Goal: Task Accomplishment & Management: Manage account settings

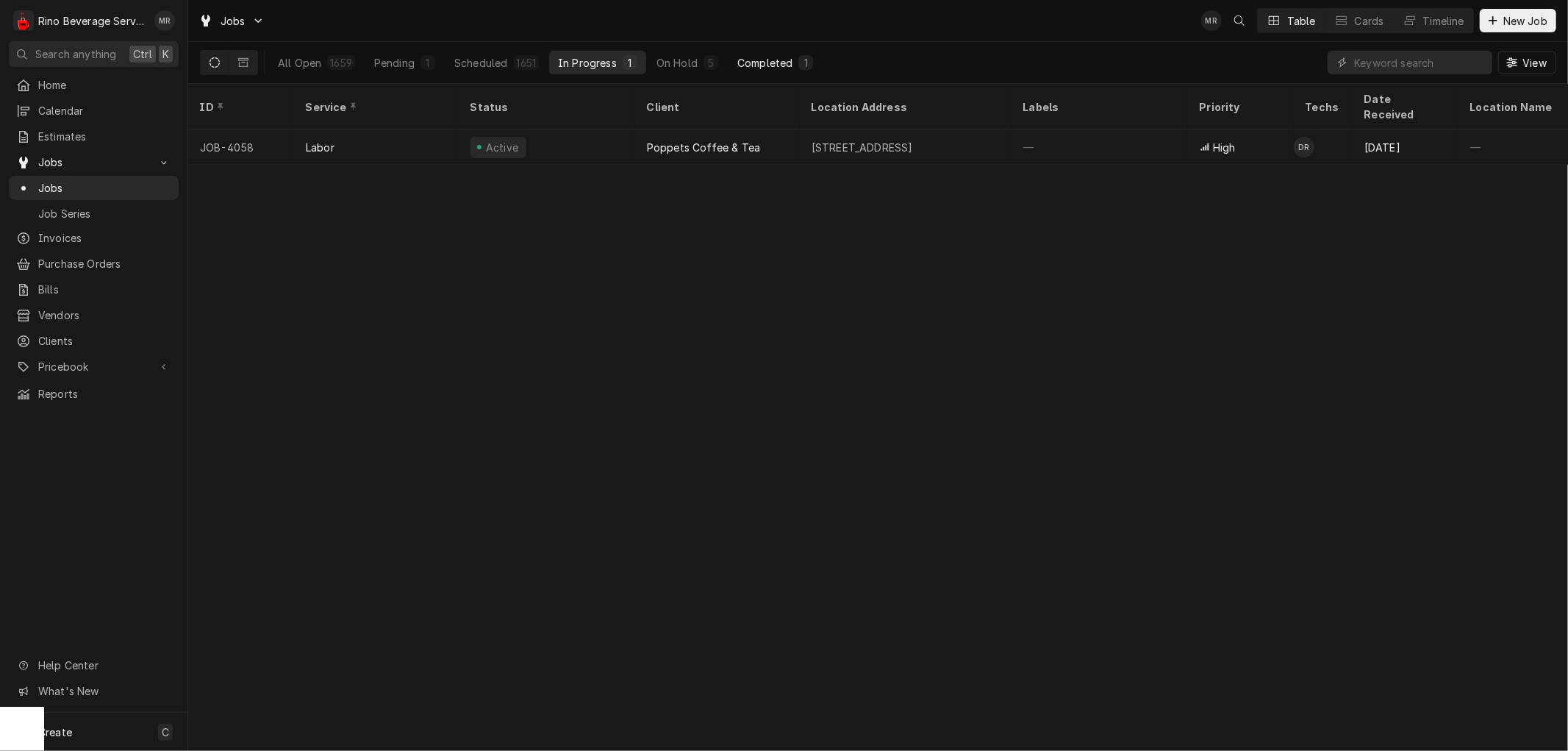
click at [761, 60] on div "Completed" at bounding box center [765, 62] width 55 height 15
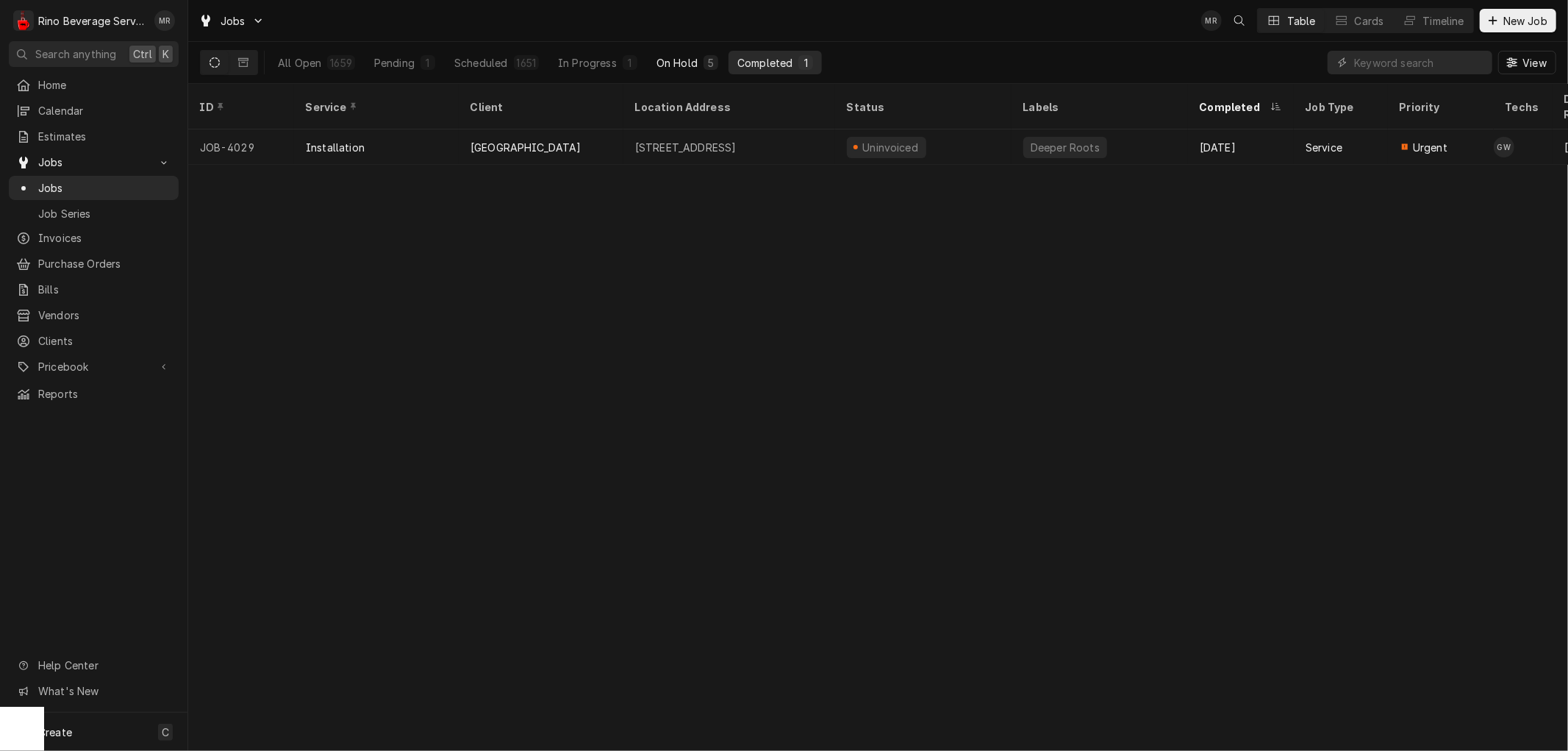
click at [694, 60] on div "On Hold" at bounding box center [677, 62] width 41 height 15
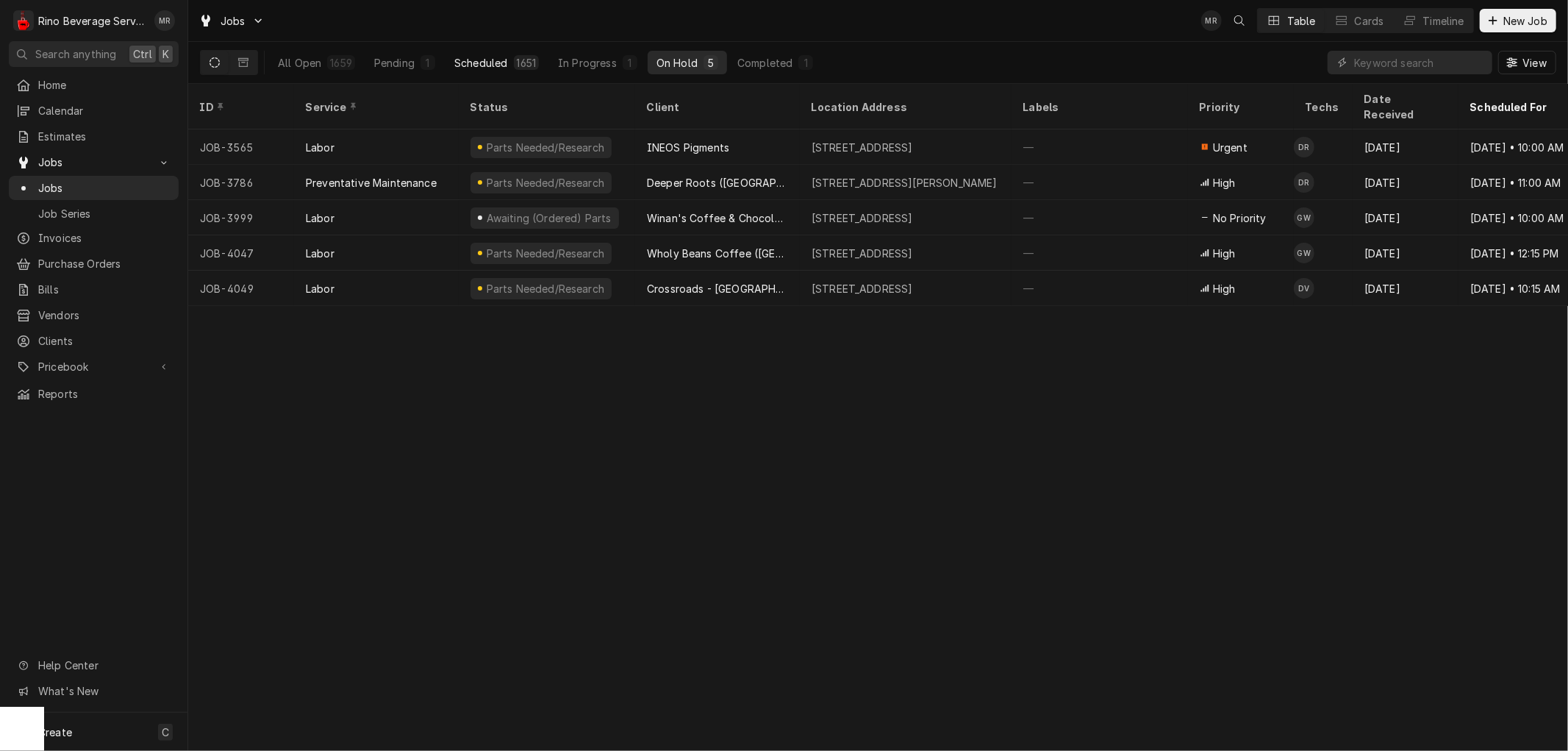
click at [517, 56] on div "1651" at bounding box center [527, 62] width 20 height 15
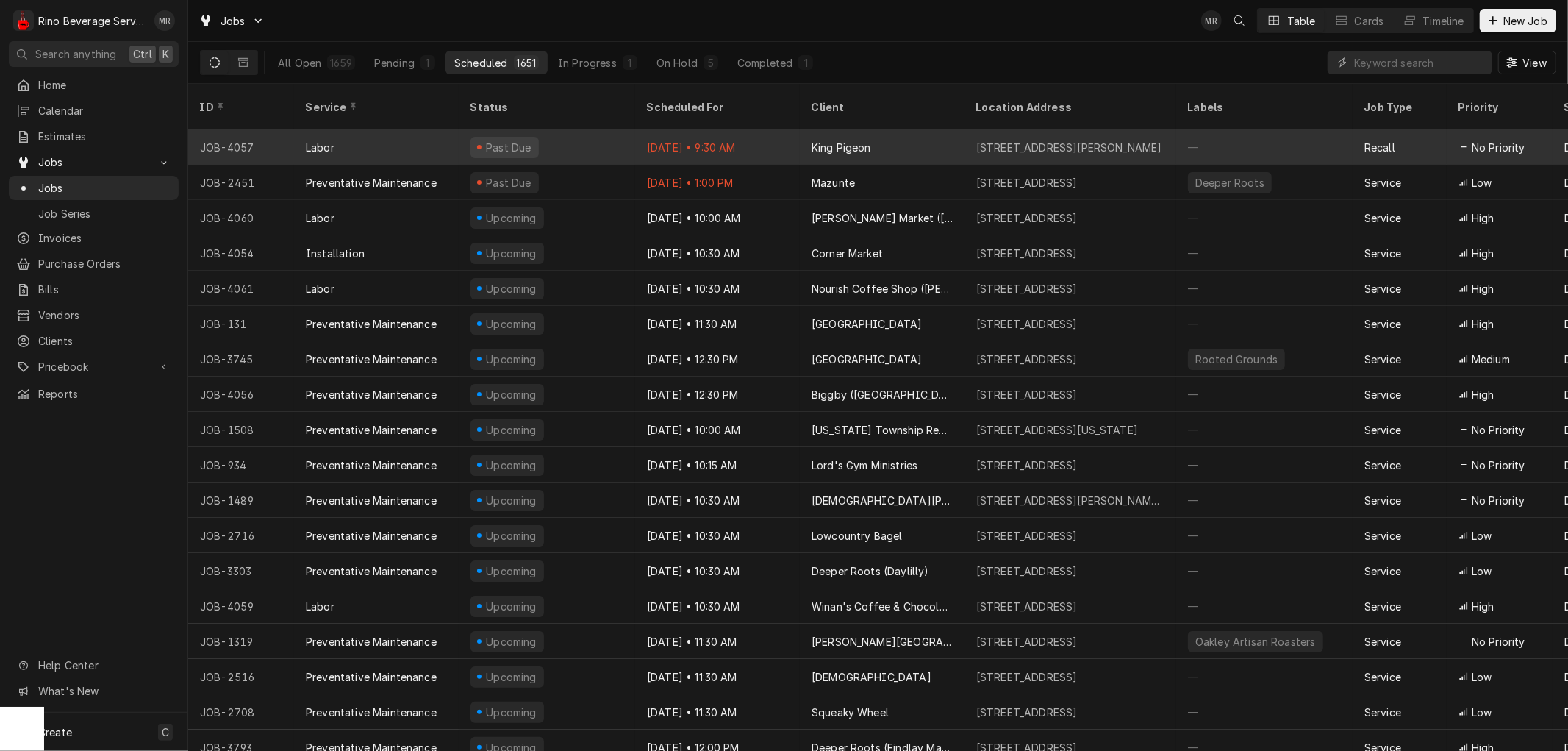
click at [609, 129] on div "Past Due" at bounding box center [547, 147] width 177 height 35
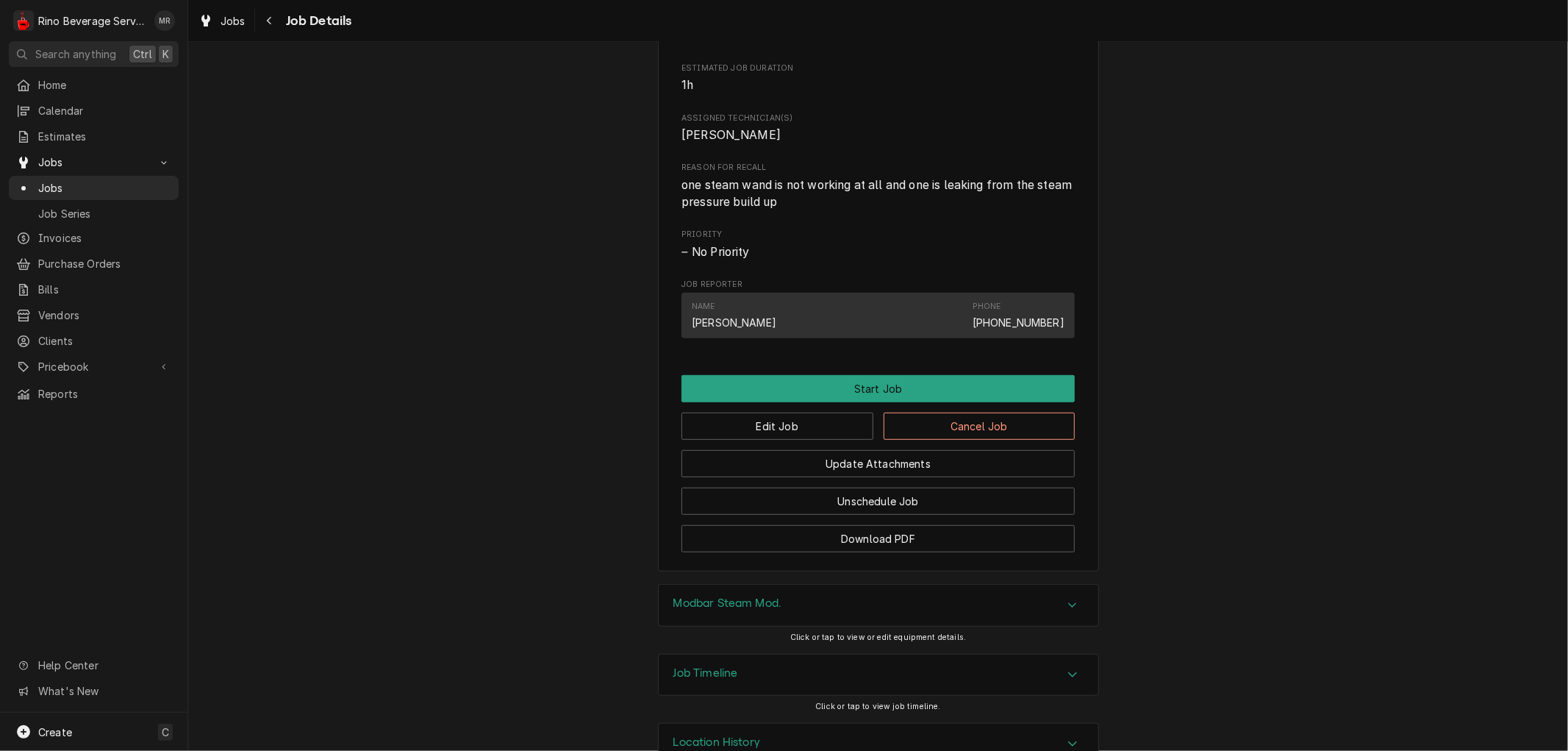
scroll to position [674, 0]
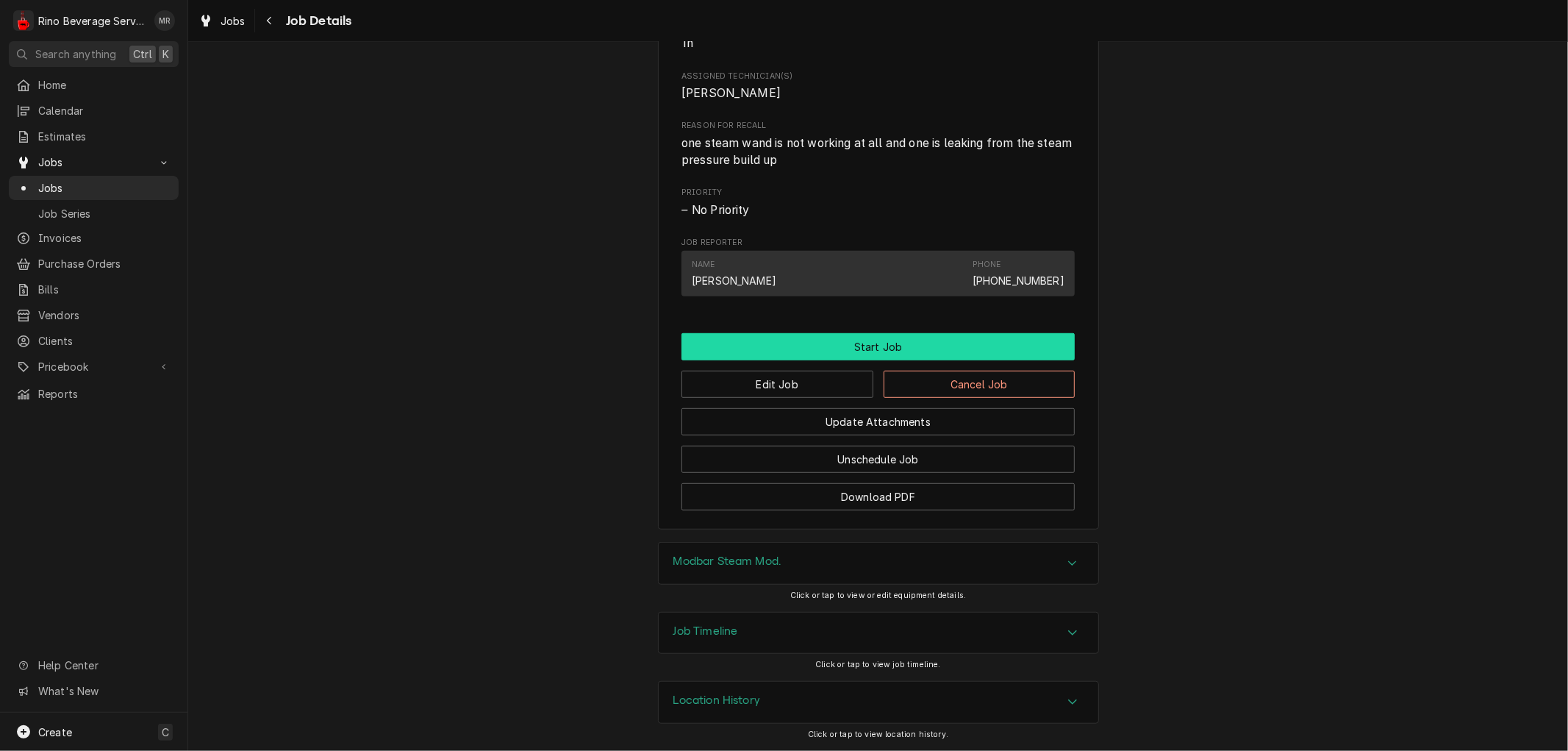
click at [810, 346] on button "Start Job" at bounding box center [878, 347] width 394 height 27
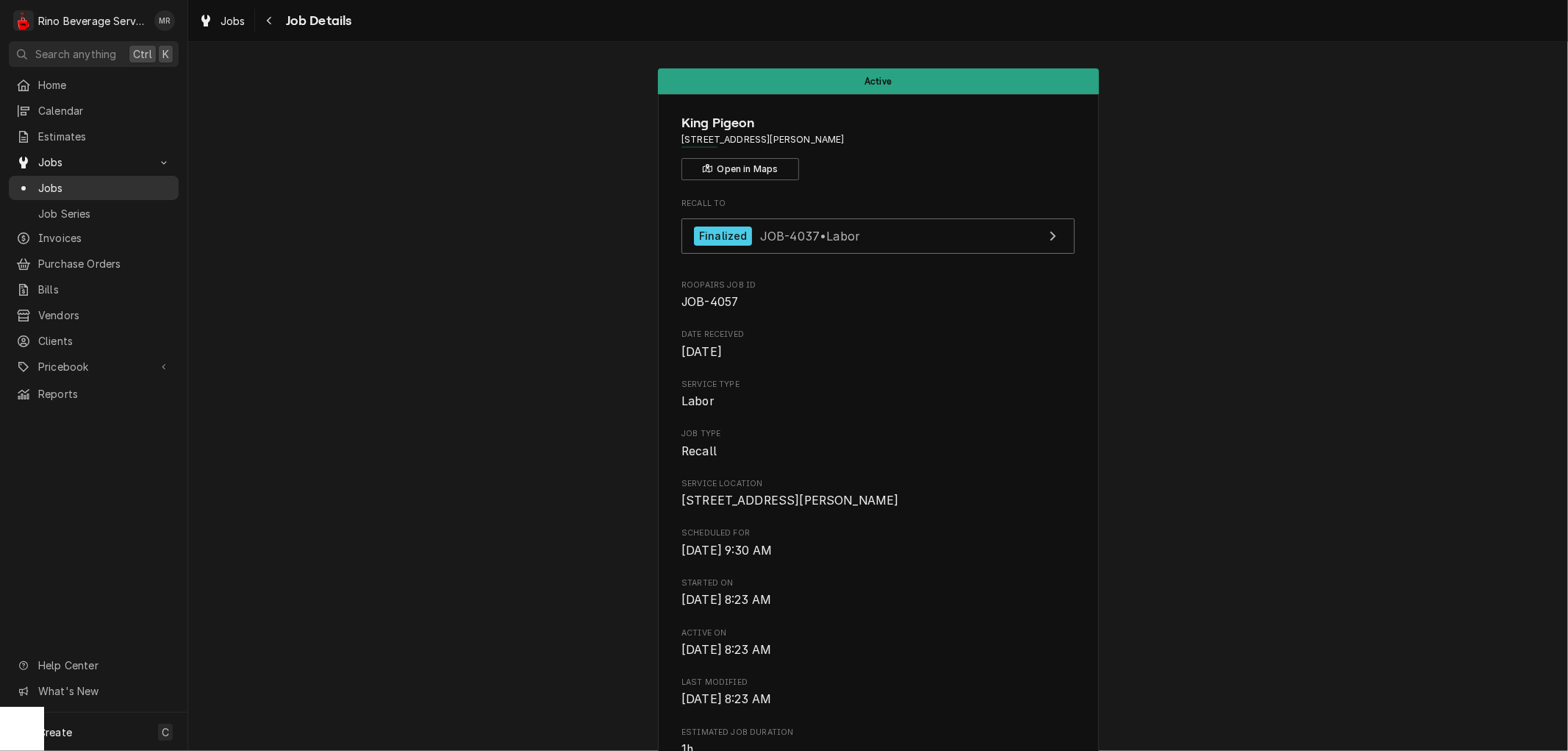
click at [101, 188] on span "Jobs" at bounding box center [104, 187] width 133 height 15
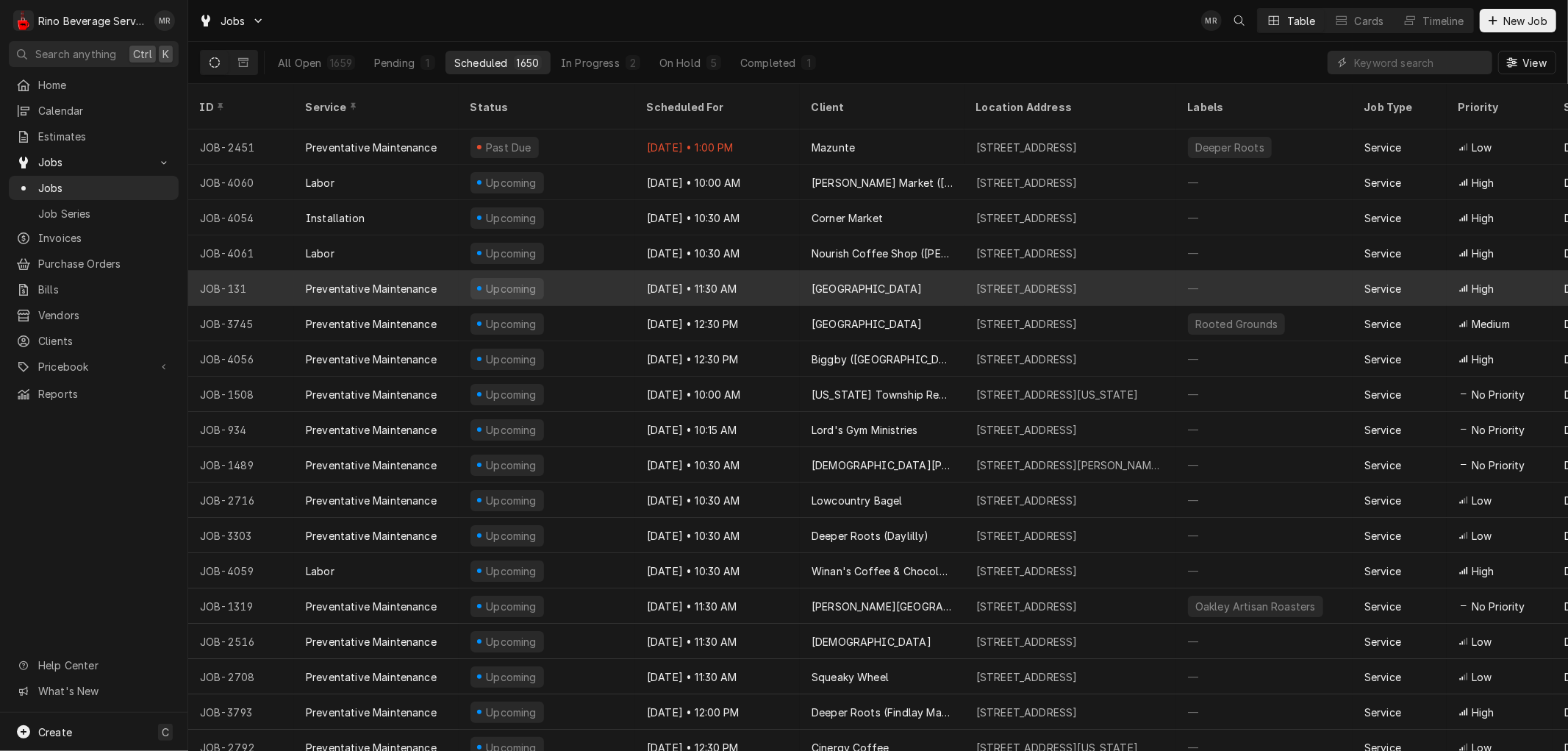
click at [575, 270] on div "Upcoming" at bounding box center [547, 288] width 177 height 35
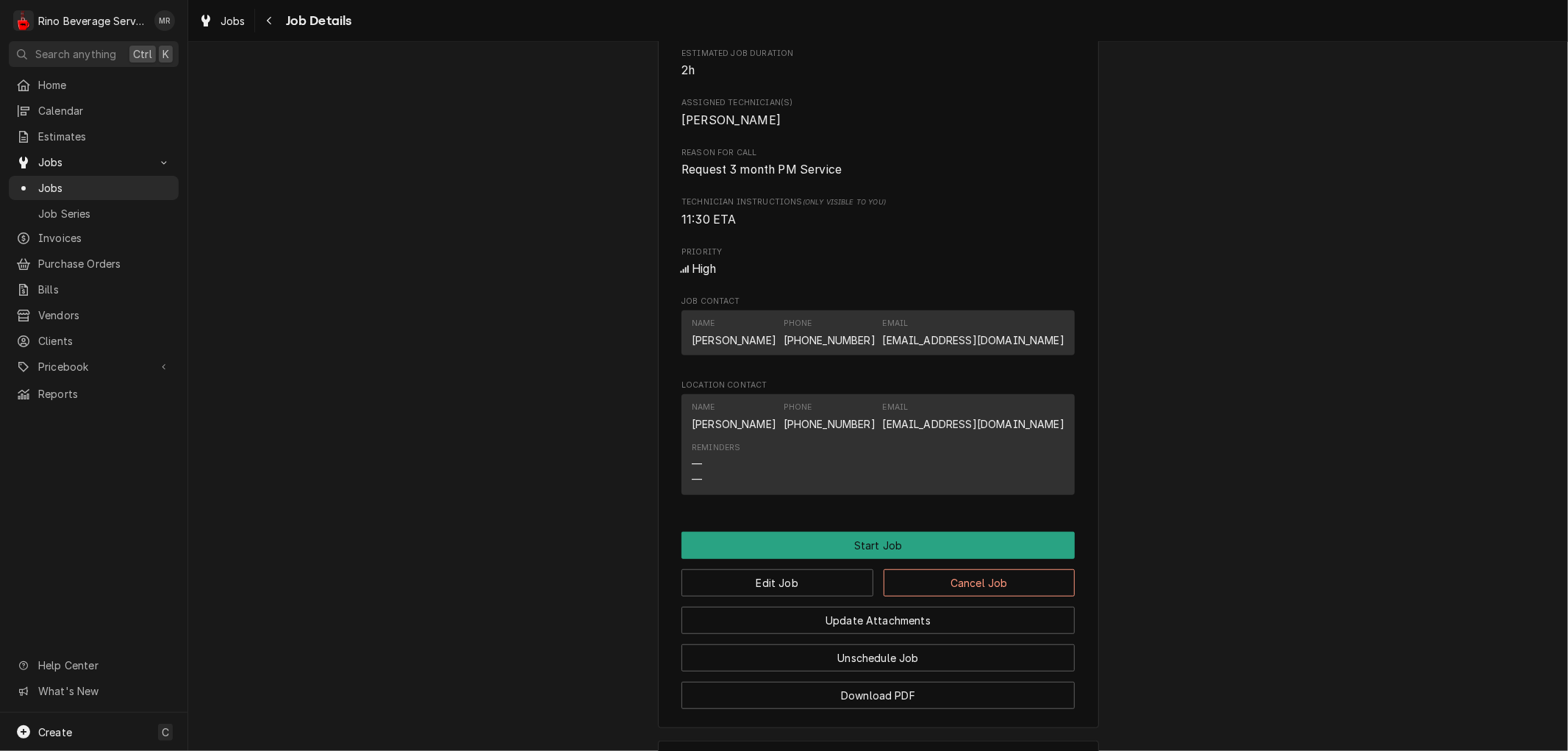
scroll to position [813, 0]
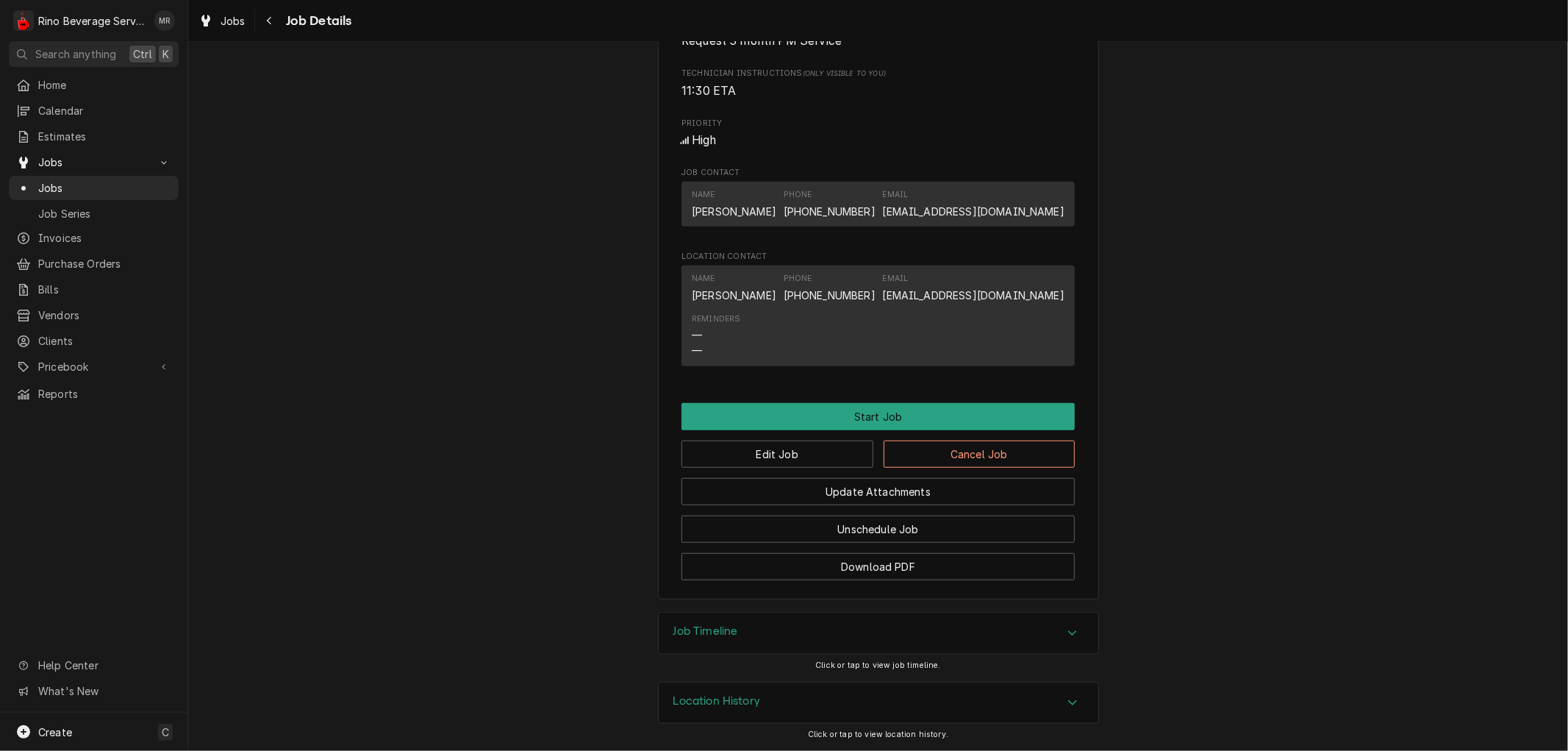
click at [1054, 707] on div "Location History" at bounding box center [878, 703] width 440 height 41
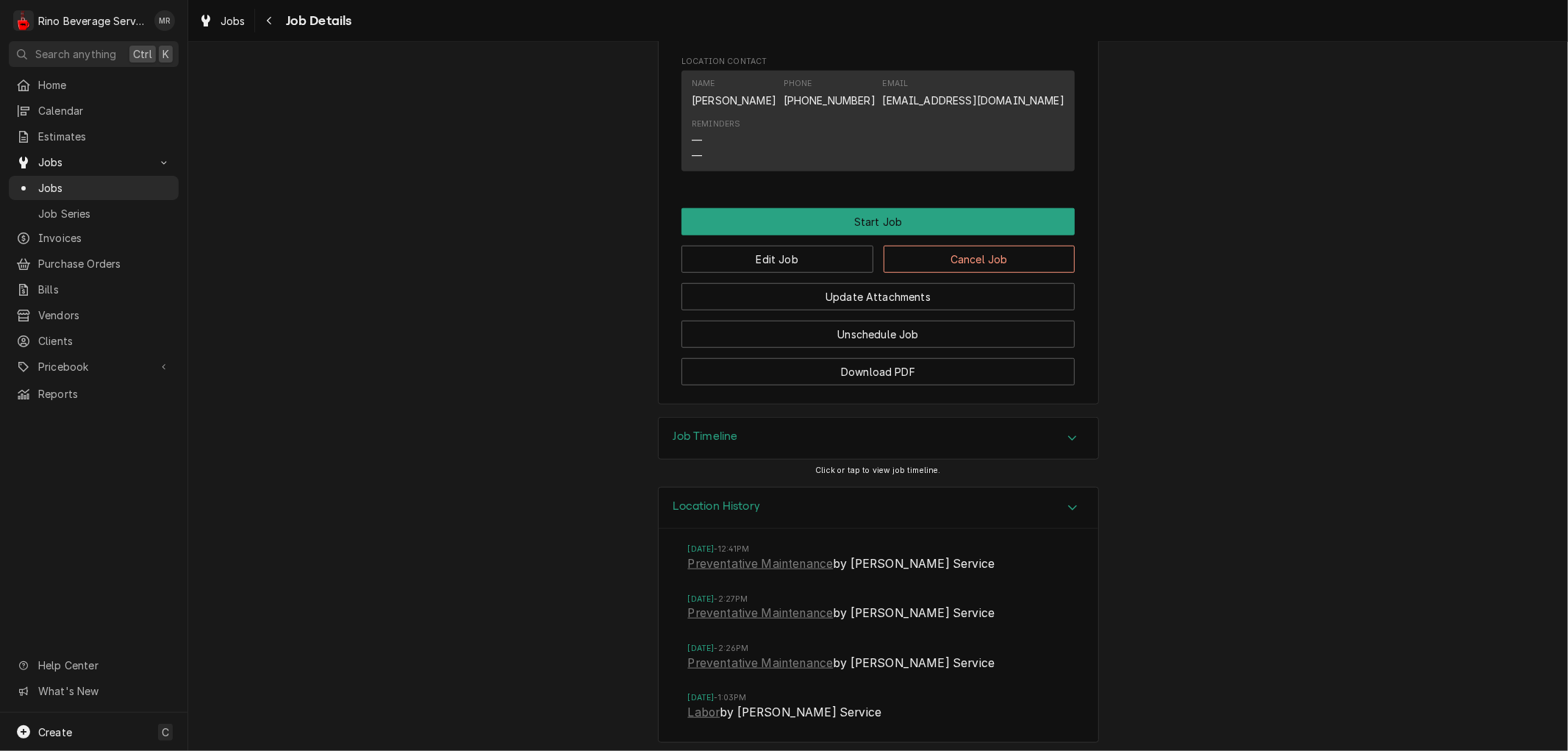
scroll to position [1016, 0]
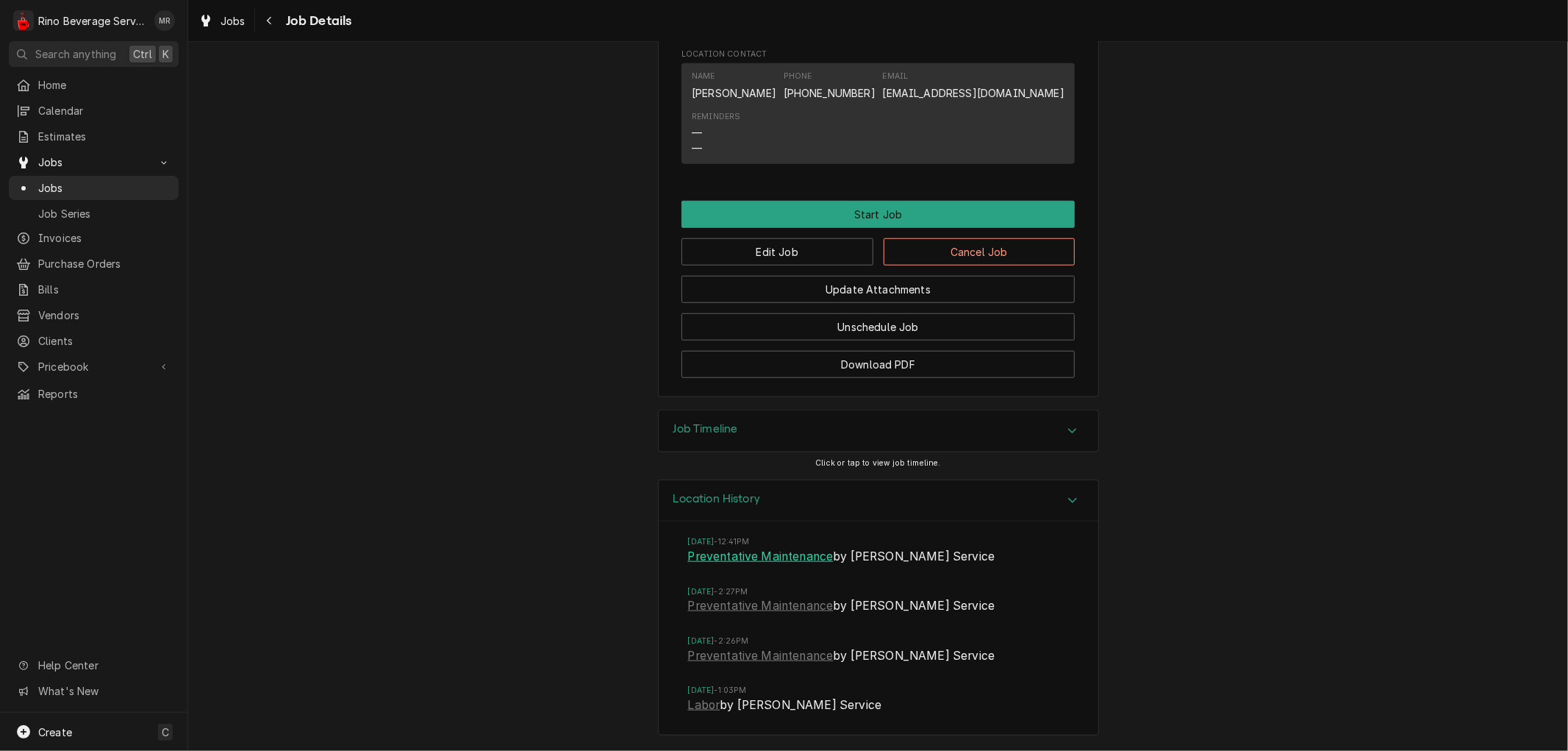
click at [747, 557] on link "Preventative Maintenance" at bounding box center [761, 557] width 145 height 18
click at [724, 607] on link "Preventative Maintenance" at bounding box center [761, 606] width 145 height 18
click at [761, 660] on link "Preventative Maintenance" at bounding box center [761, 656] width 145 height 18
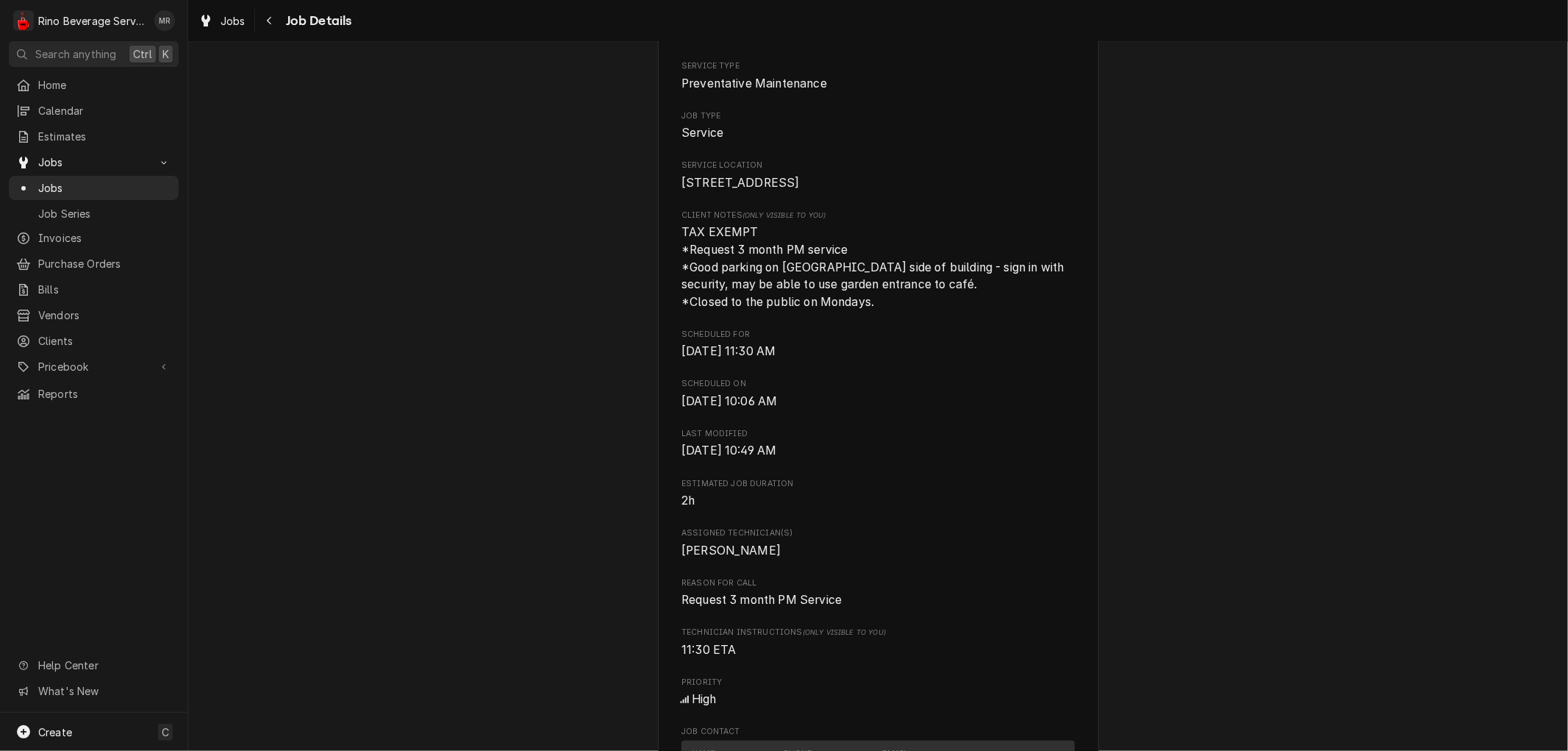
scroll to position [0, 0]
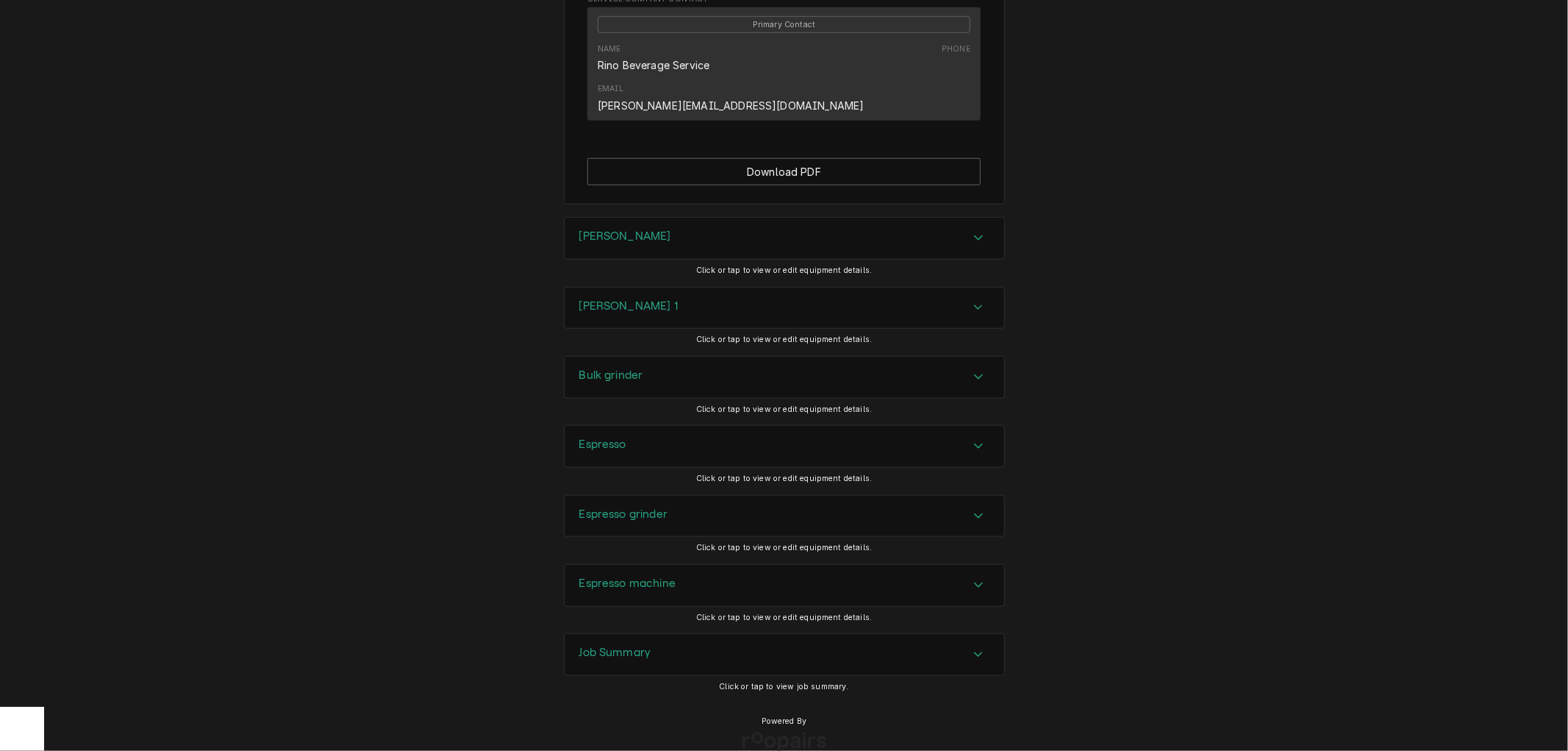
scroll to position [894, 0]
click at [731, 631] on div "Job Summary" at bounding box center [784, 651] width 440 height 41
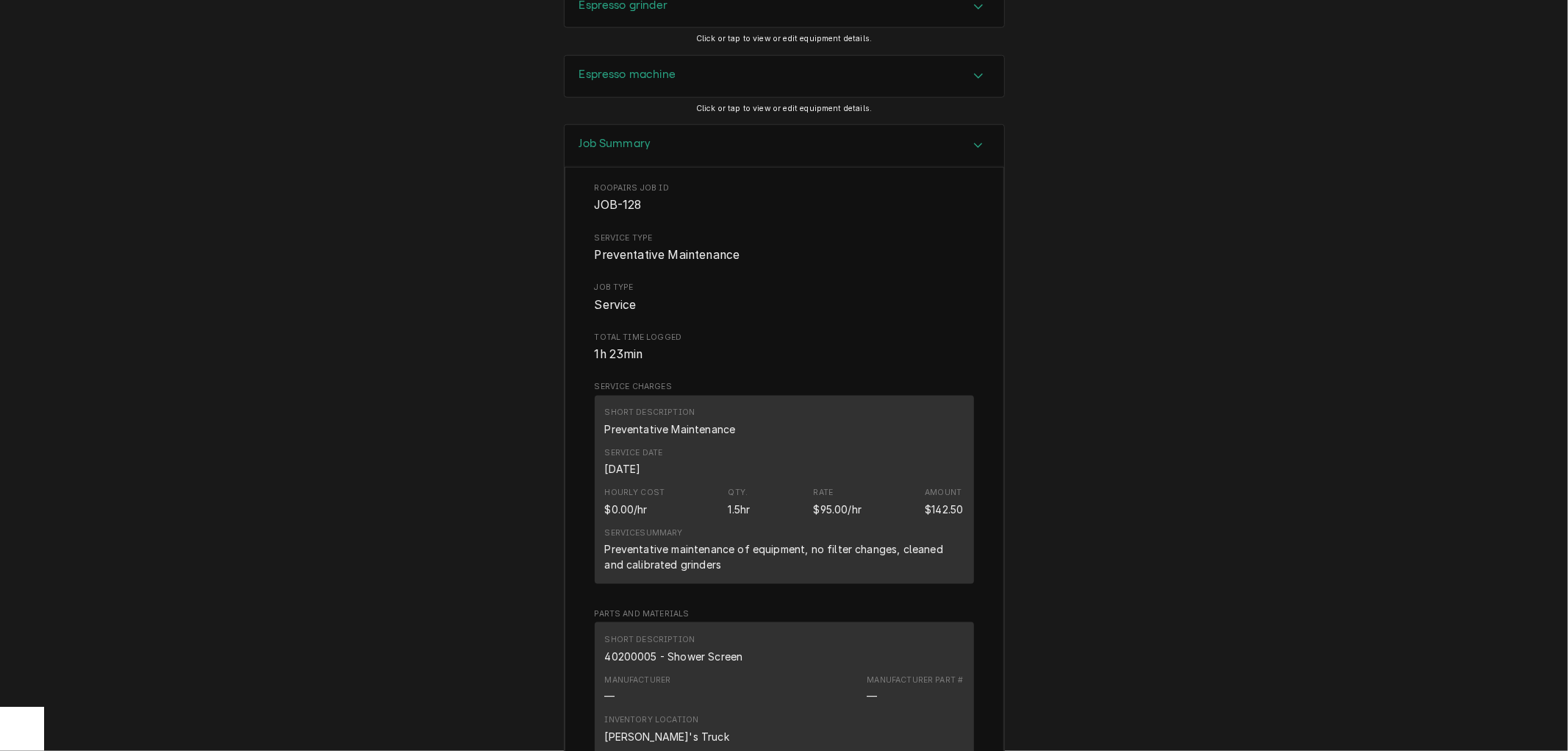
scroll to position [0, 0]
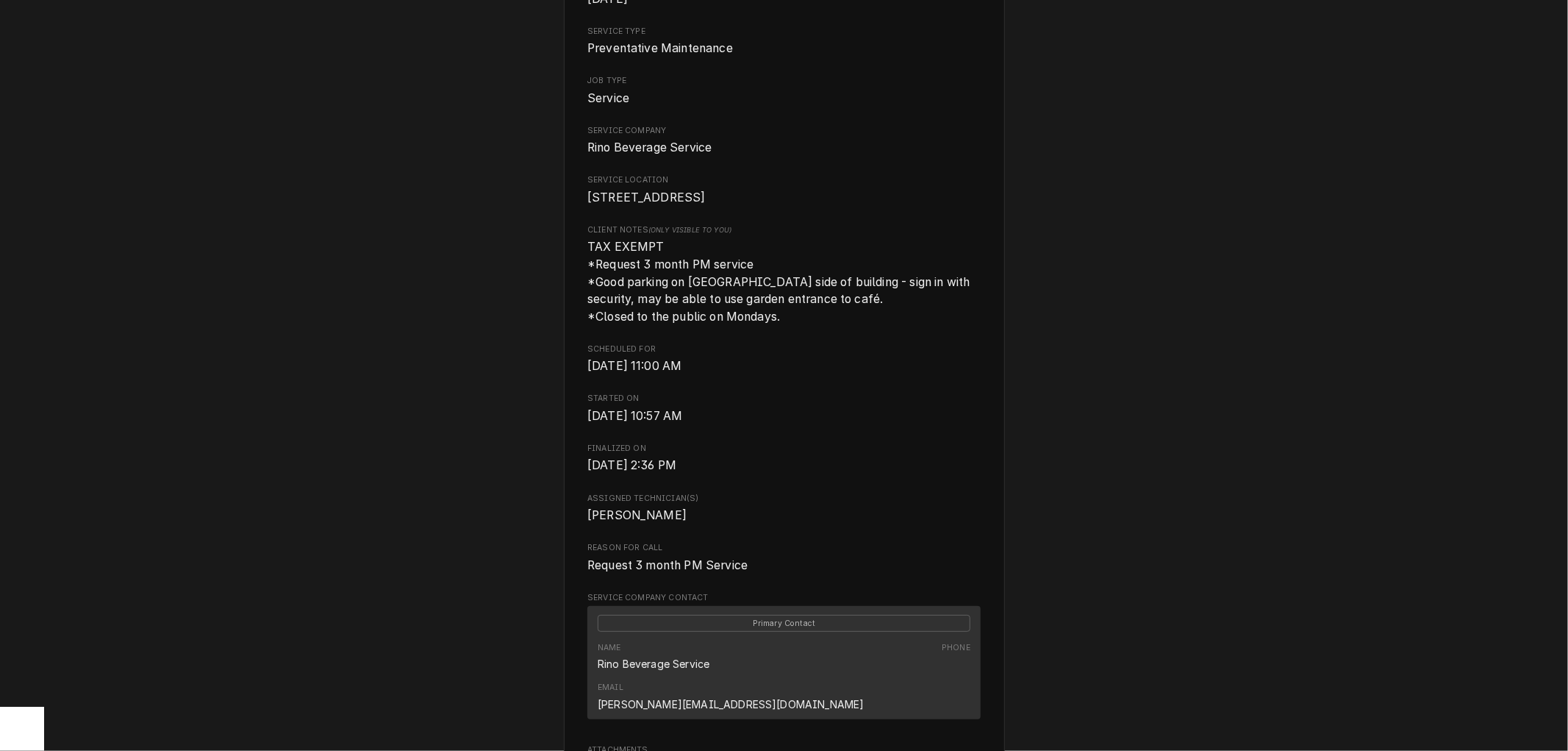
scroll to position [525, 0]
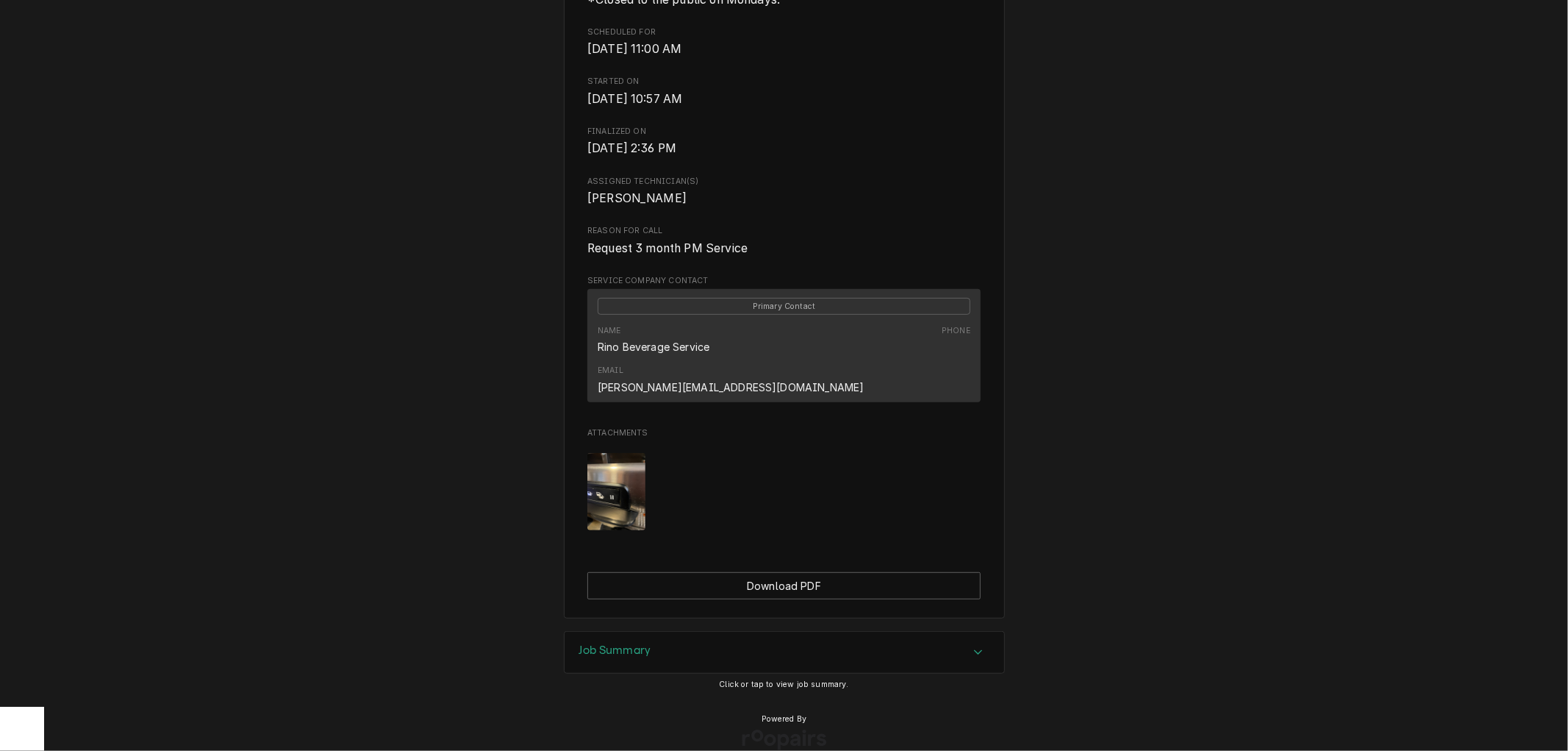
click at [644, 644] on h3 "Job Summary" at bounding box center [615, 650] width 72 height 14
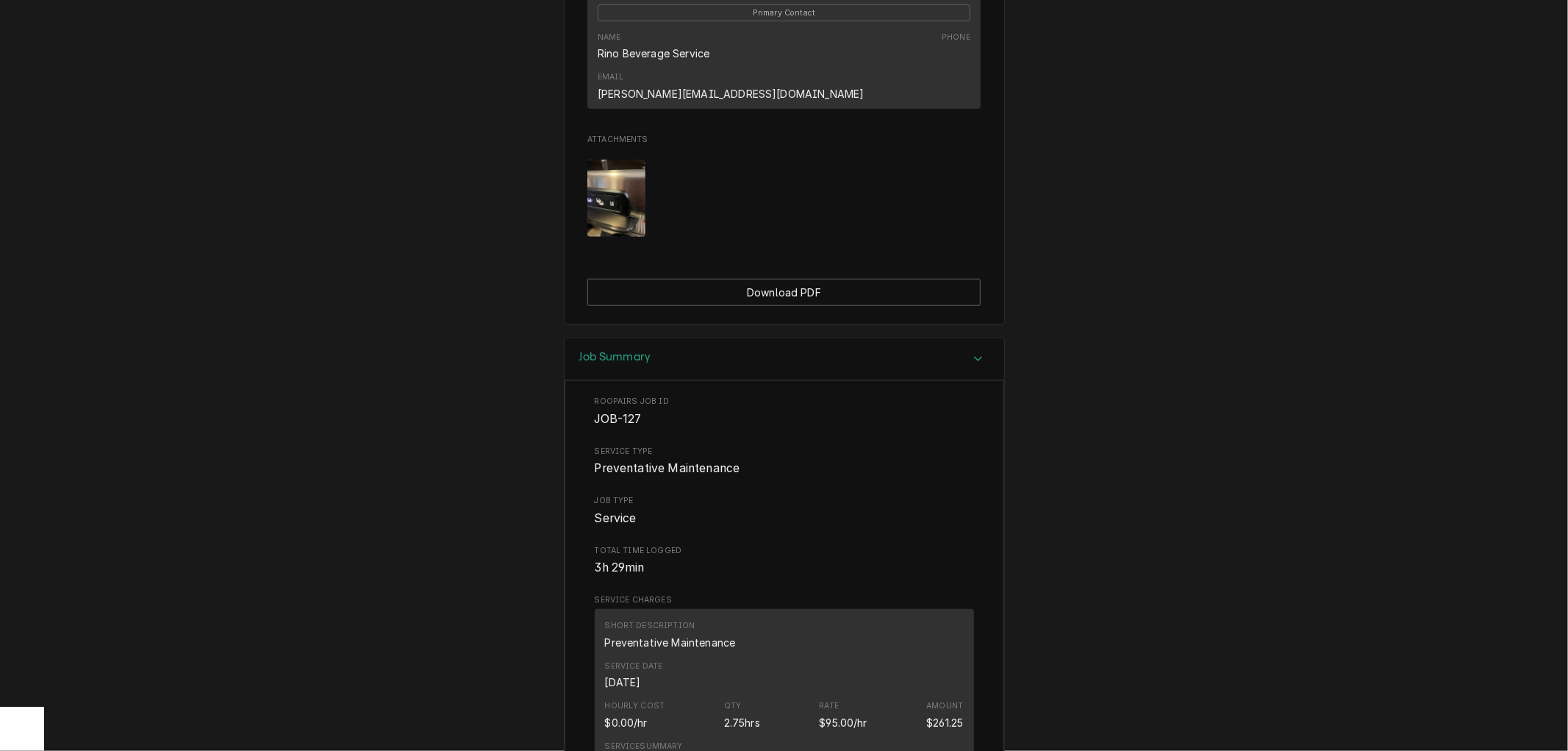
scroll to position [818, 0]
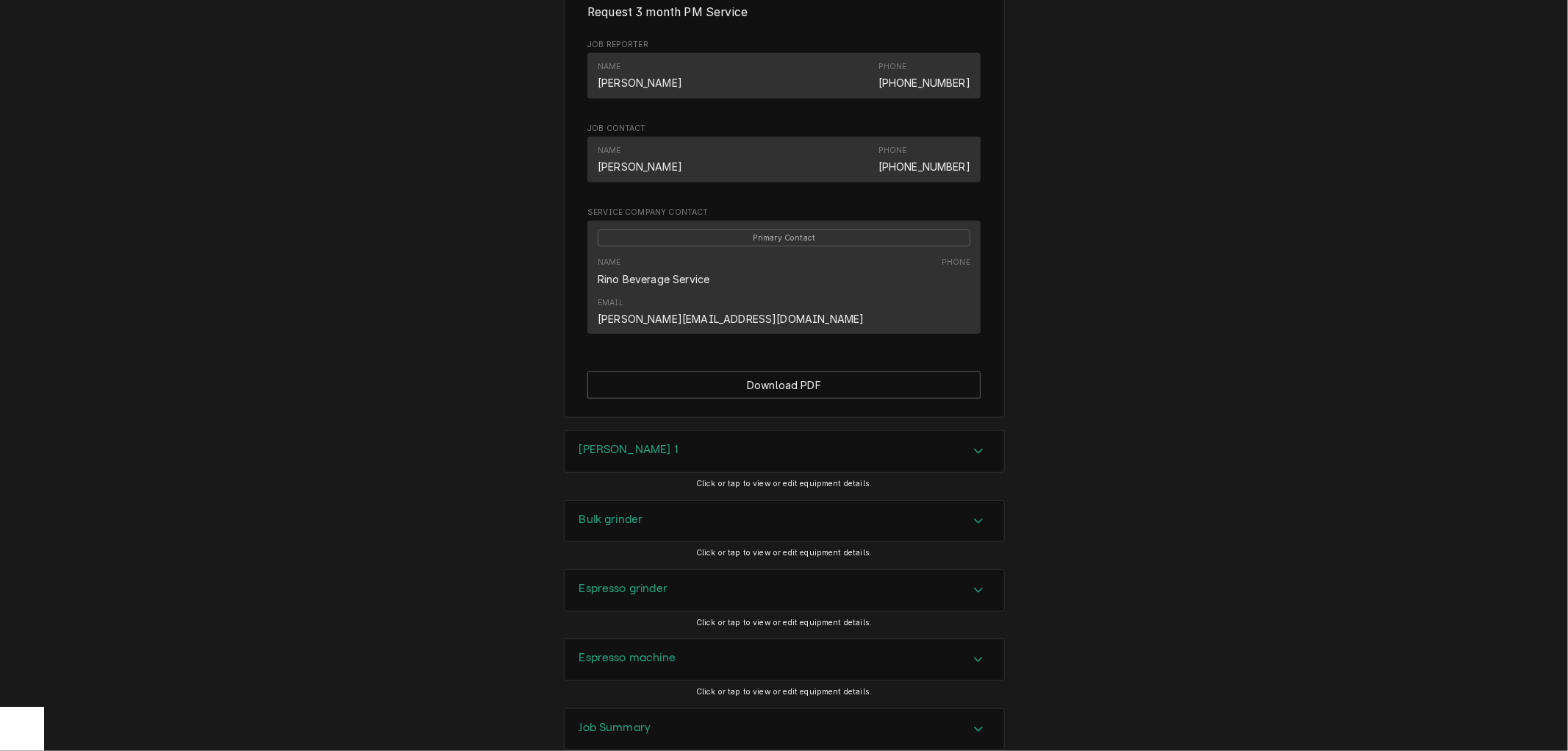
scroll to position [817, 0]
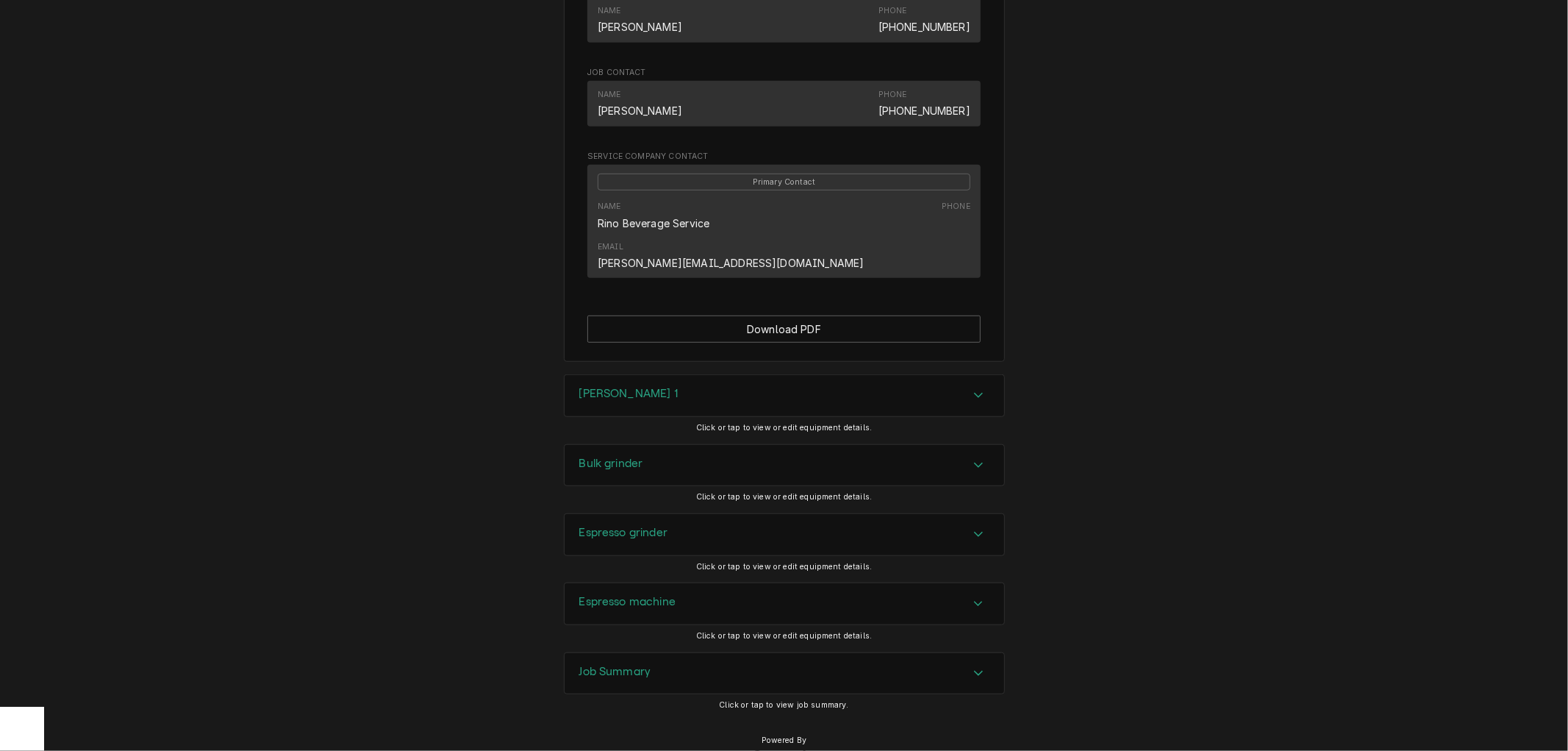
click at [761, 658] on div "Job Summary" at bounding box center [784, 673] width 440 height 41
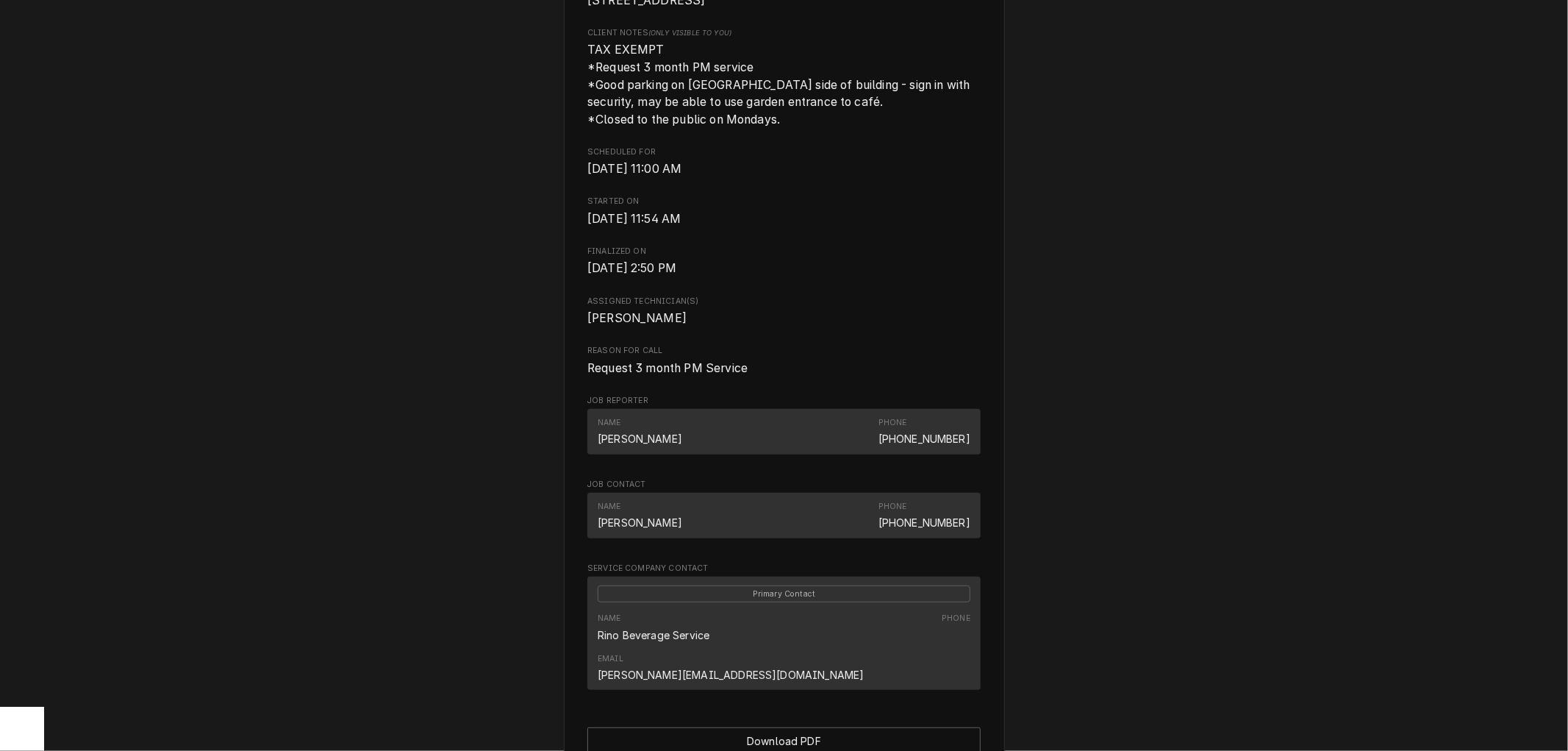
scroll to position [0, 0]
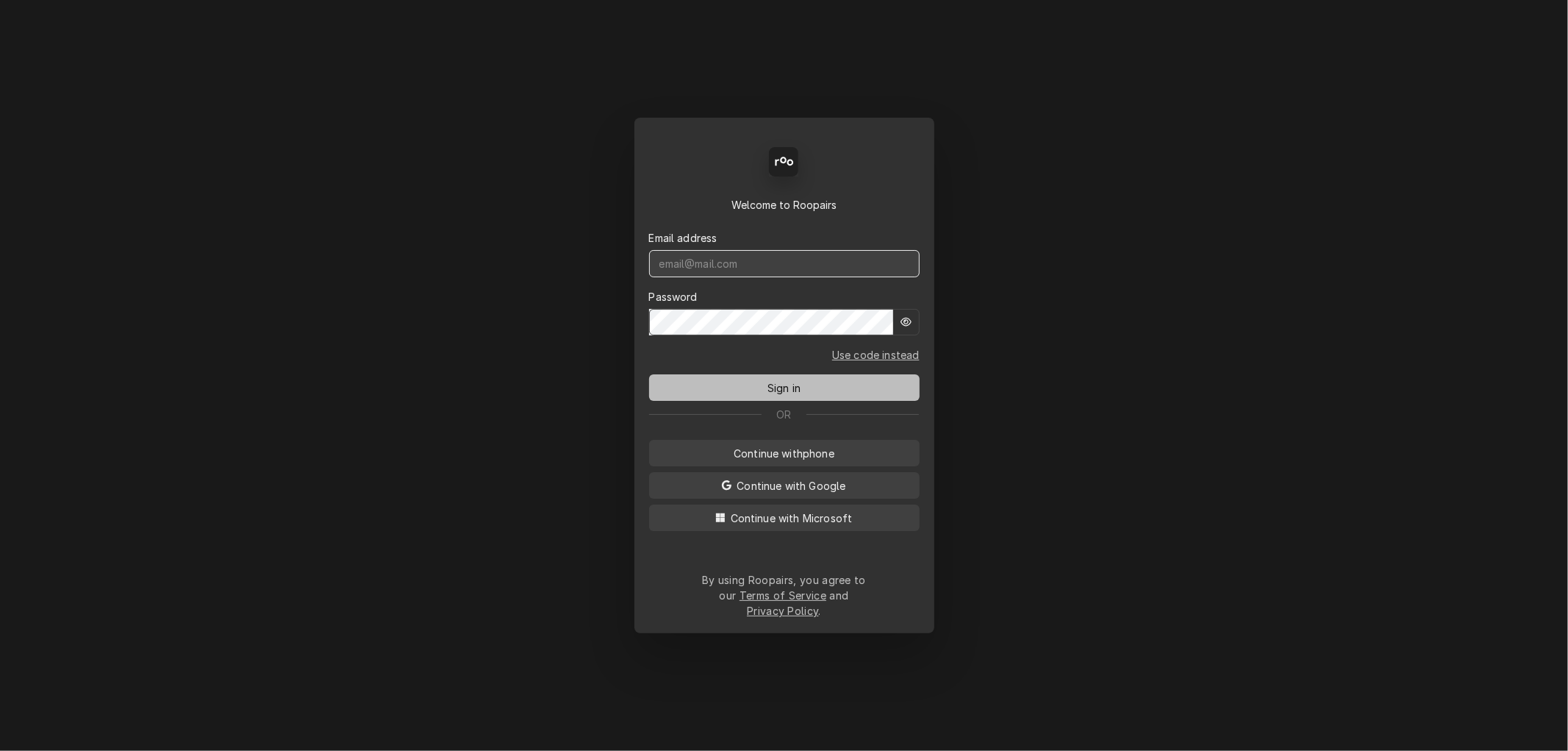
type input "[PERSON_NAME][EMAIL_ADDRESS][DOMAIN_NAME]"
click at [774, 394] on span "Sign in" at bounding box center [784, 387] width 39 height 15
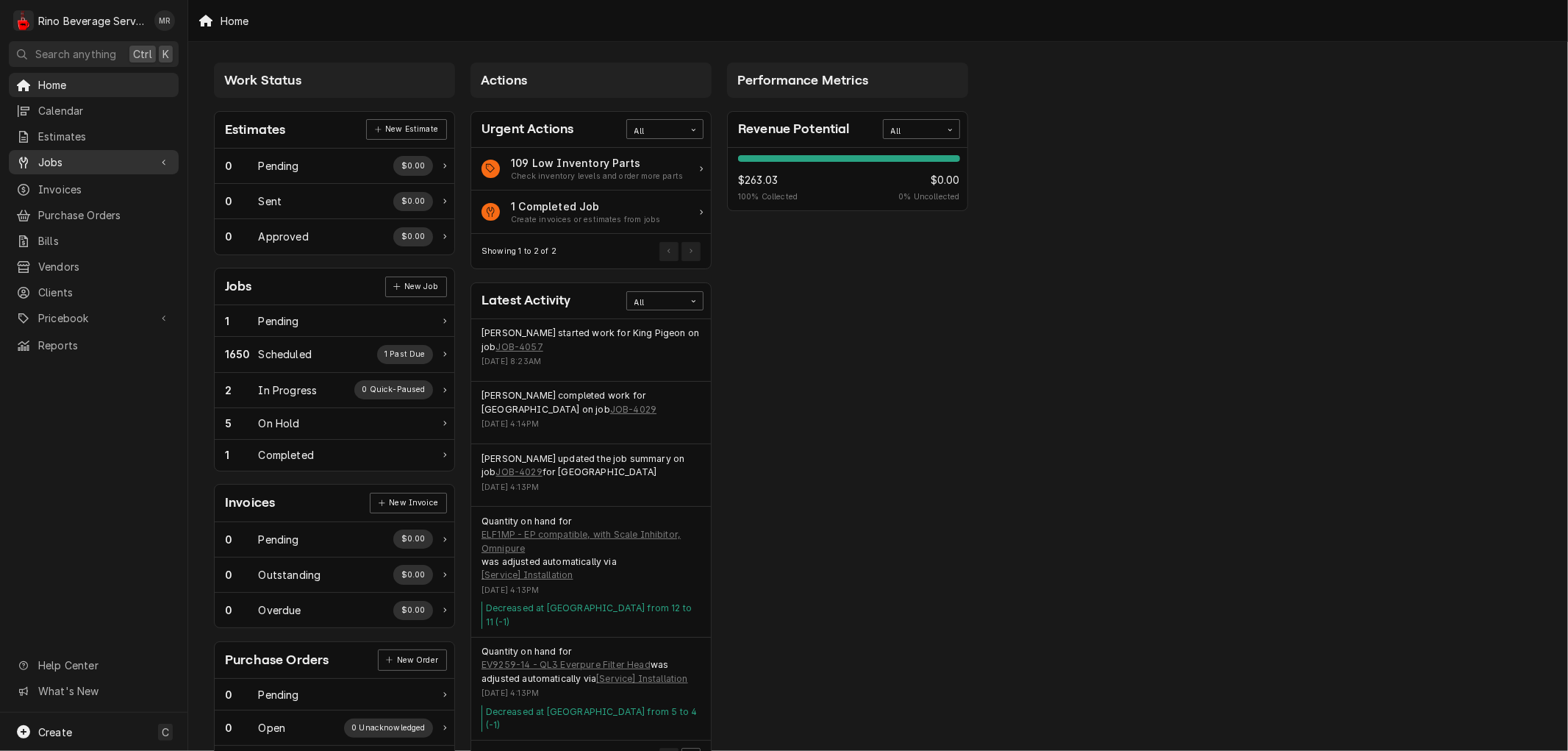
click at [94, 157] on span "Jobs" at bounding box center [94, 161] width 111 height 15
click at [90, 182] on span "Jobs" at bounding box center [104, 187] width 133 height 15
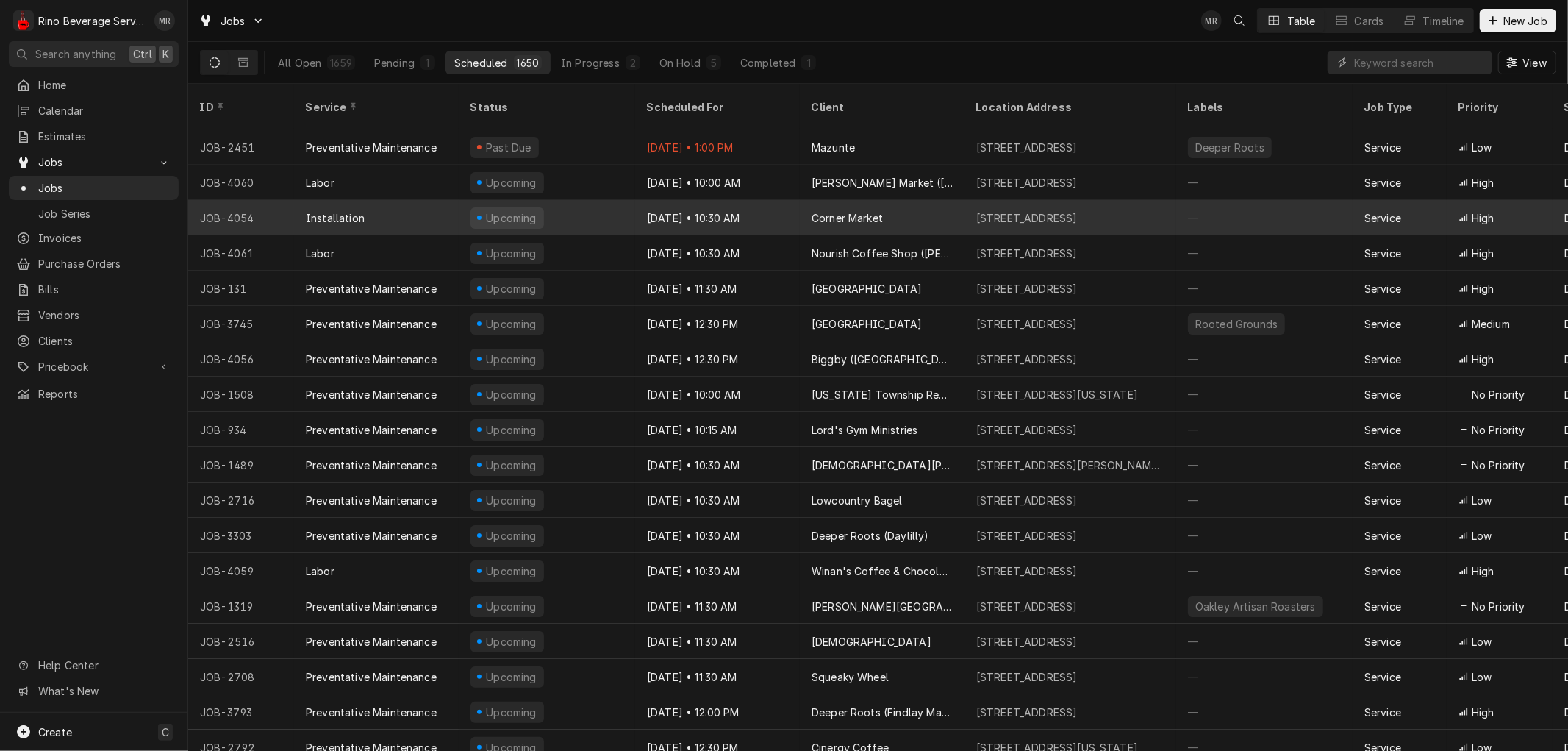
click at [762, 200] on div "[DATE] • 10:30 AM" at bounding box center [718, 218] width 165 height 35
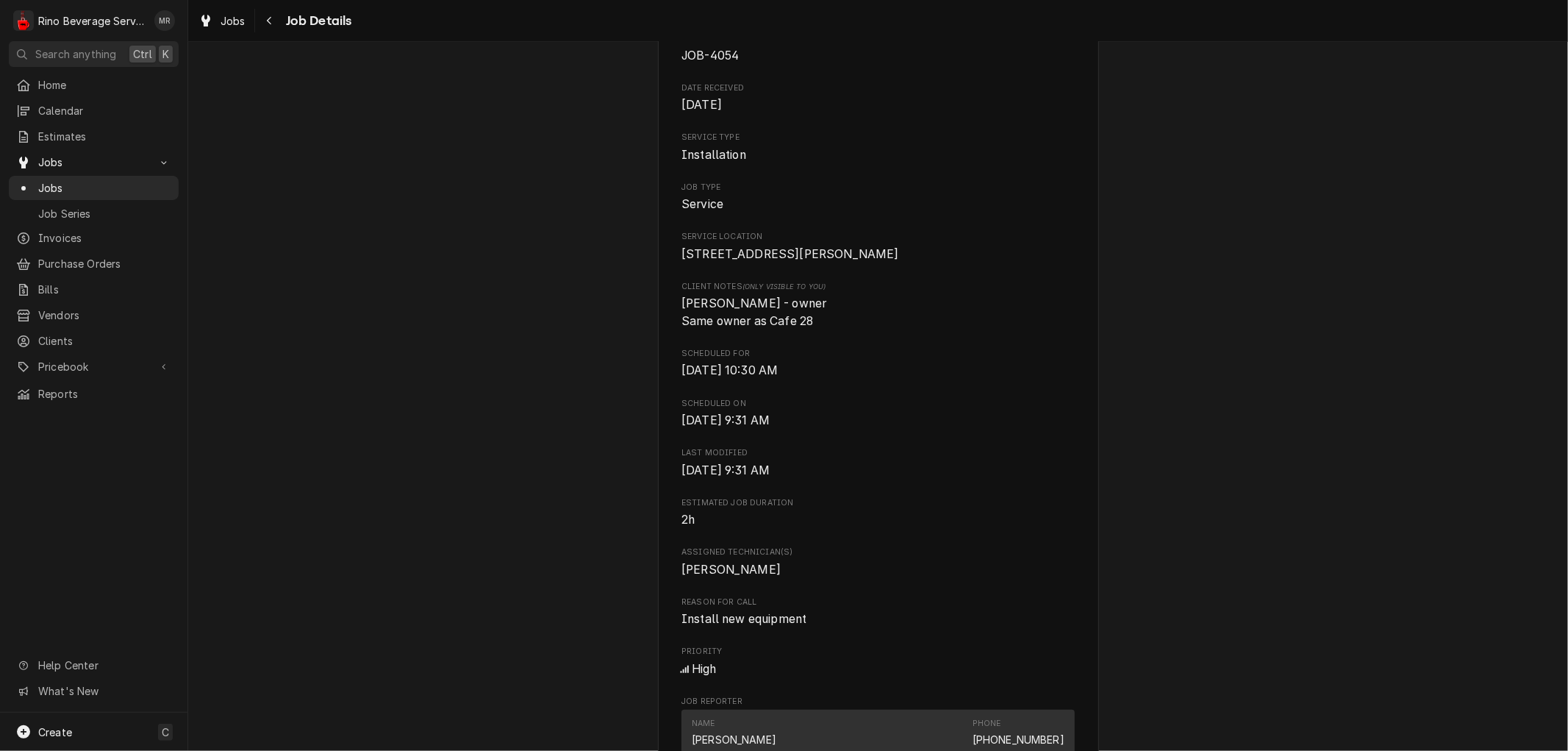
scroll to position [795, 0]
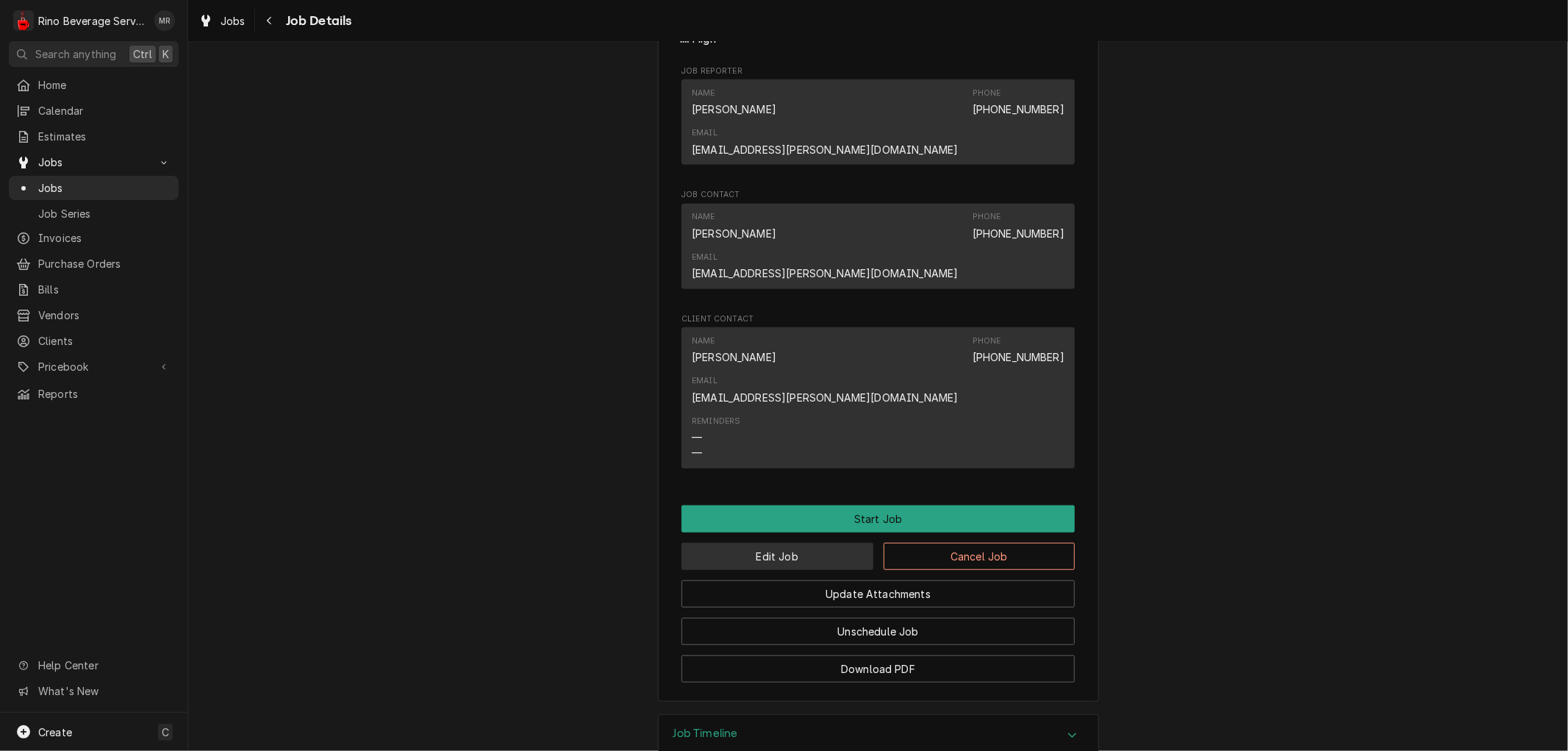
click at [799, 543] on button "Edit Job" at bounding box center [778, 557] width 192 height 27
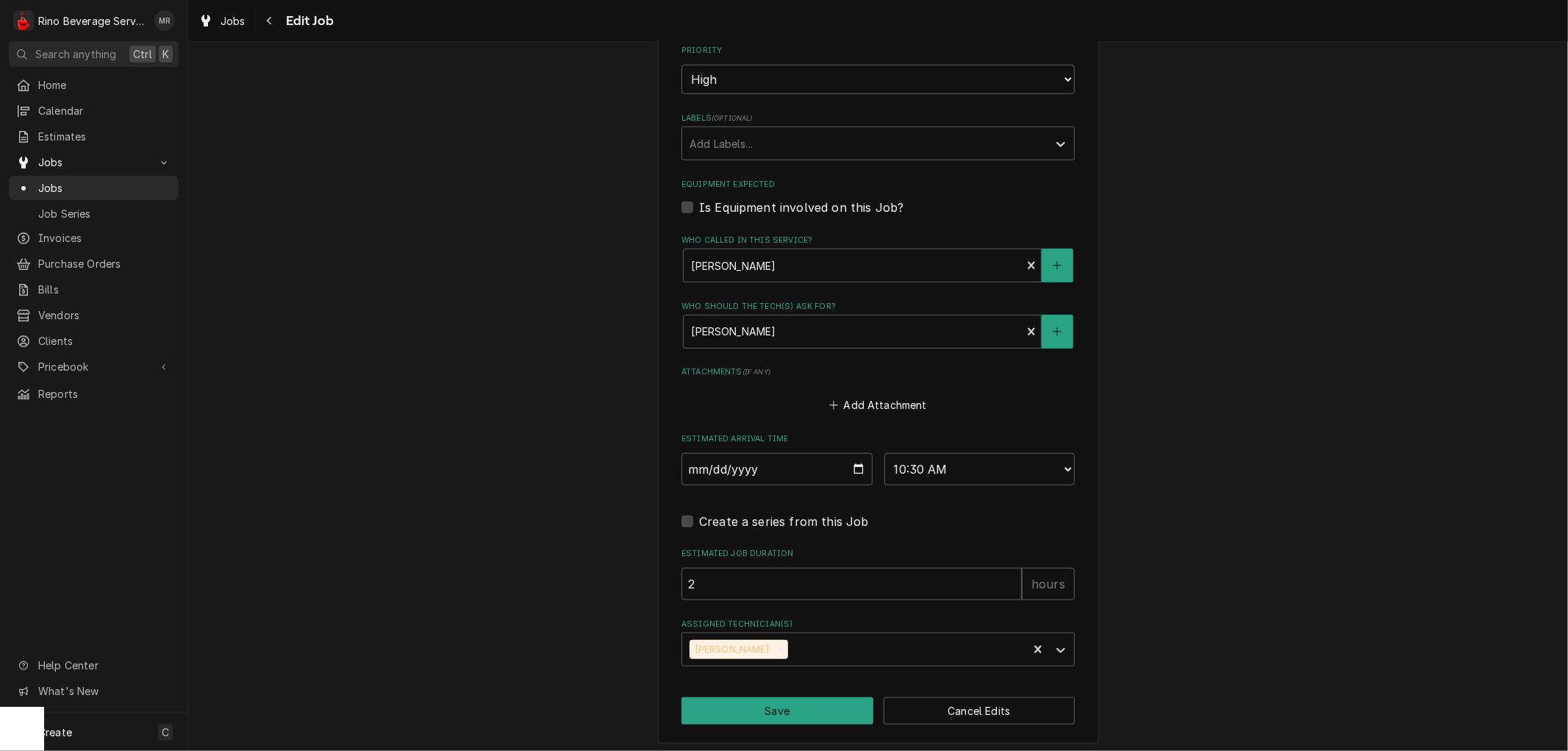
scroll to position [851, 0]
click at [913, 638] on div "Assigned Technician(s)" at bounding box center [865, 646] width 351 height 27
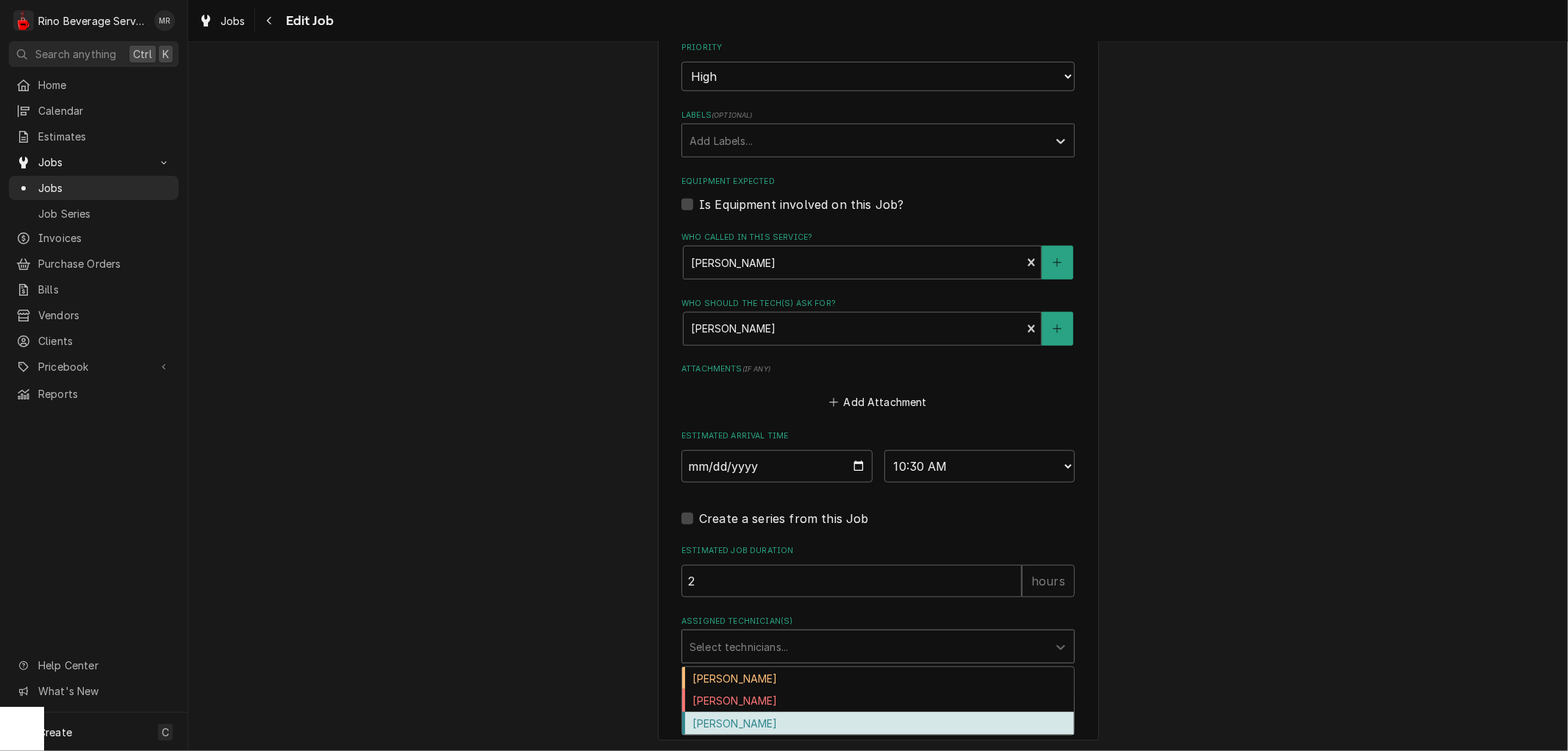
click at [811, 721] on div "[PERSON_NAME]" at bounding box center [878, 723] width 392 height 23
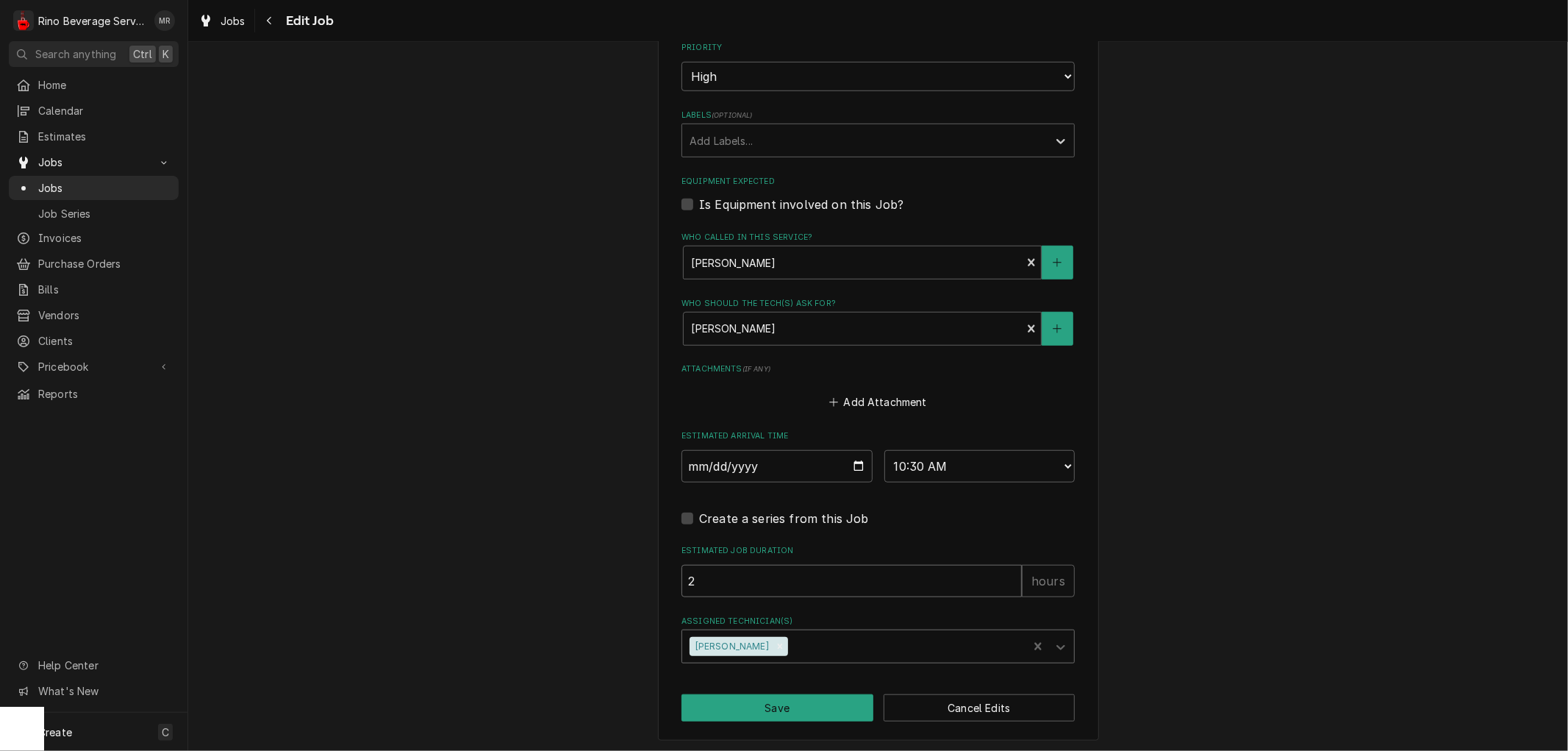
type textarea "x"
type input "3"
click at [1005, 576] on input "3" at bounding box center [852, 581] width 340 height 32
type textarea "x"
type input "4"
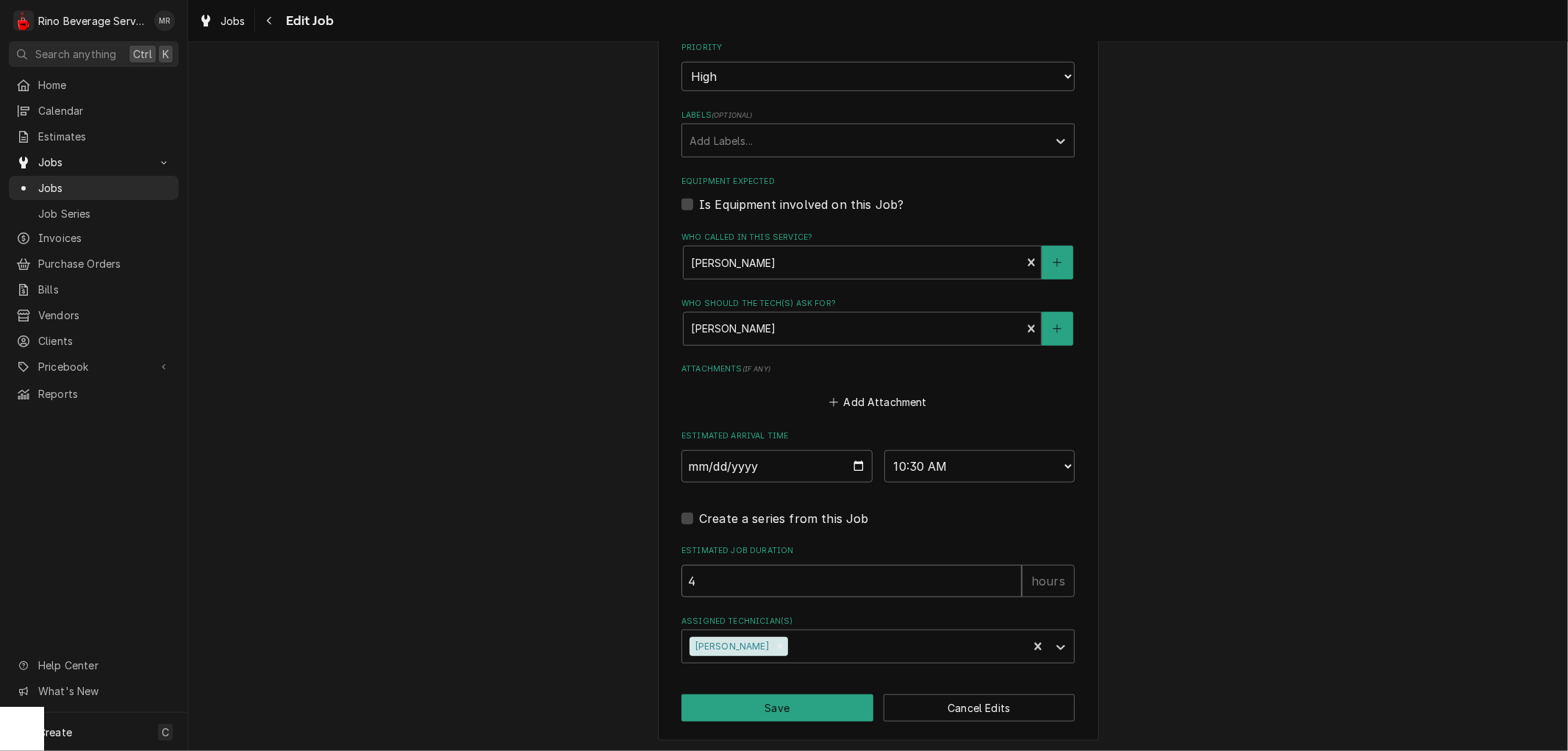
click at [1005, 576] on input "4" at bounding box center [852, 581] width 340 height 32
click at [799, 706] on button "Save" at bounding box center [778, 708] width 192 height 27
type textarea "x"
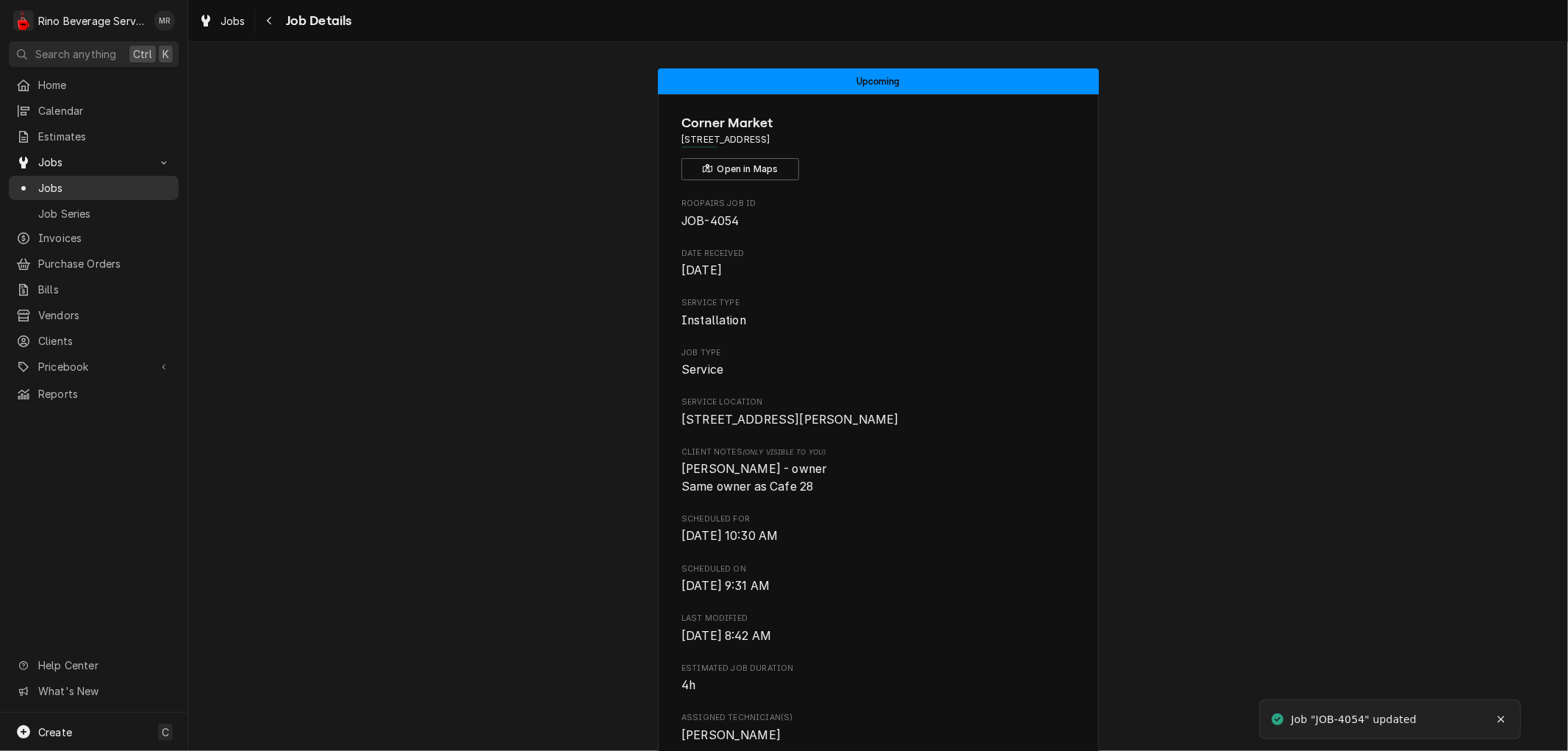
click at [81, 180] on span "Jobs" at bounding box center [104, 187] width 133 height 15
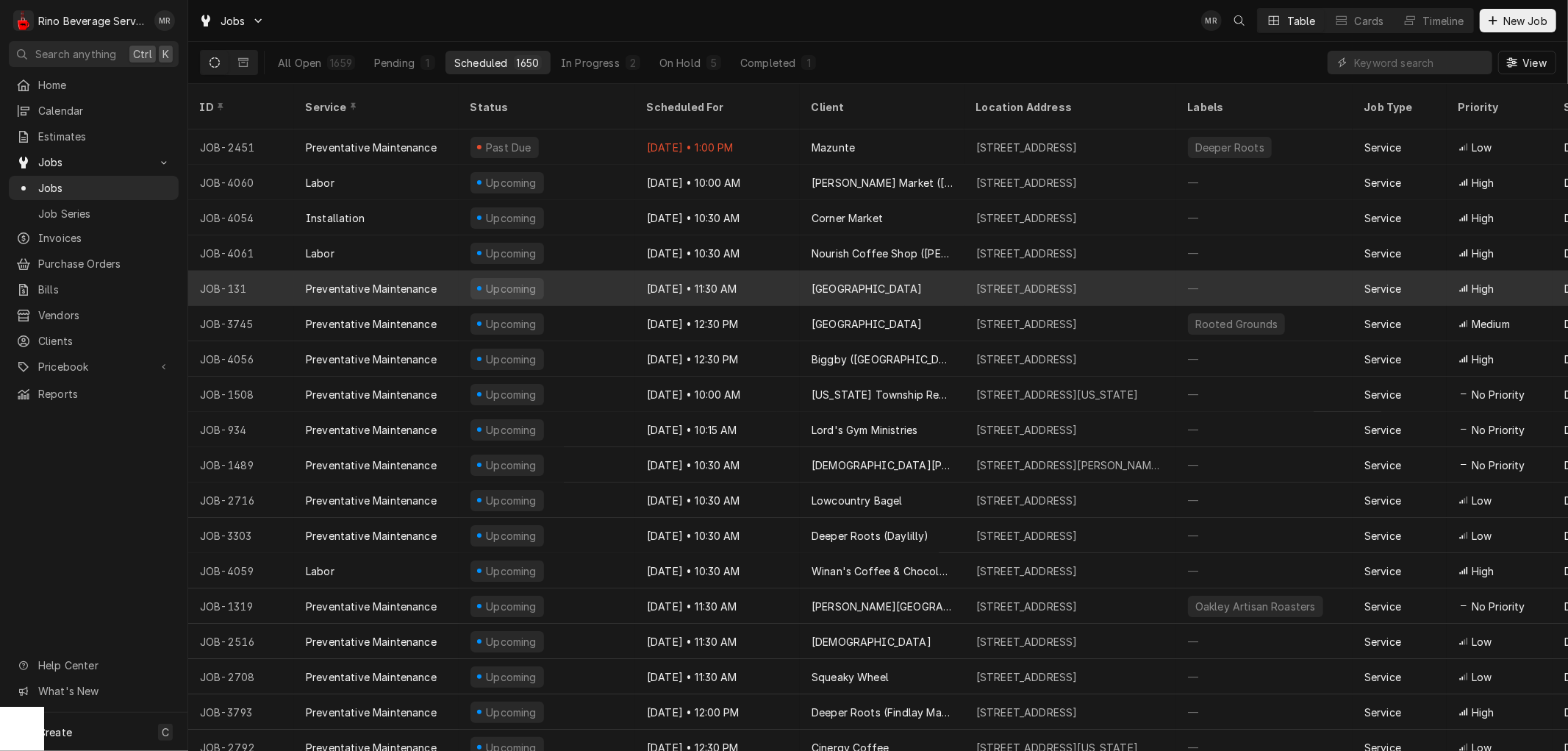
click at [782, 270] on div "[DATE] • 11:30 AM" at bounding box center [718, 288] width 165 height 35
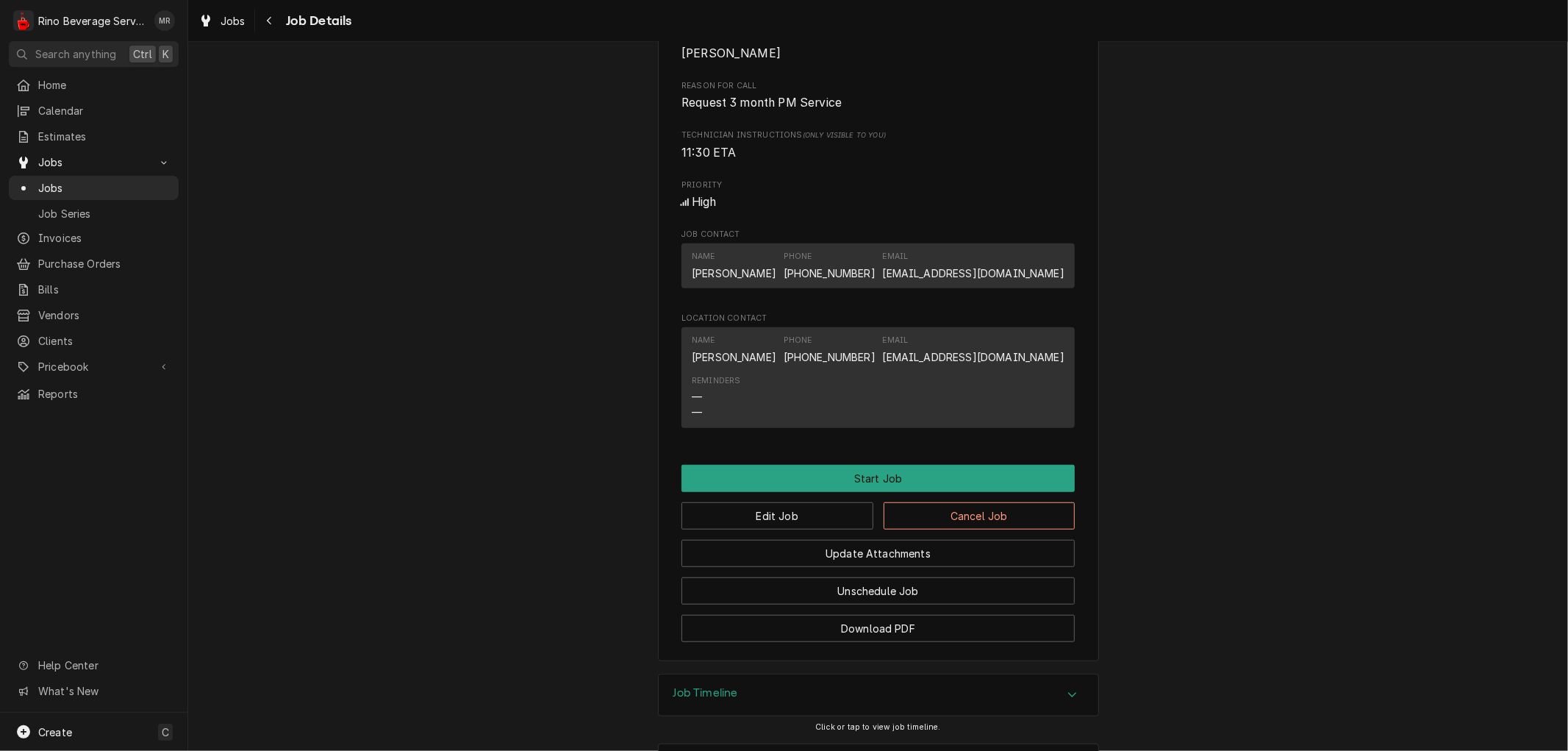
scroll to position [813, 0]
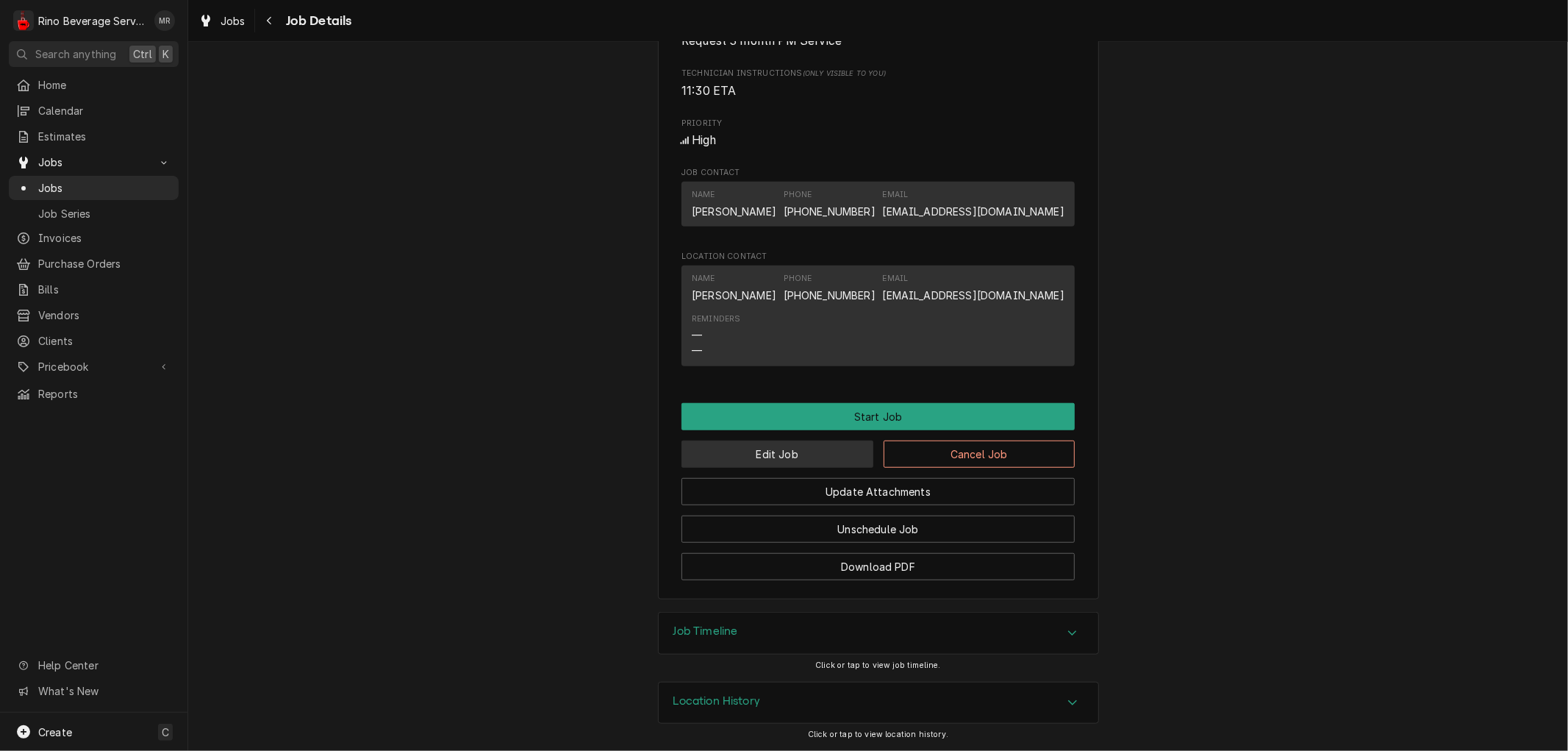
click at [792, 453] on button "Edit Job" at bounding box center [778, 454] width 192 height 27
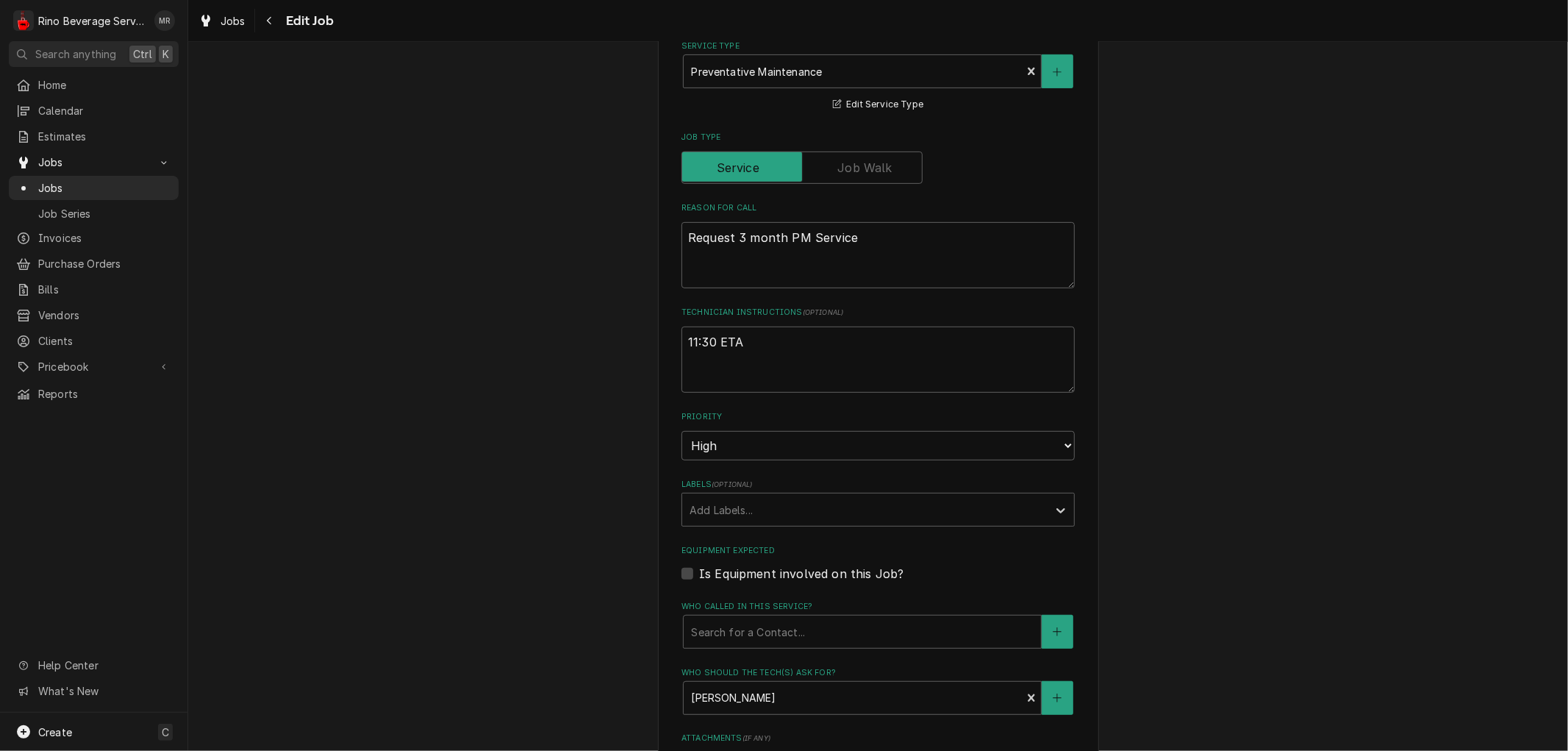
scroll to position [861, 0]
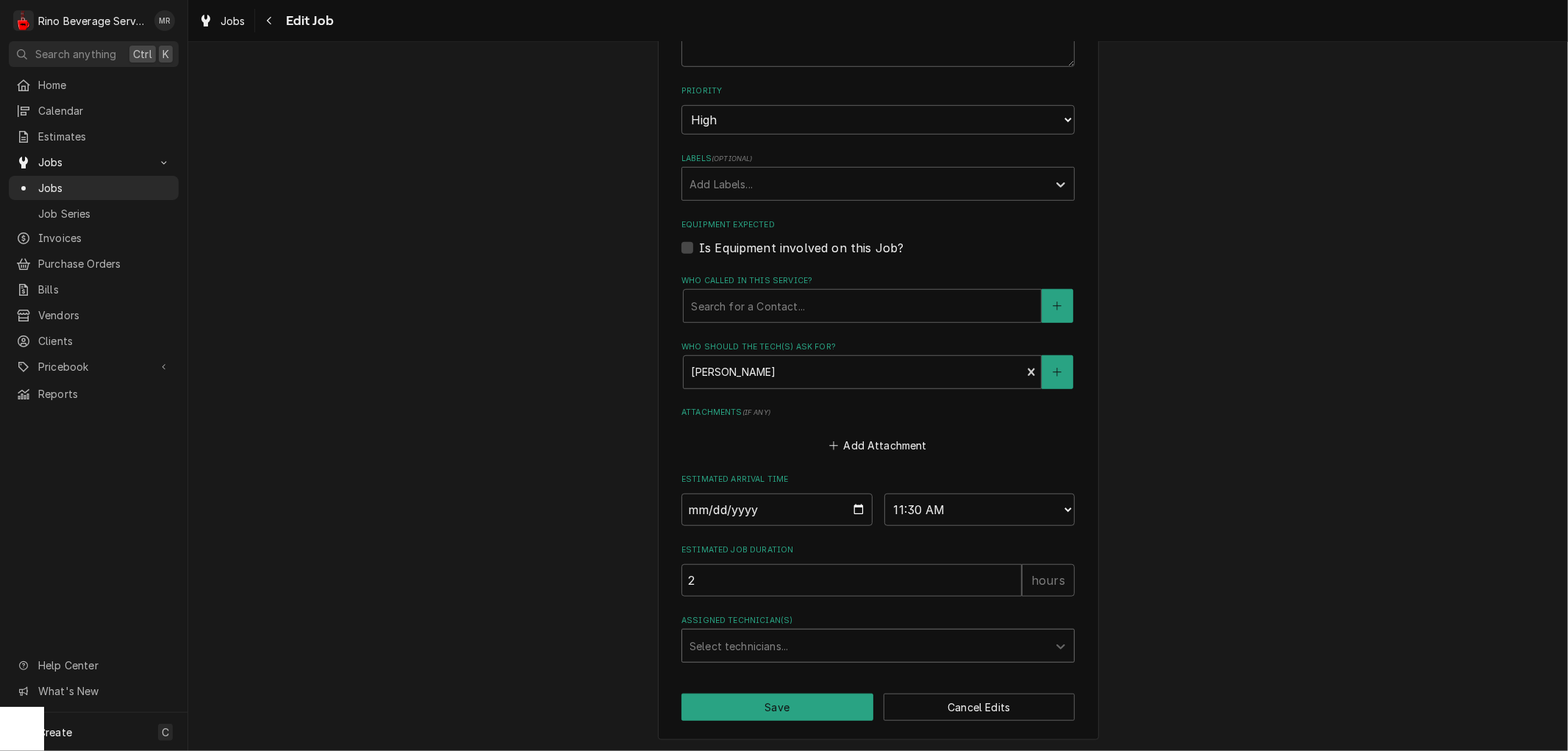
click at [952, 642] on div "Assigned Technician(s)" at bounding box center [865, 645] width 351 height 27
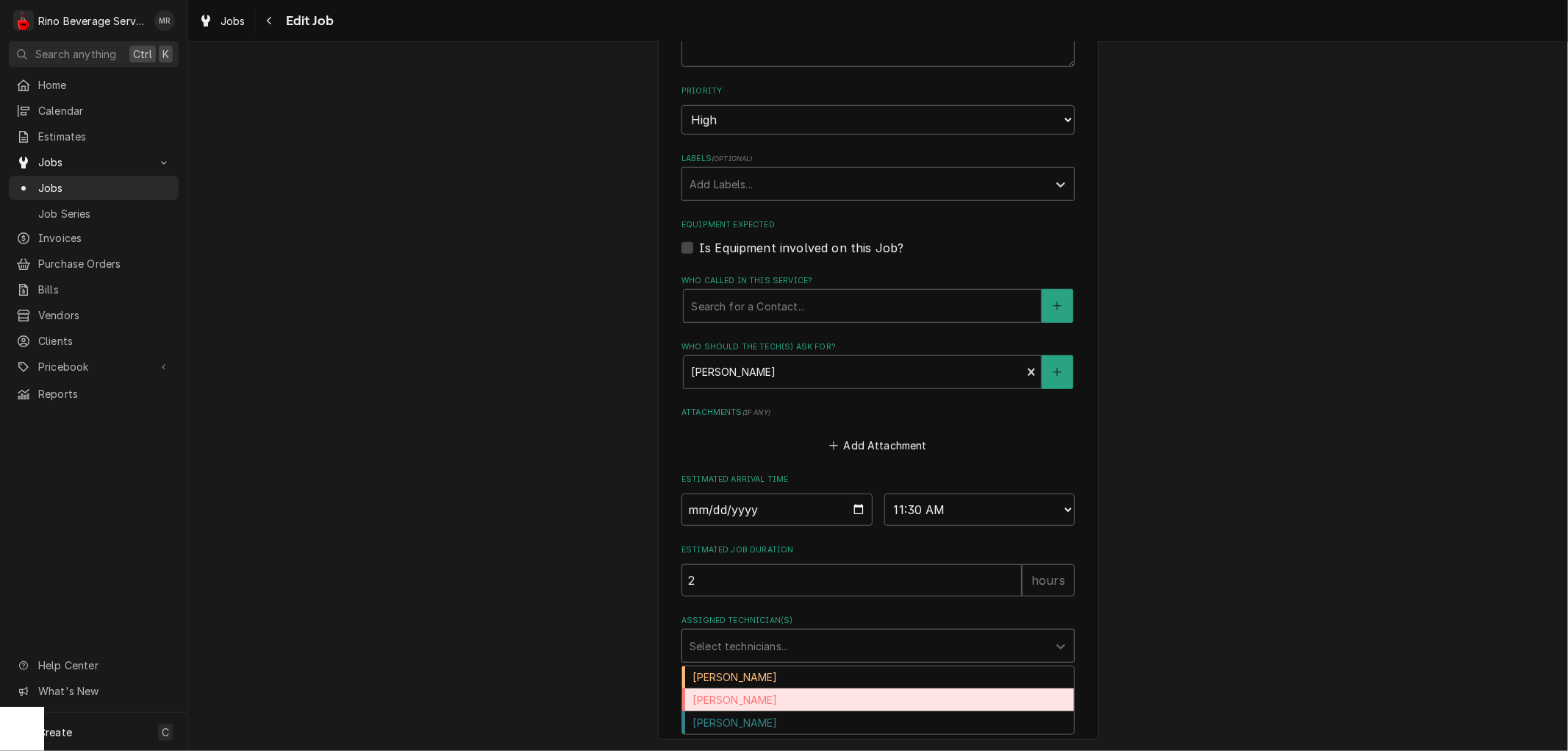
click at [914, 699] on div "[PERSON_NAME]" at bounding box center [878, 699] width 392 height 23
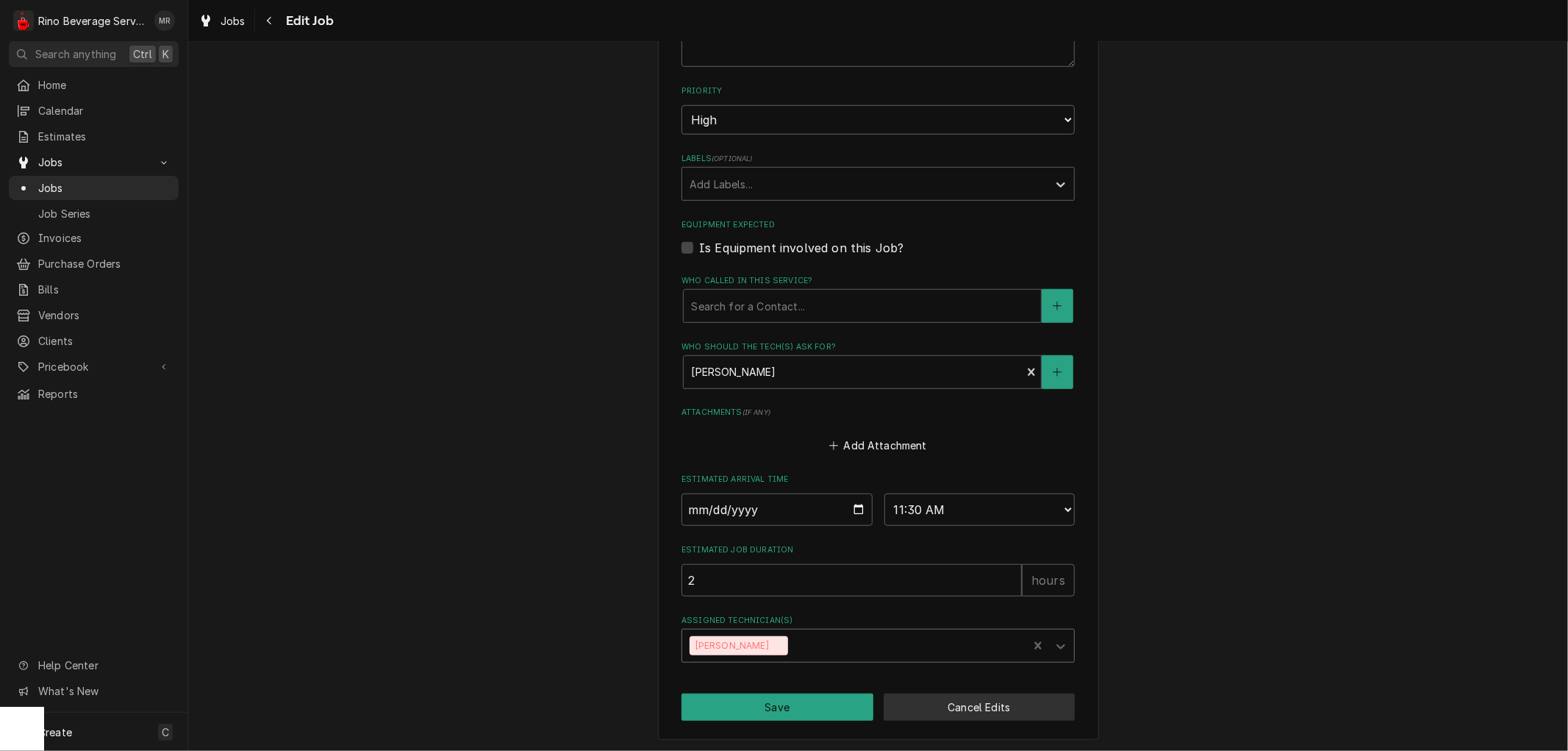
type textarea "x"
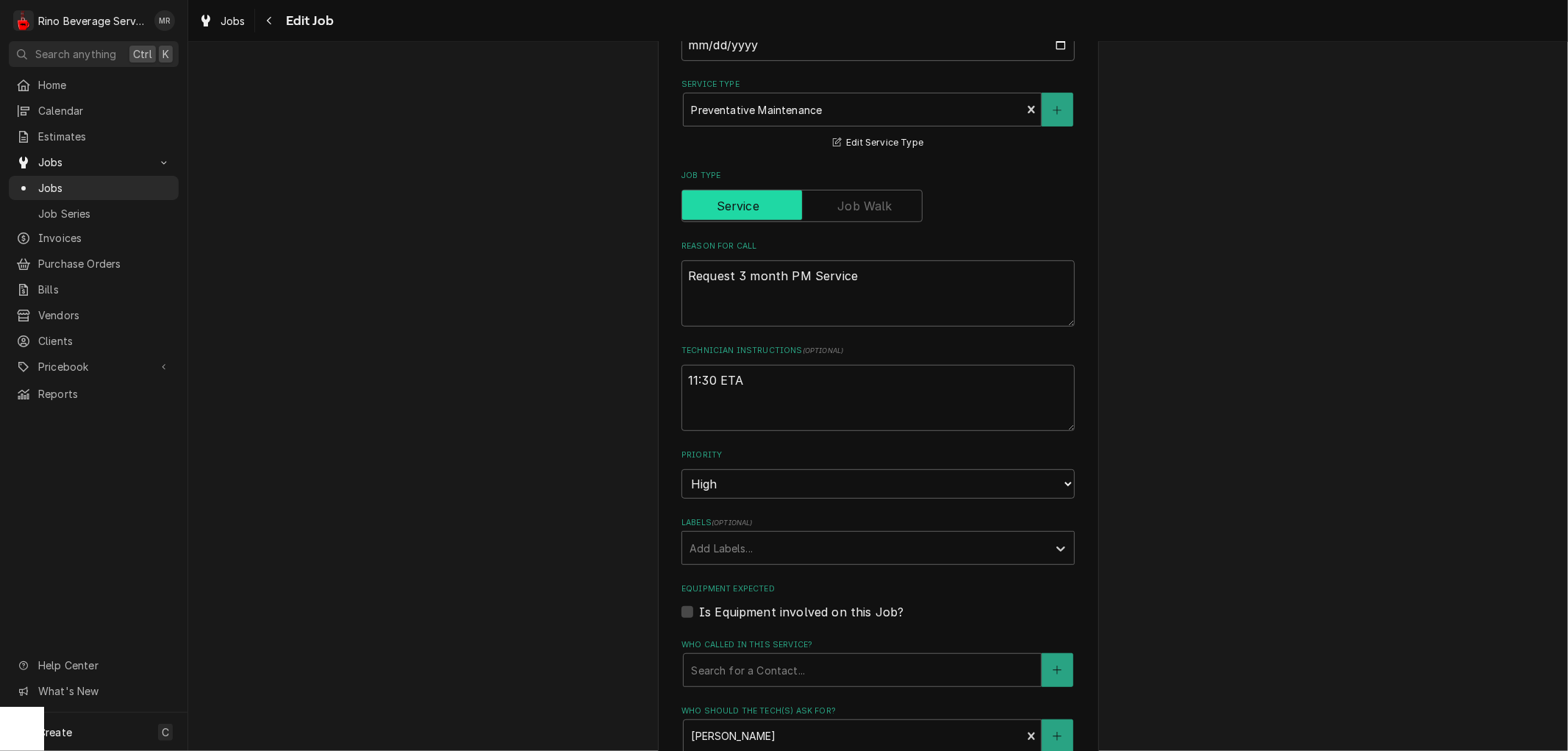
scroll to position [571, 0]
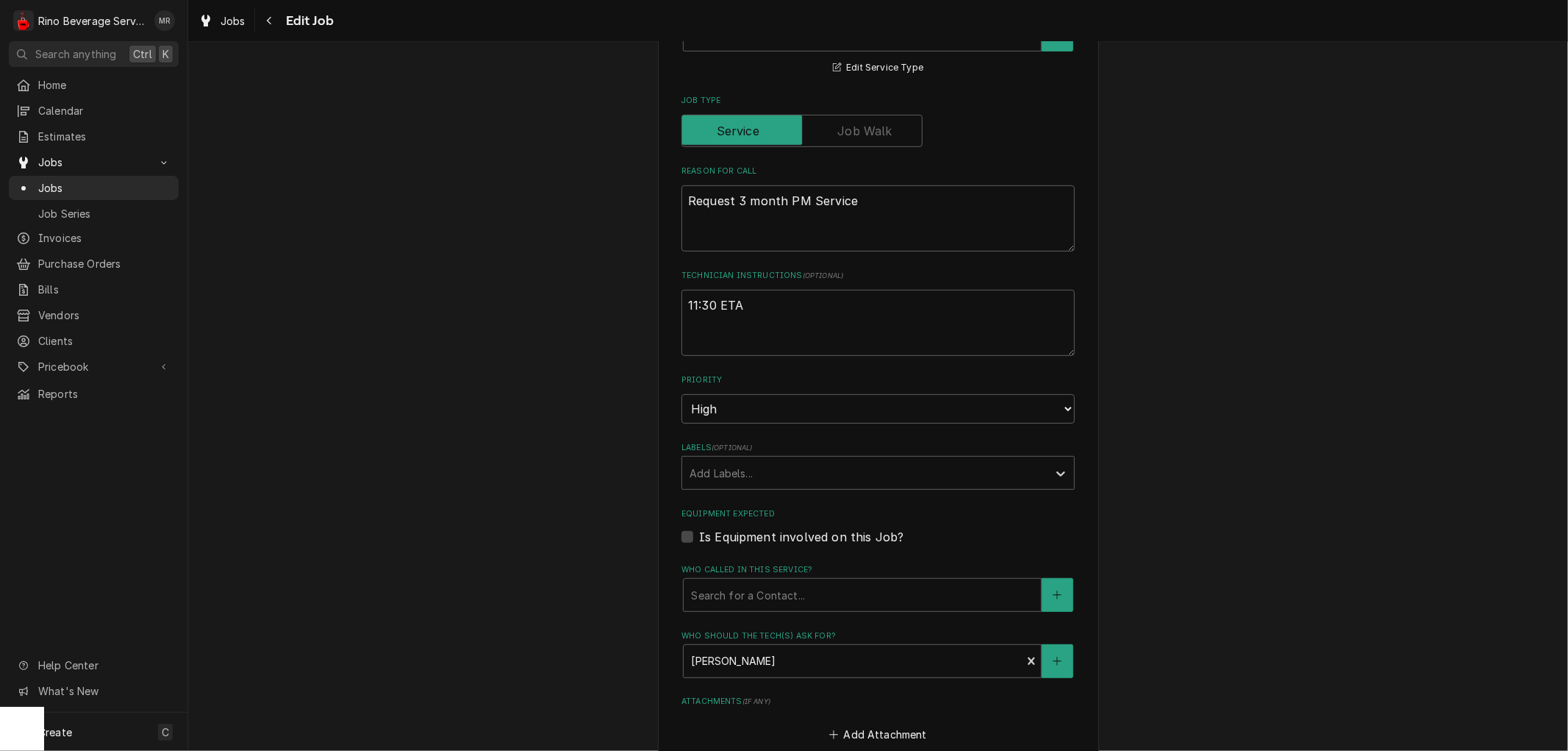
click at [699, 537] on label "Is Equipment involved on this Job?" at bounding box center [801, 537] width 204 height 18
click at [699, 537] on input "Equipment Expected" at bounding box center [896, 544] width 394 height 32
checkbox input "true"
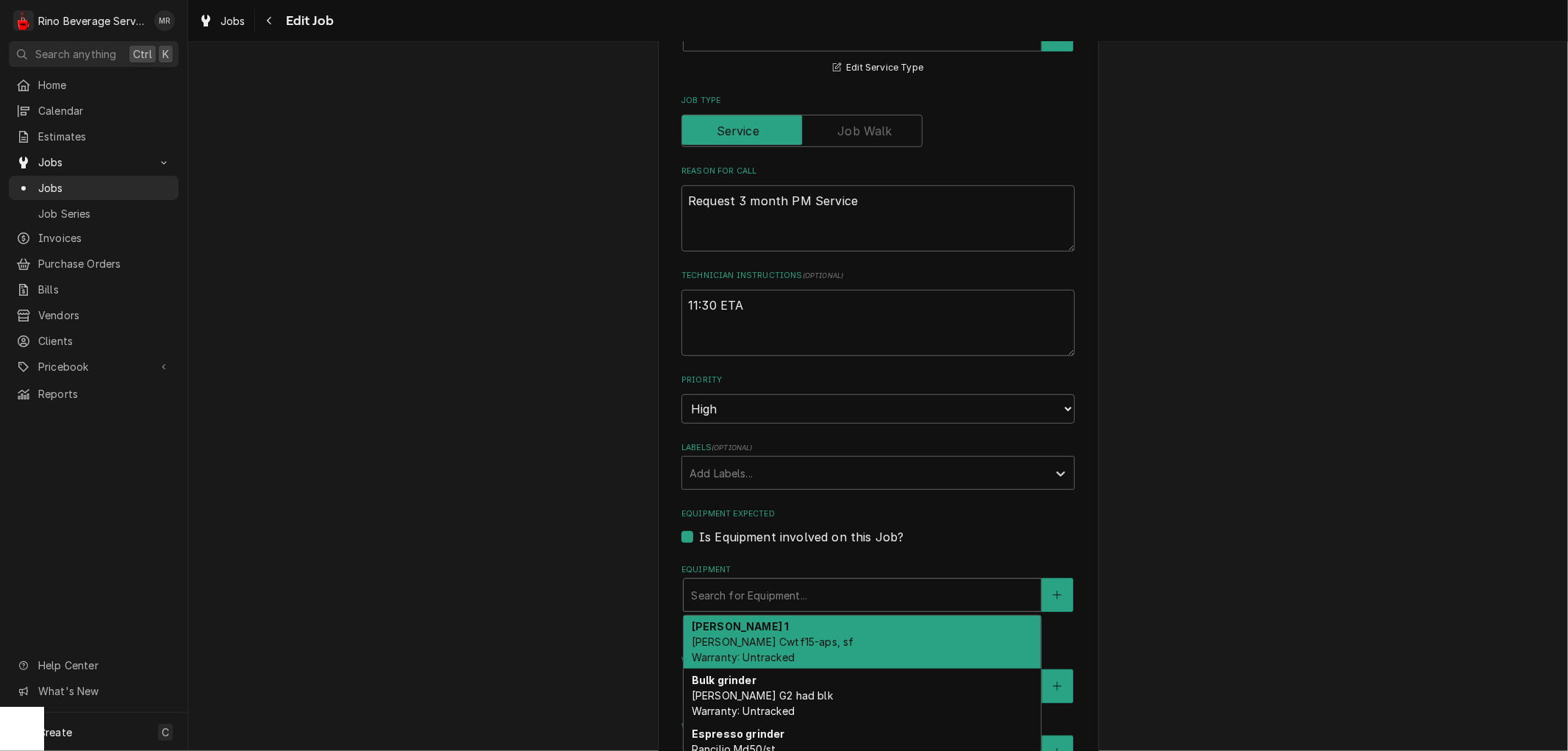
click at [760, 595] on div "Equipment" at bounding box center [862, 595] width 343 height 27
click at [789, 636] on div "Brewer 1 Bunn Cwtf15-aps, sf Warranty: Untracked" at bounding box center [862, 642] width 357 height 54
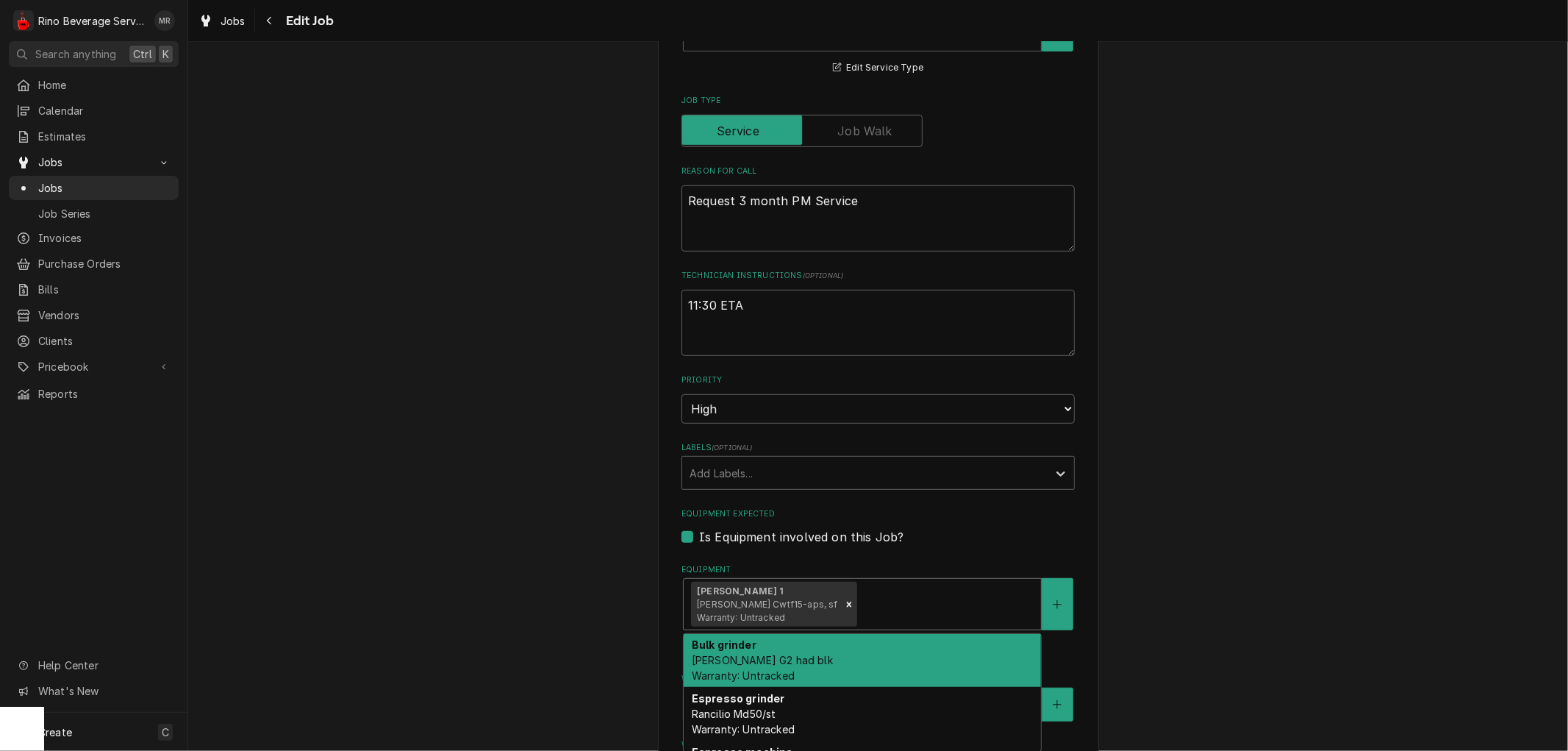
click at [860, 607] on div "Equipment" at bounding box center [947, 604] width 174 height 27
click at [849, 653] on div "Bulk grinder Bunn G2 had blk Warranty: Untracked" at bounding box center [862, 661] width 357 height 54
click at [1010, 592] on div "Equipment" at bounding box center [1021, 604] width 23 height 27
click at [936, 664] on div "Espresso grinder Rancilio Md50/st Warranty: Untracked" at bounding box center [862, 661] width 357 height 54
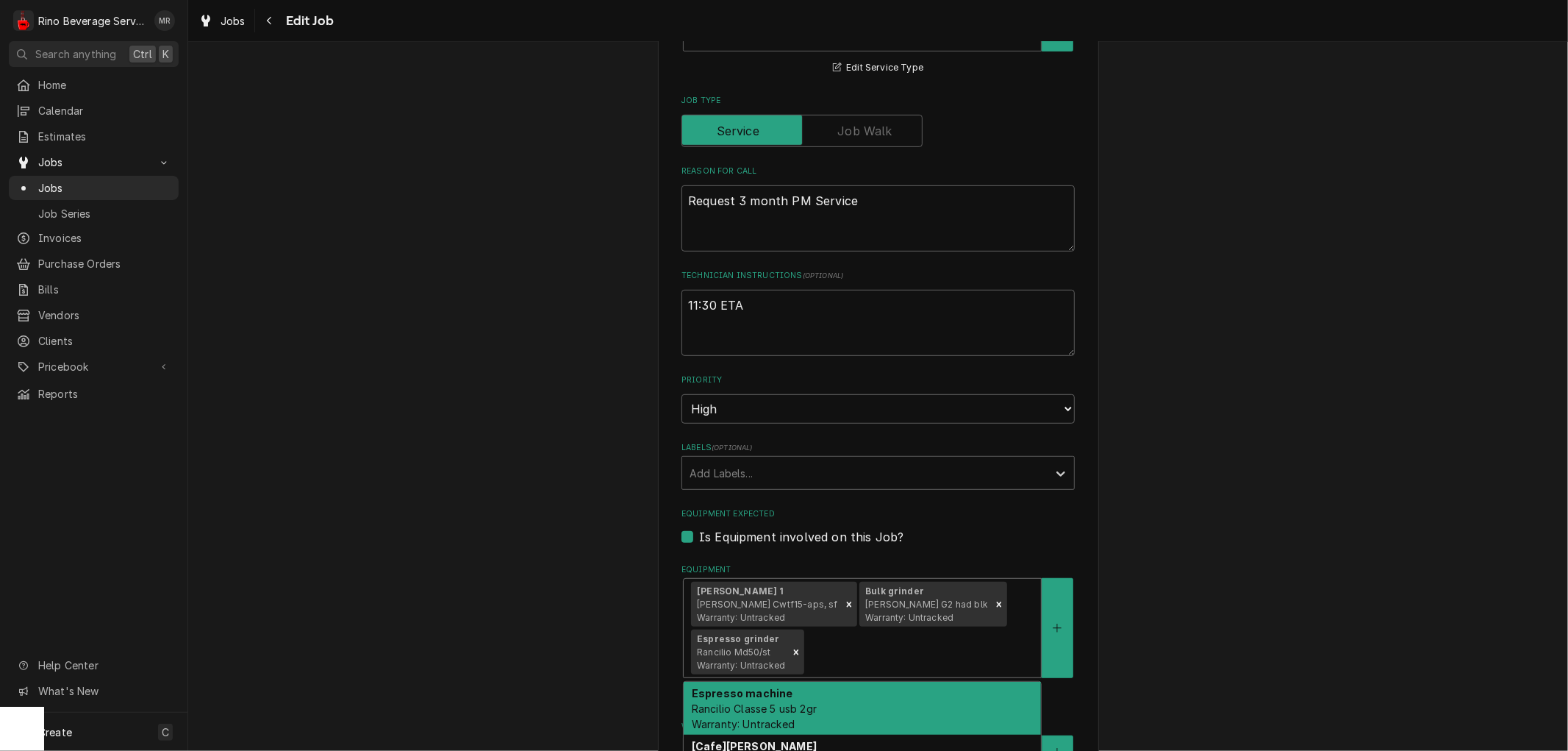
click at [967, 630] on div "Brewer 1 Bunn Cwtf15-aps, sf Warranty: Untracked Bulk grinder Bunn G2 had blk W…" at bounding box center [862, 628] width 357 height 98
click at [902, 704] on div "Espresso machine Rancilio Classe 5 usb 2gr Warranty: Untracked" at bounding box center [862, 708] width 357 height 54
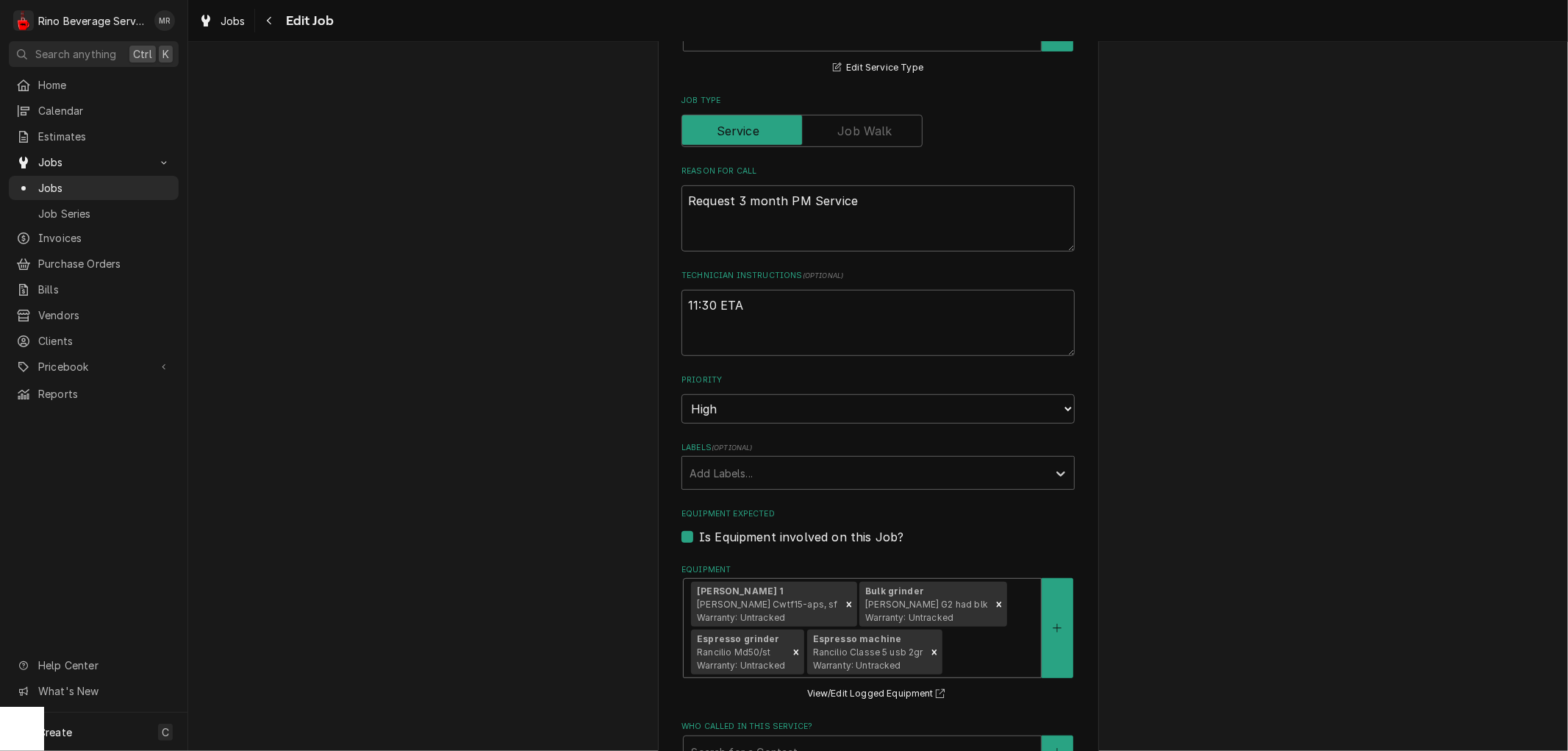
click at [973, 635] on div "Brewer 1 Bunn Cwtf15-aps, sf Warranty: Untracked Bulk grinder Bunn G2 had blk W…" at bounding box center [862, 628] width 357 height 98
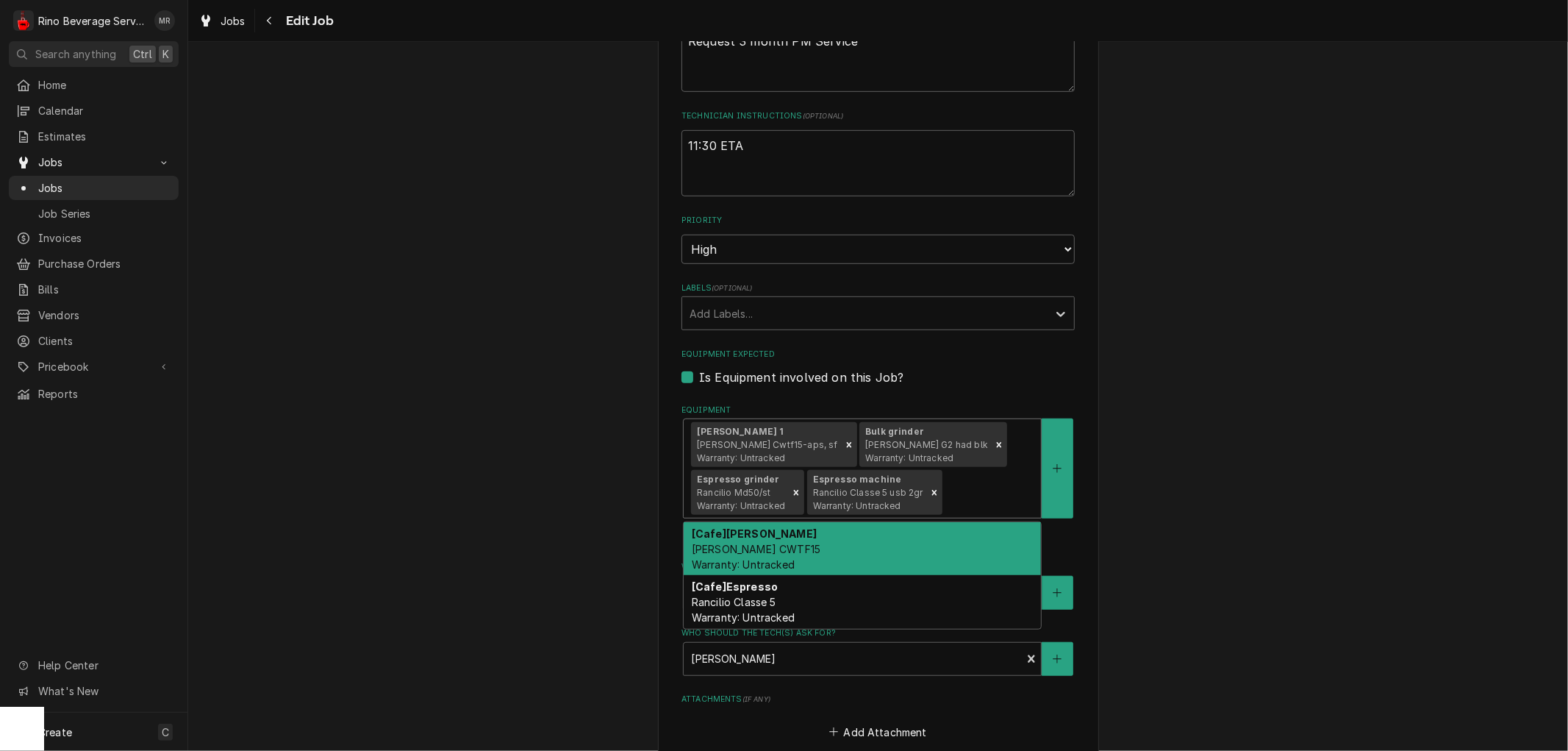
scroll to position [736, 0]
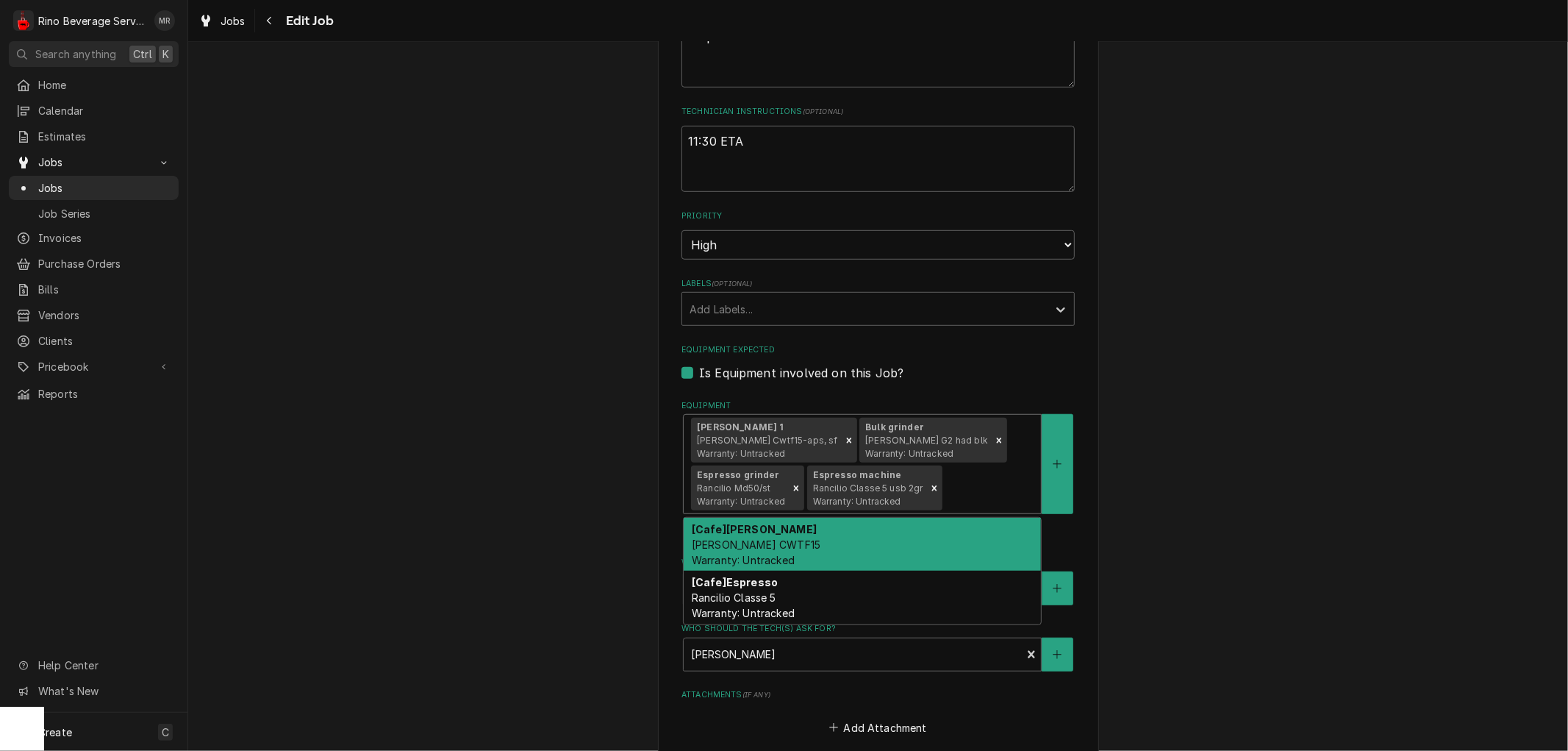
click at [628, 450] on div "Use the fields below to edit this job: Client Details Client Columbus Museum of…" at bounding box center [878, 178] width 1380 height 1713
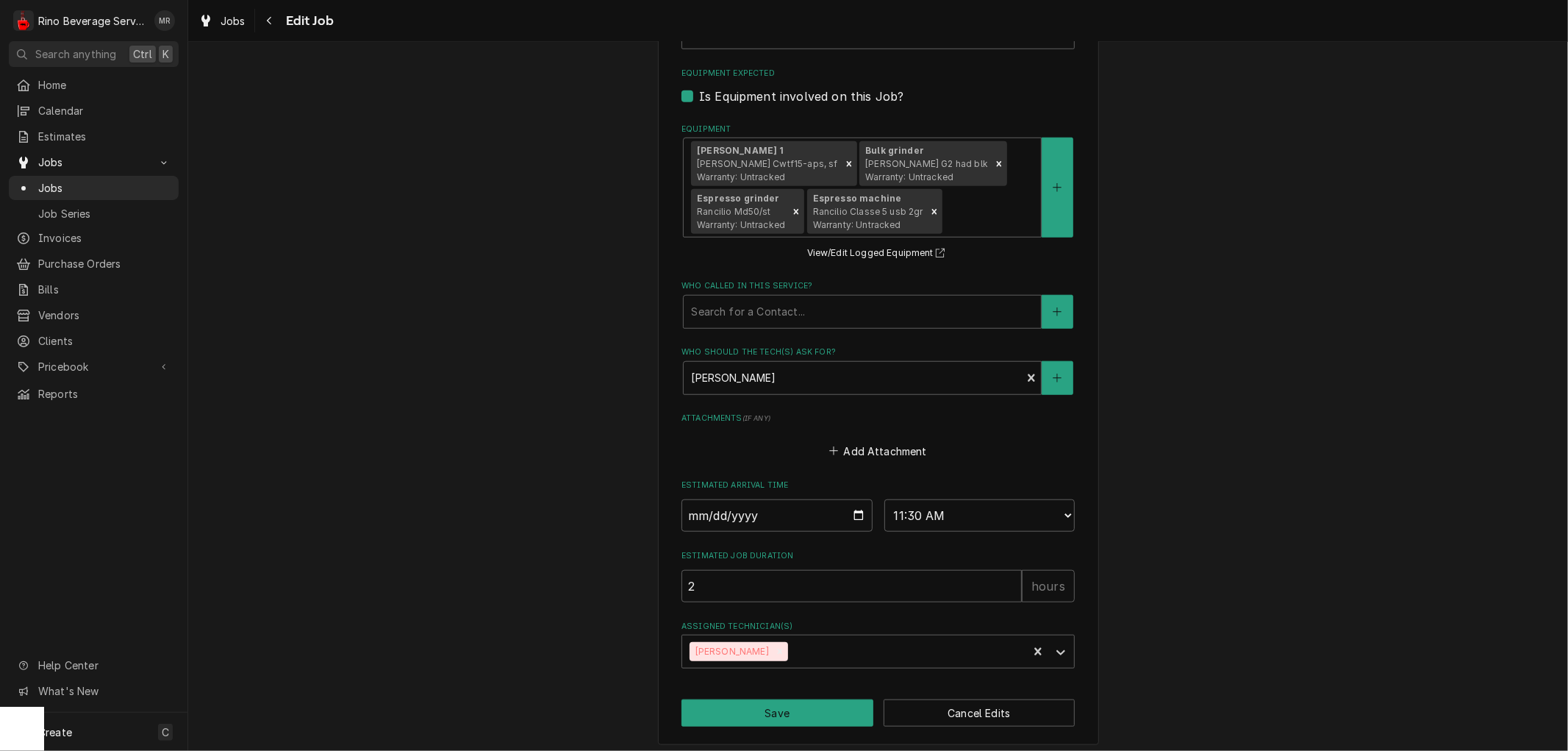
scroll to position [1017, 0]
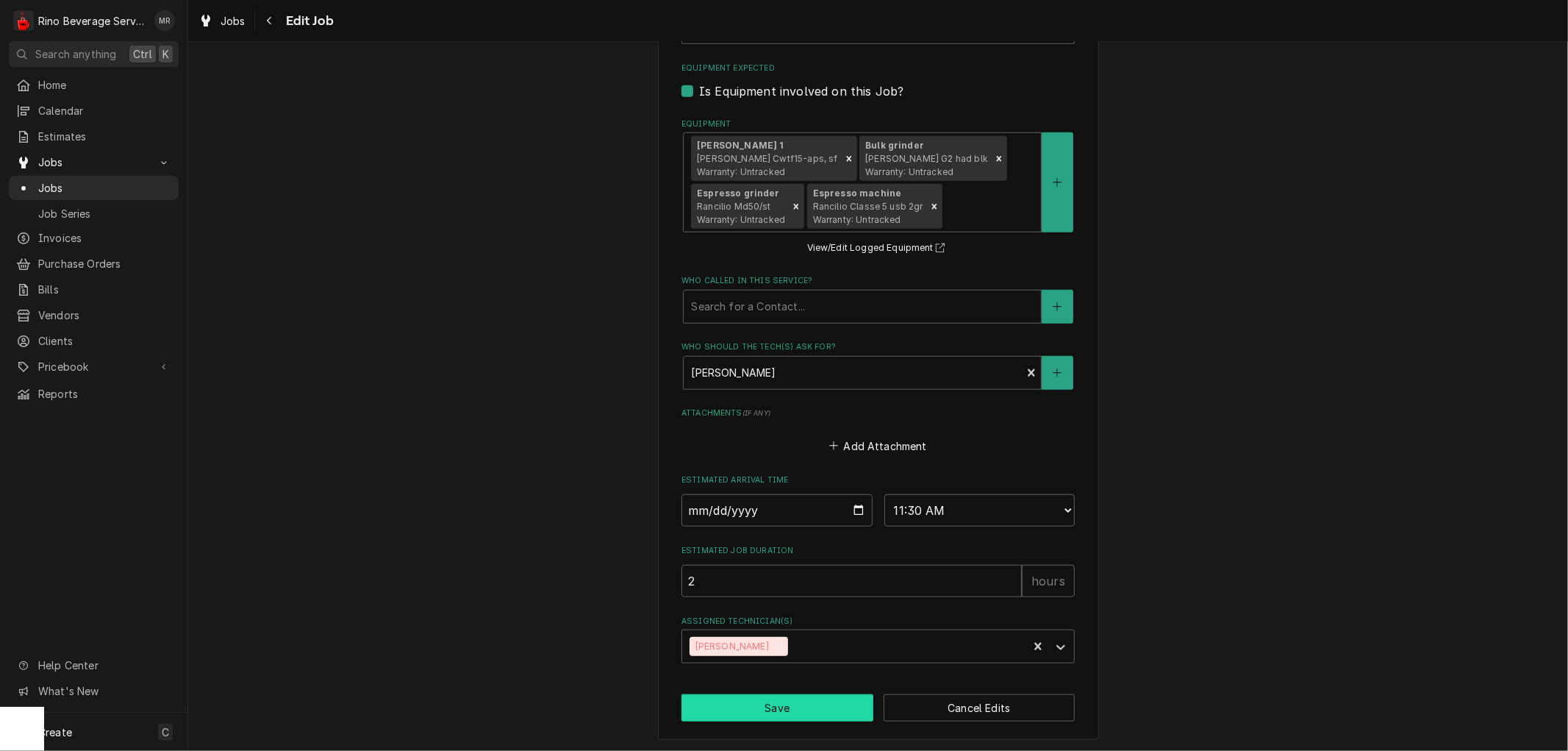
click at [770, 706] on button "Save" at bounding box center [778, 708] width 192 height 27
type textarea "x"
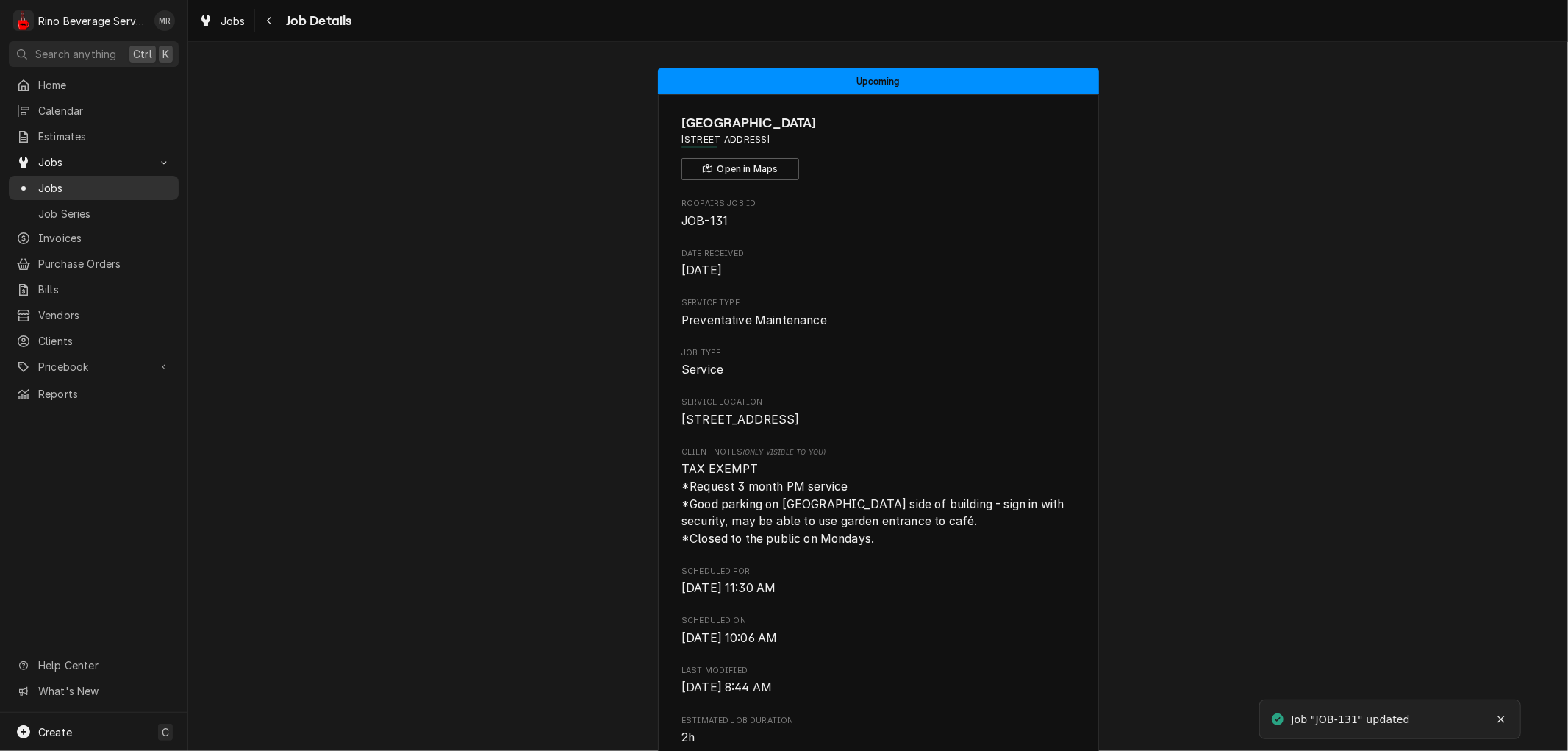
click at [77, 181] on span "Jobs" at bounding box center [104, 187] width 133 height 15
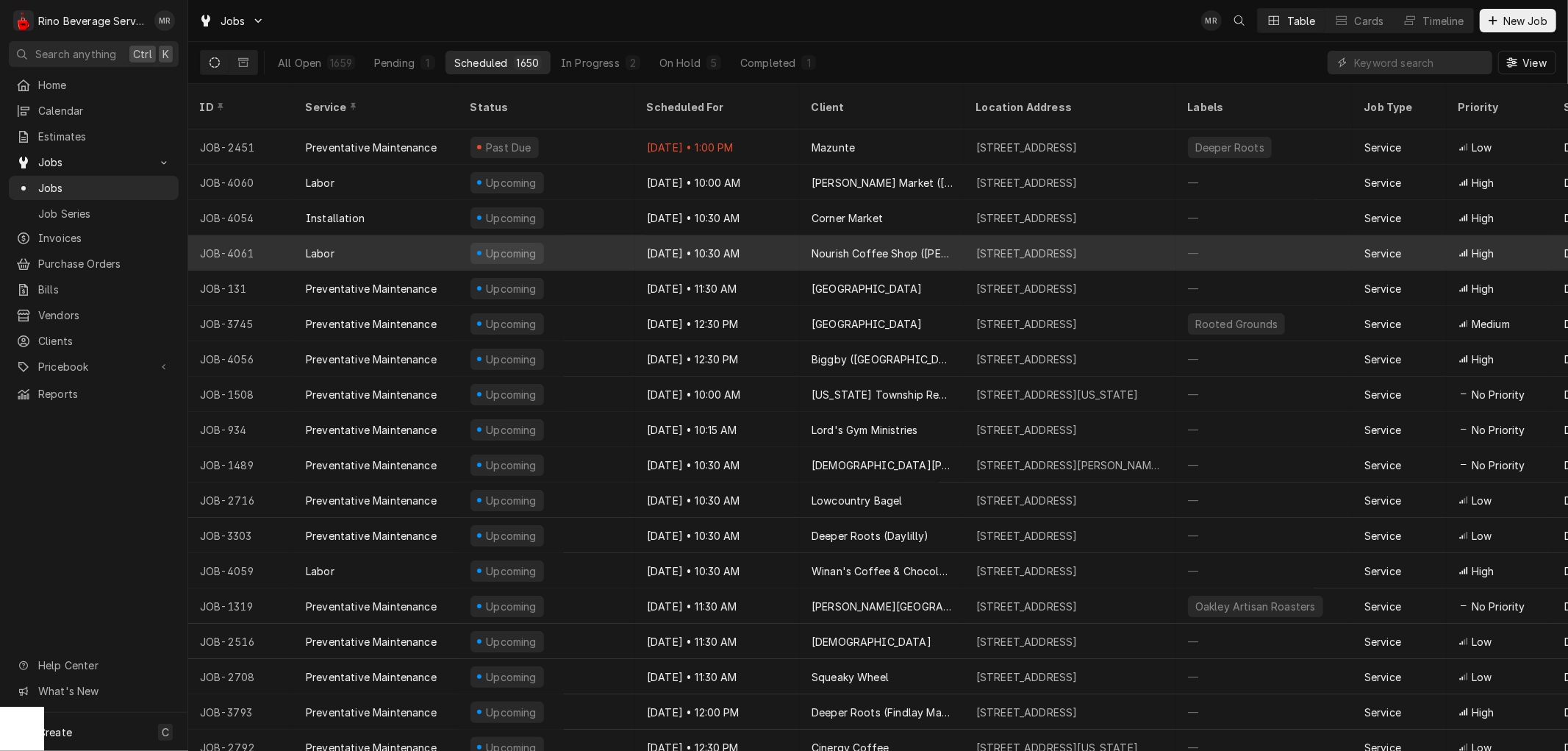
click at [607, 236] on div "Upcoming" at bounding box center [547, 253] width 177 height 35
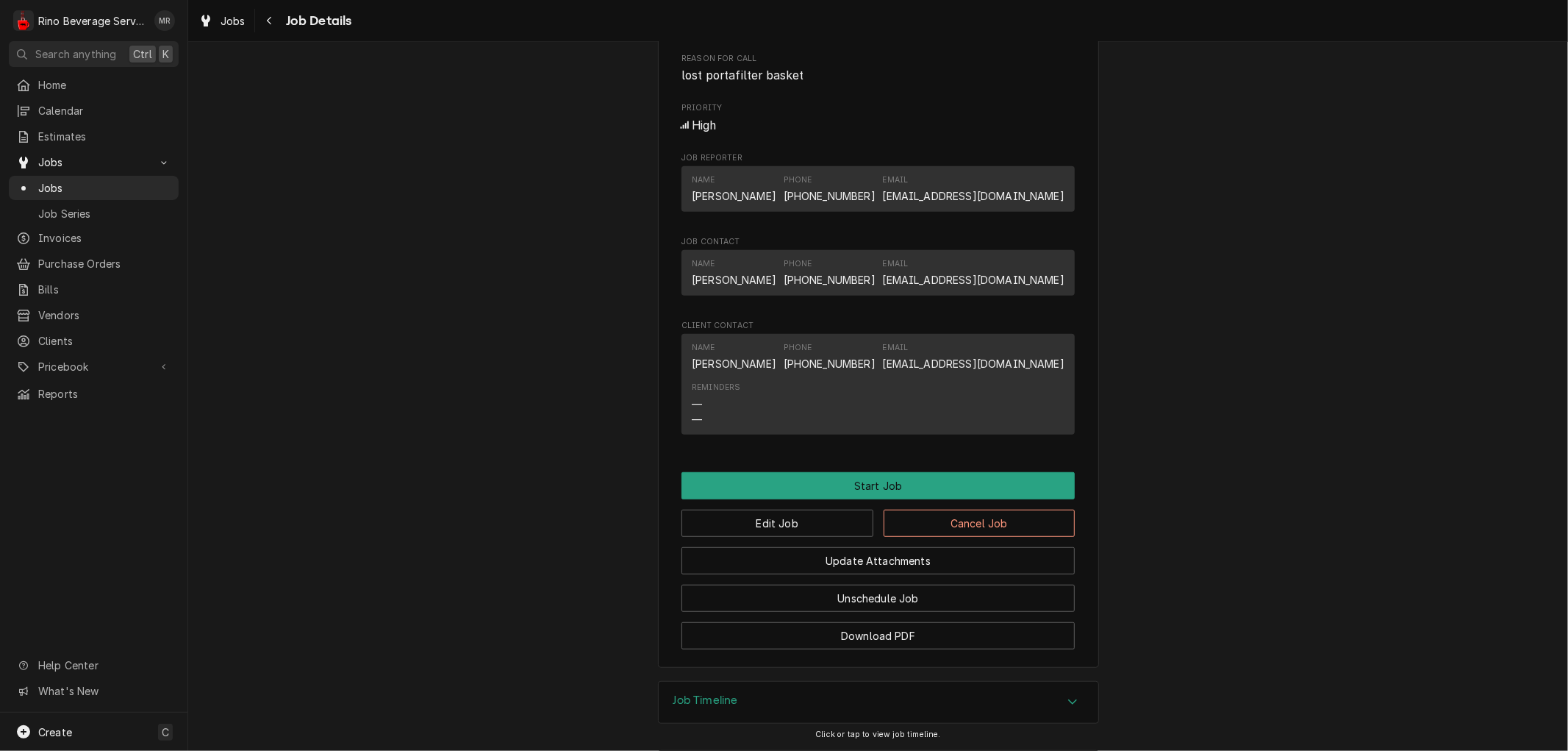
scroll to position [728, 0]
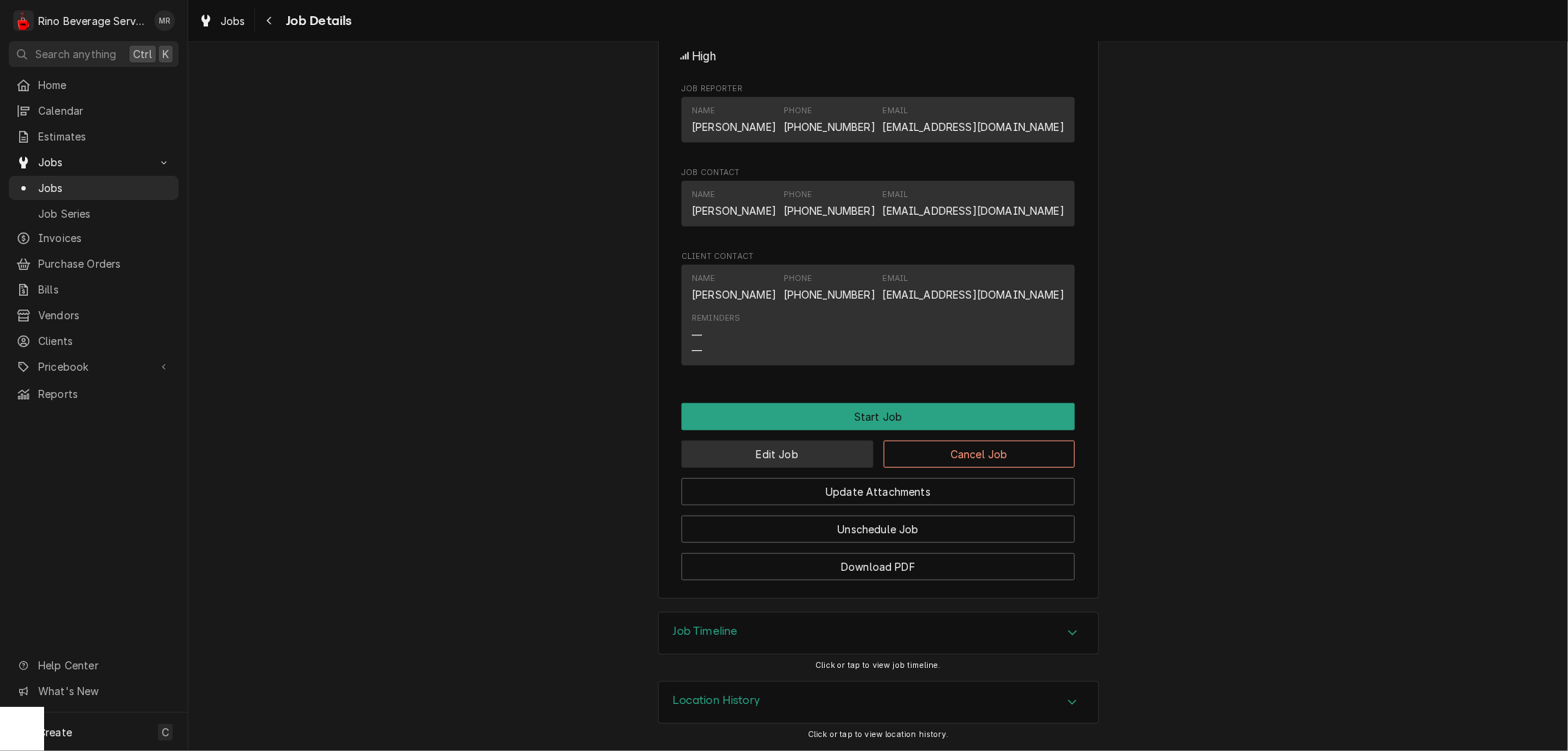
click at [786, 452] on button "Edit Job" at bounding box center [778, 454] width 192 height 27
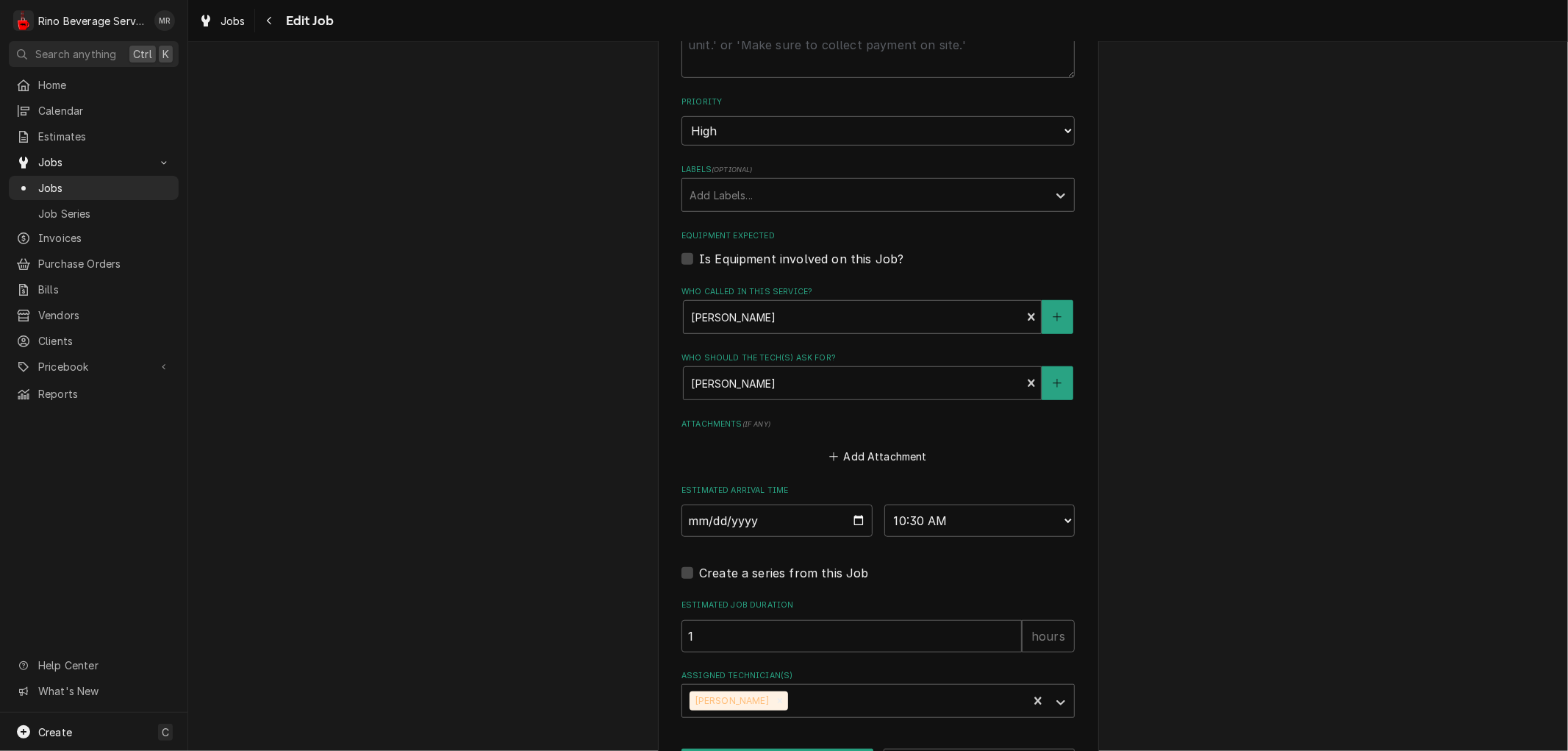
scroll to position [784, 0]
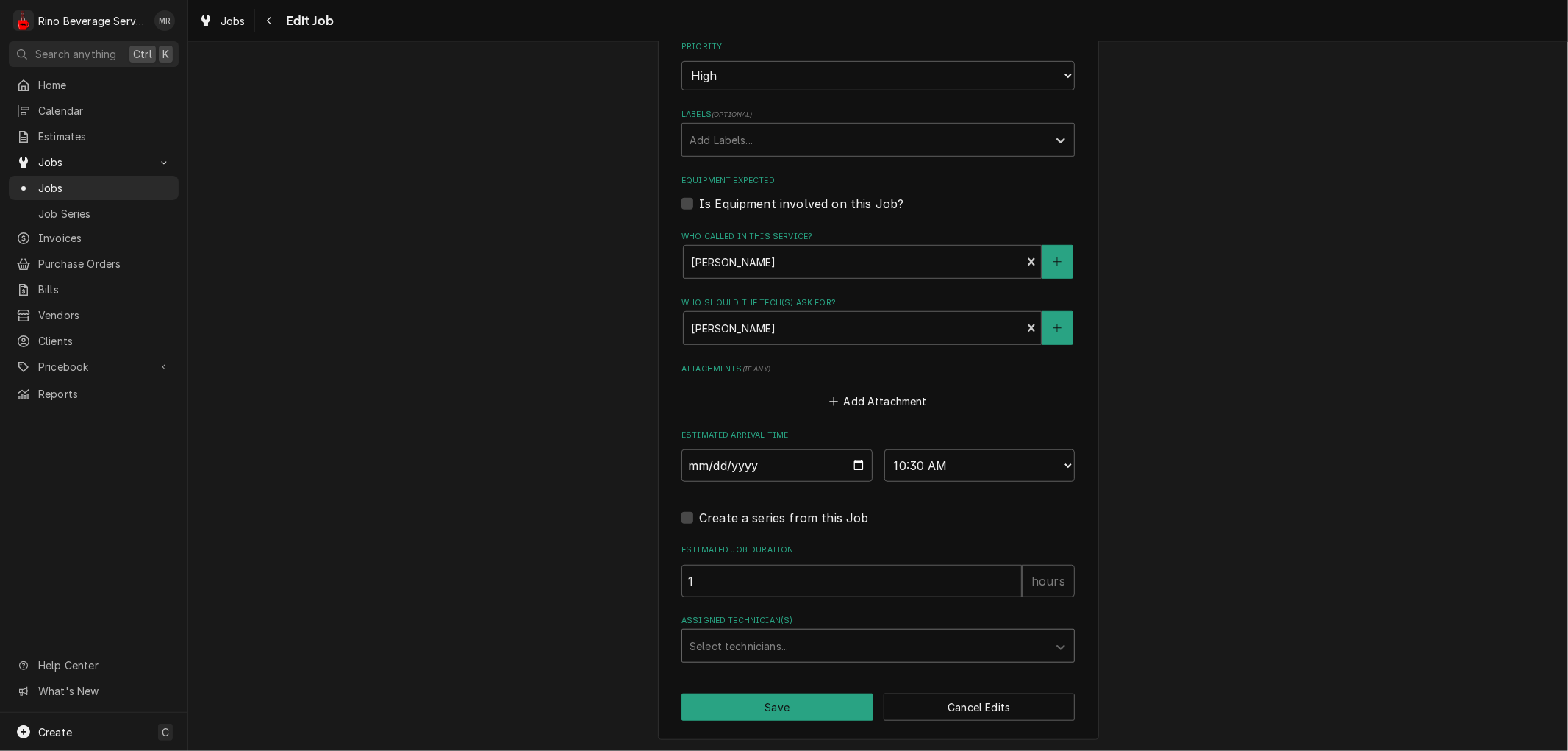
click at [950, 645] on div "Assigned Technician(s)" at bounding box center [865, 645] width 351 height 27
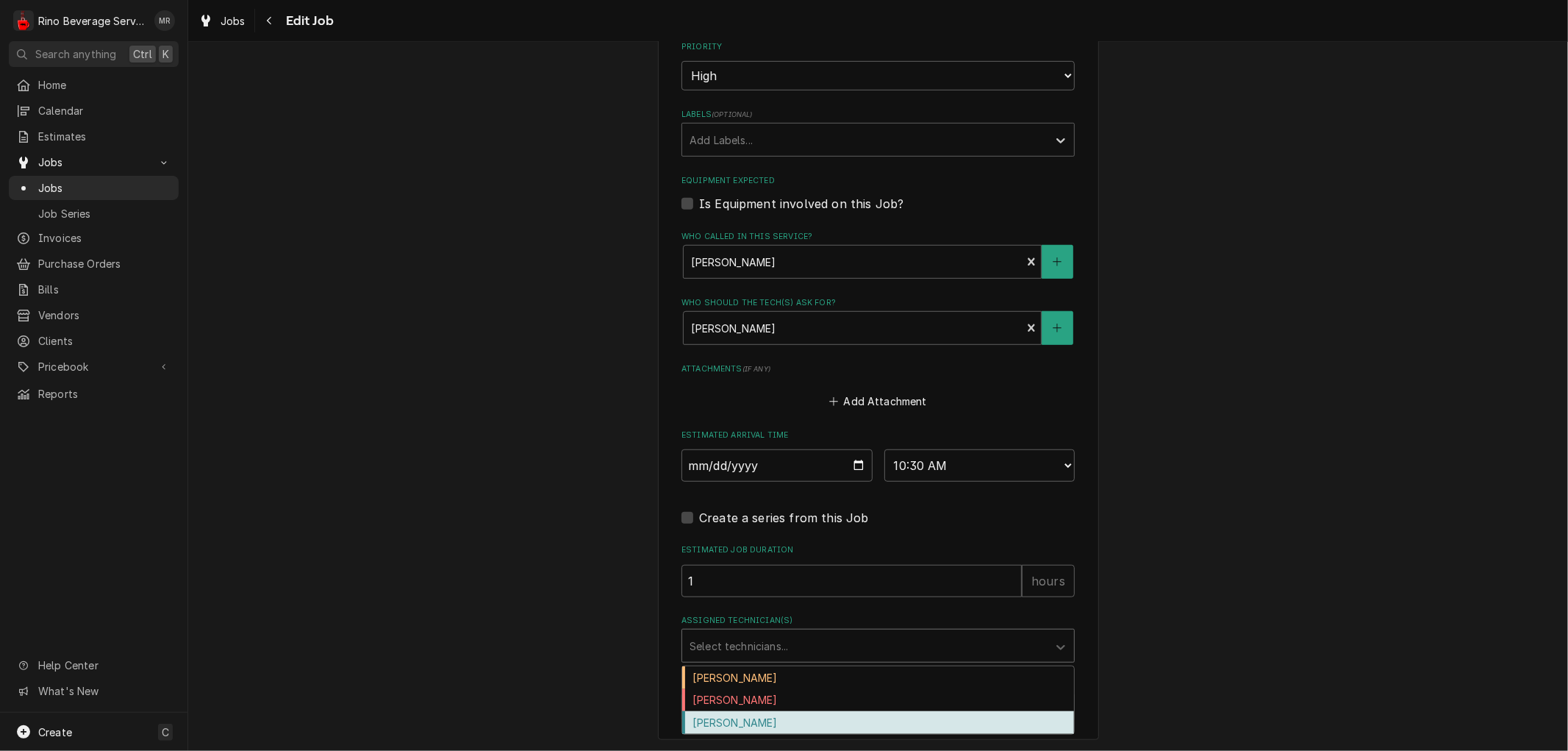
click at [875, 716] on div "[PERSON_NAME]" at bounding box center [878, 722] width 392 height 23
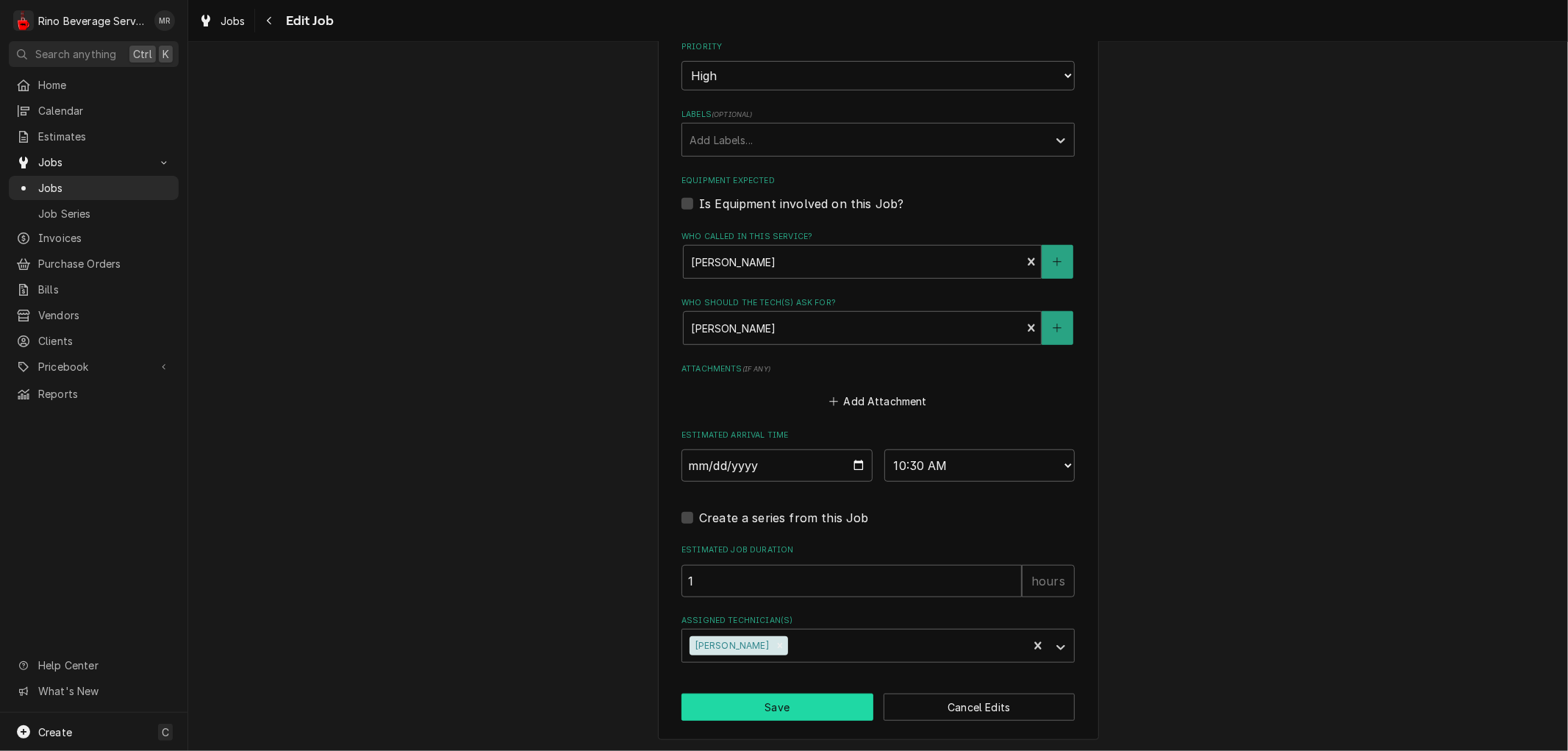
click at [796, 707] on button "Save" at bounding box center [778, 707] width 192 height 27
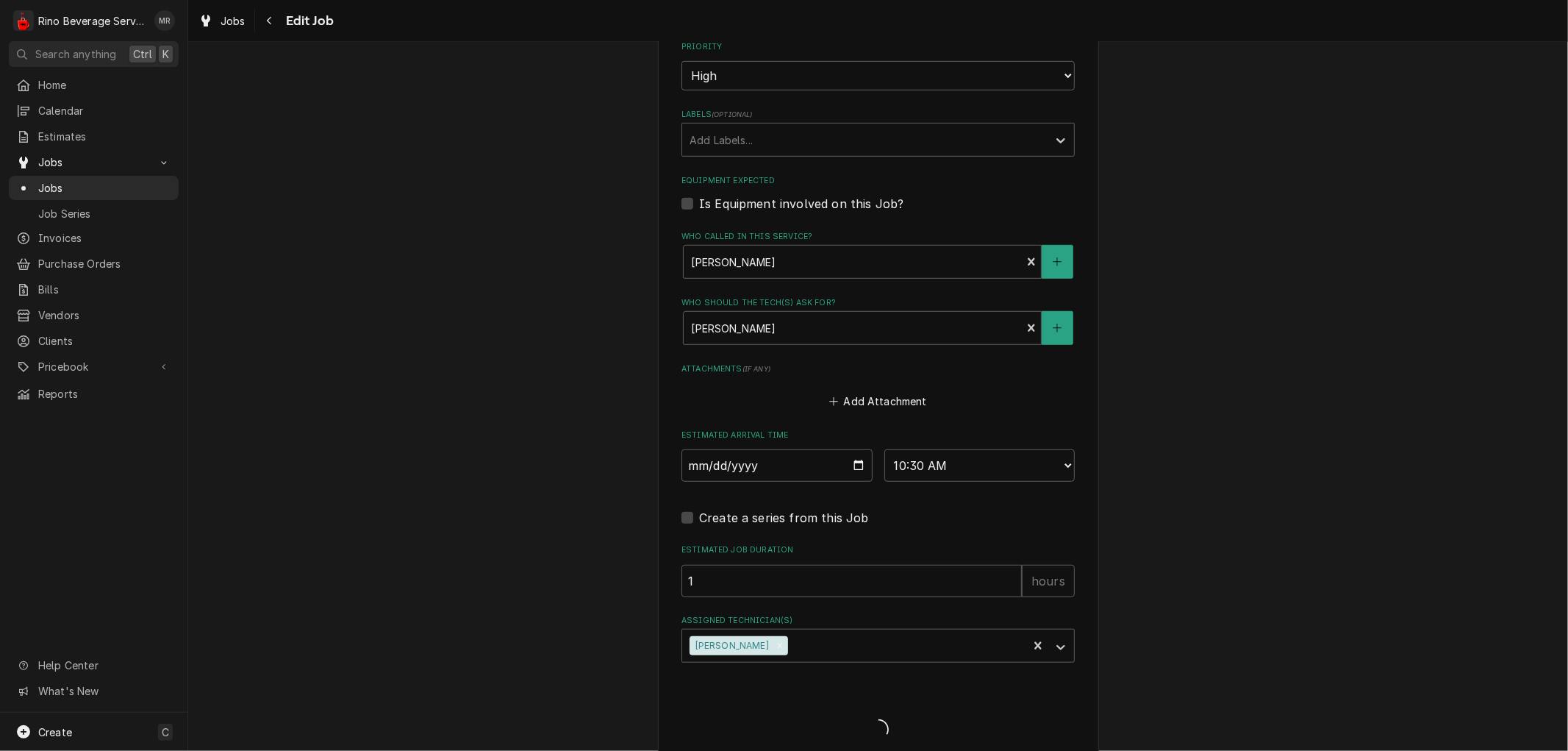
type textarea "x"
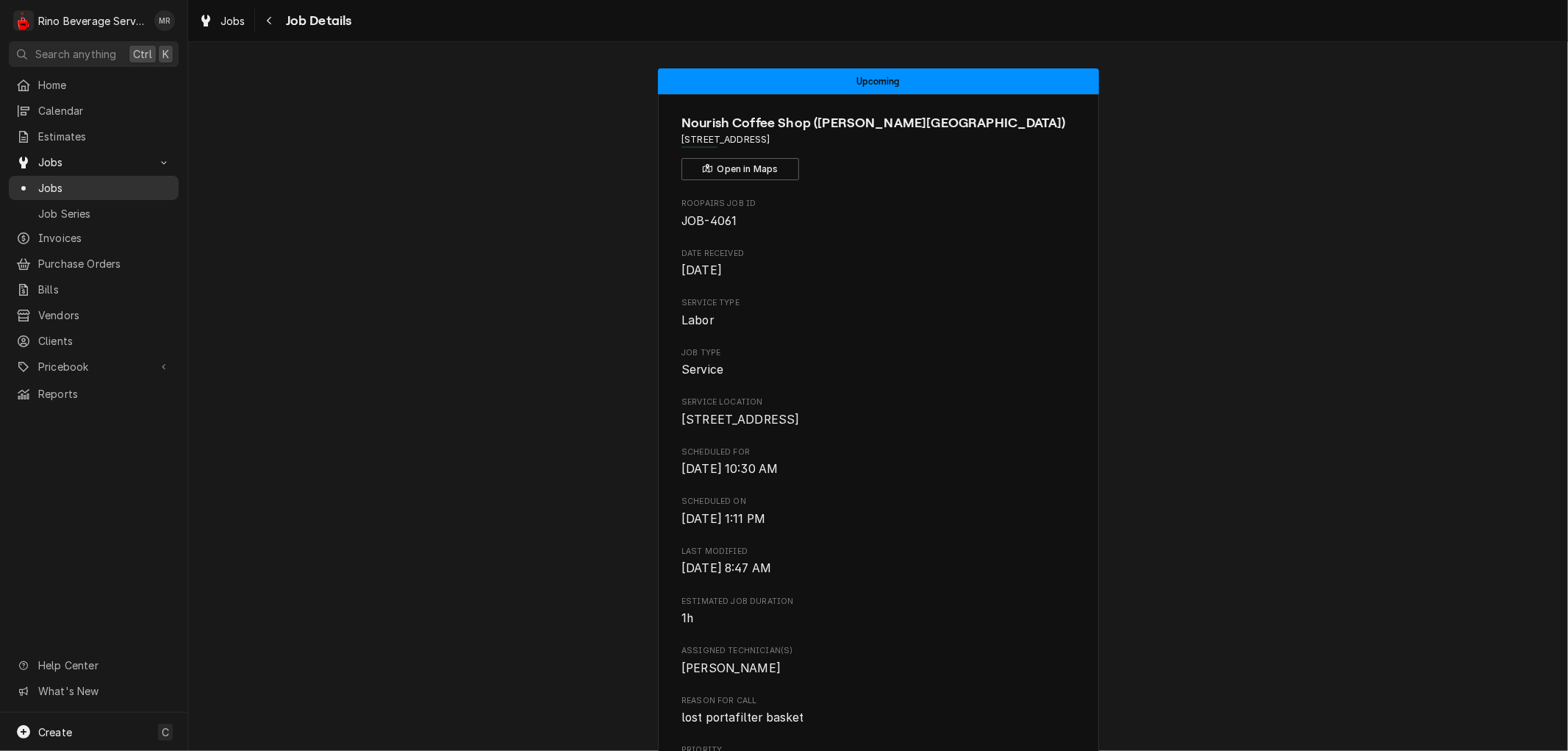
click at [87, 180] on span "Jobs" at bounding box center [104, 187] width 133 height 15
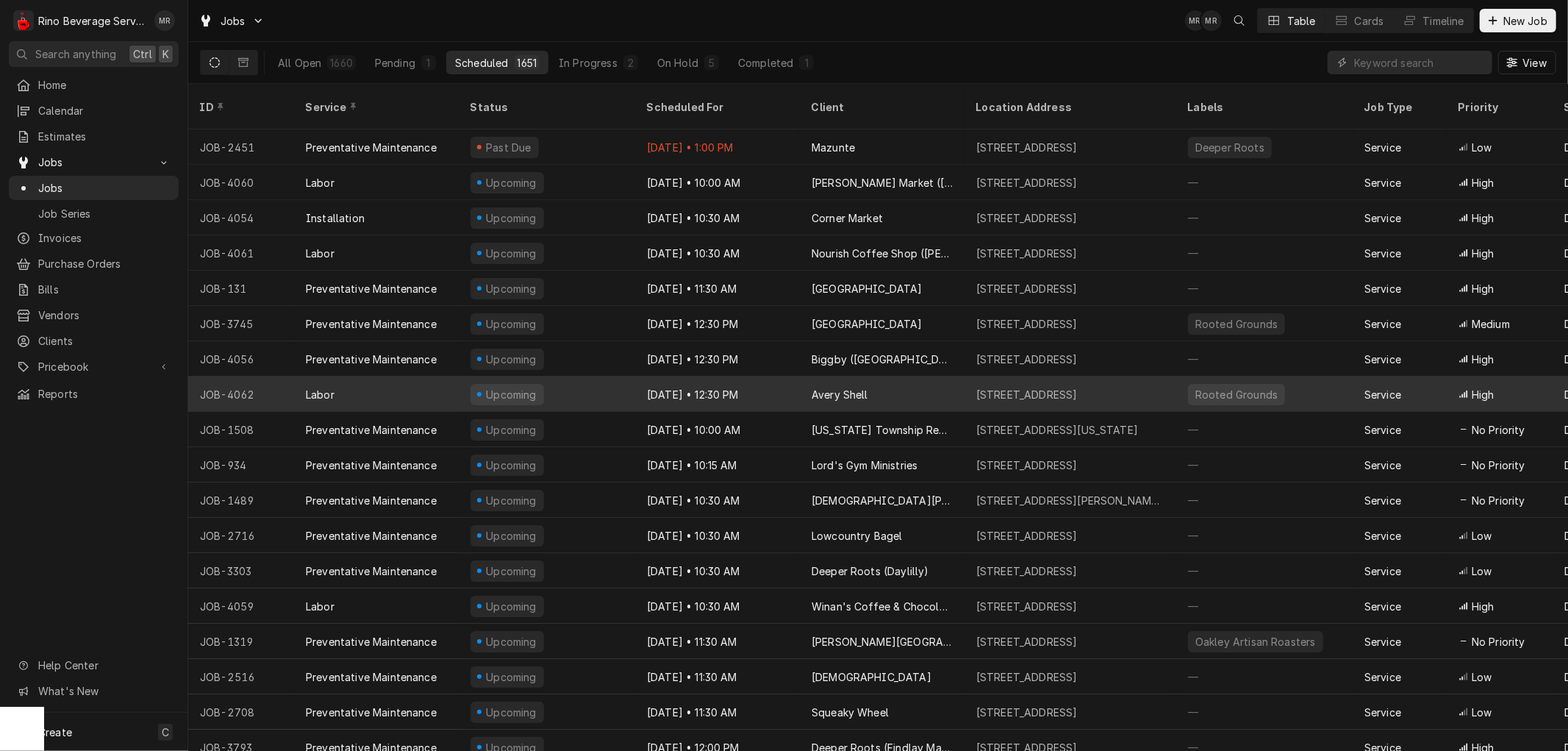
click at [593, 377] on div "Upcoming" at bounding box center [547, 394] width 177 height 35
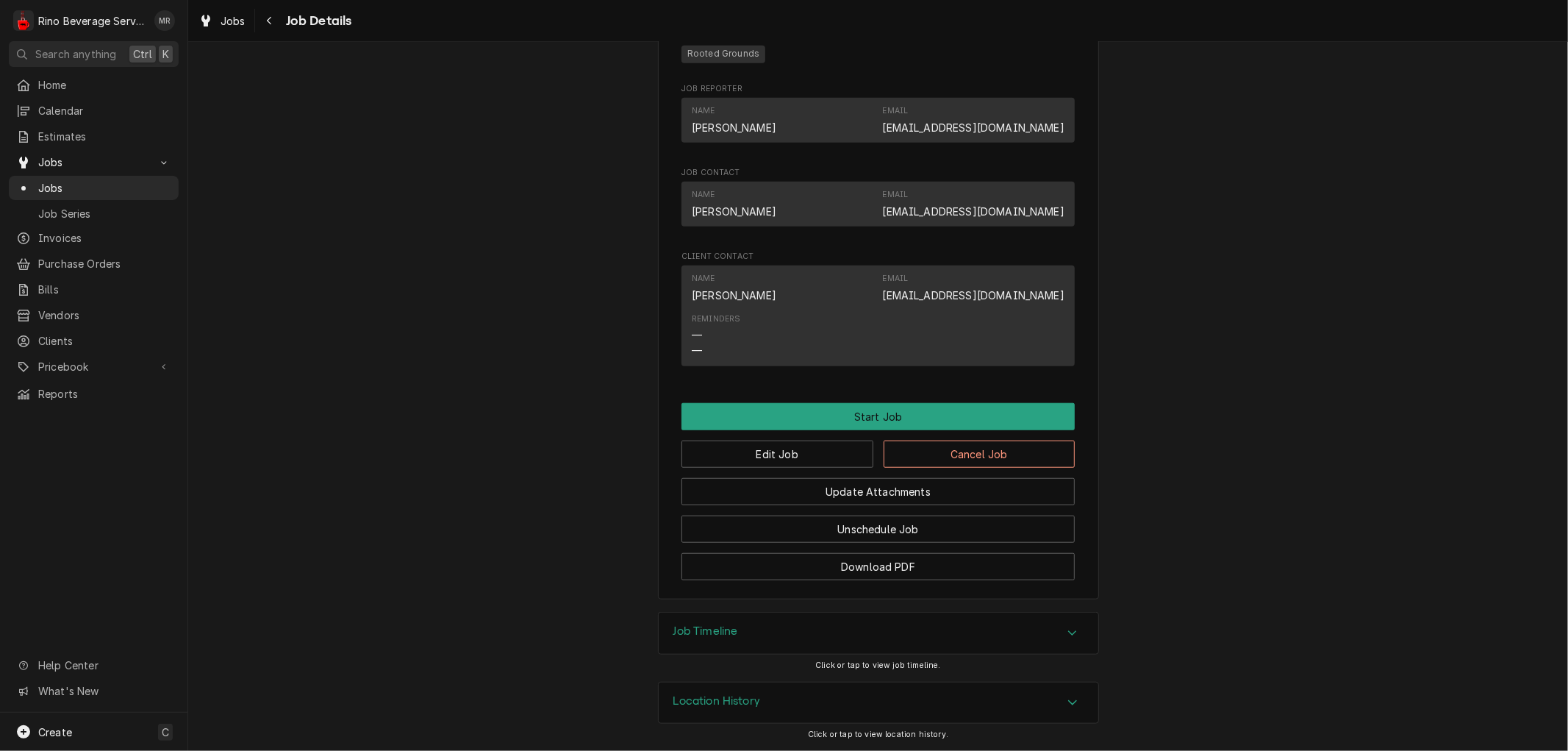
scroll to position [919, 0]
click at [774, 457] on button "Edit Job" at bounding box center [778, 454] width 192 height 27
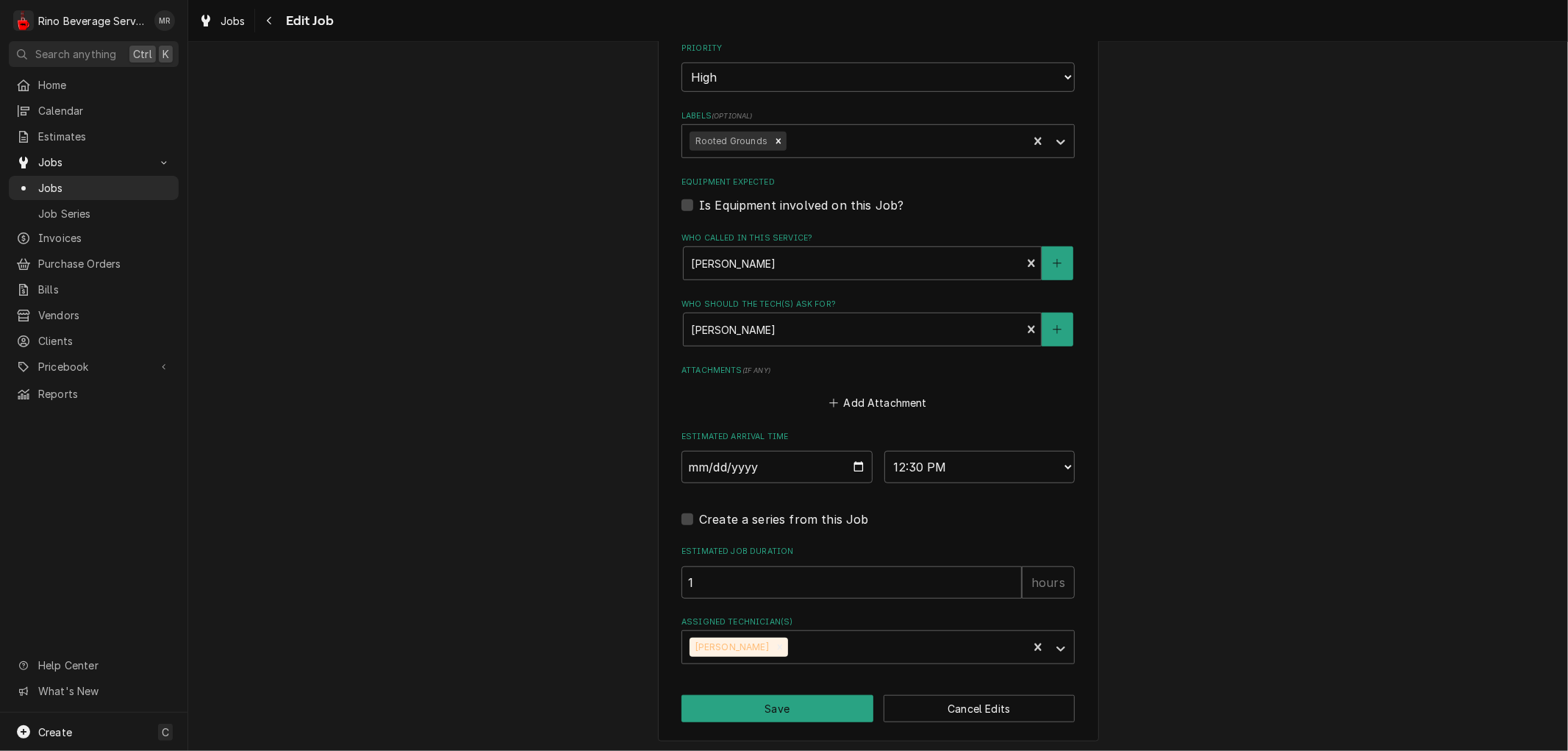
scroll to position [819, 0]
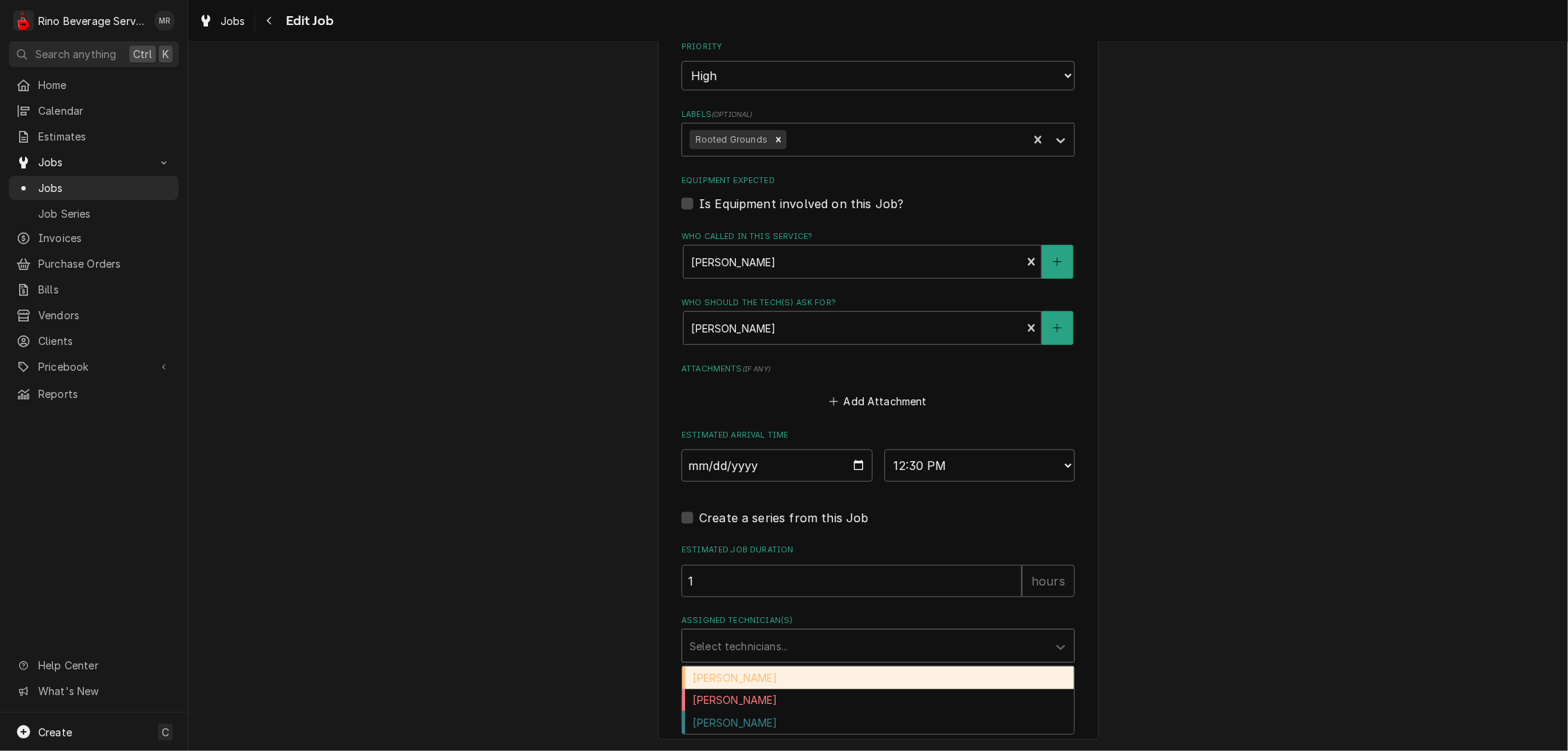
click at [899, 640] on div "Assigned Technician(s)" at bounding box center [865, 645] width 351 height 27
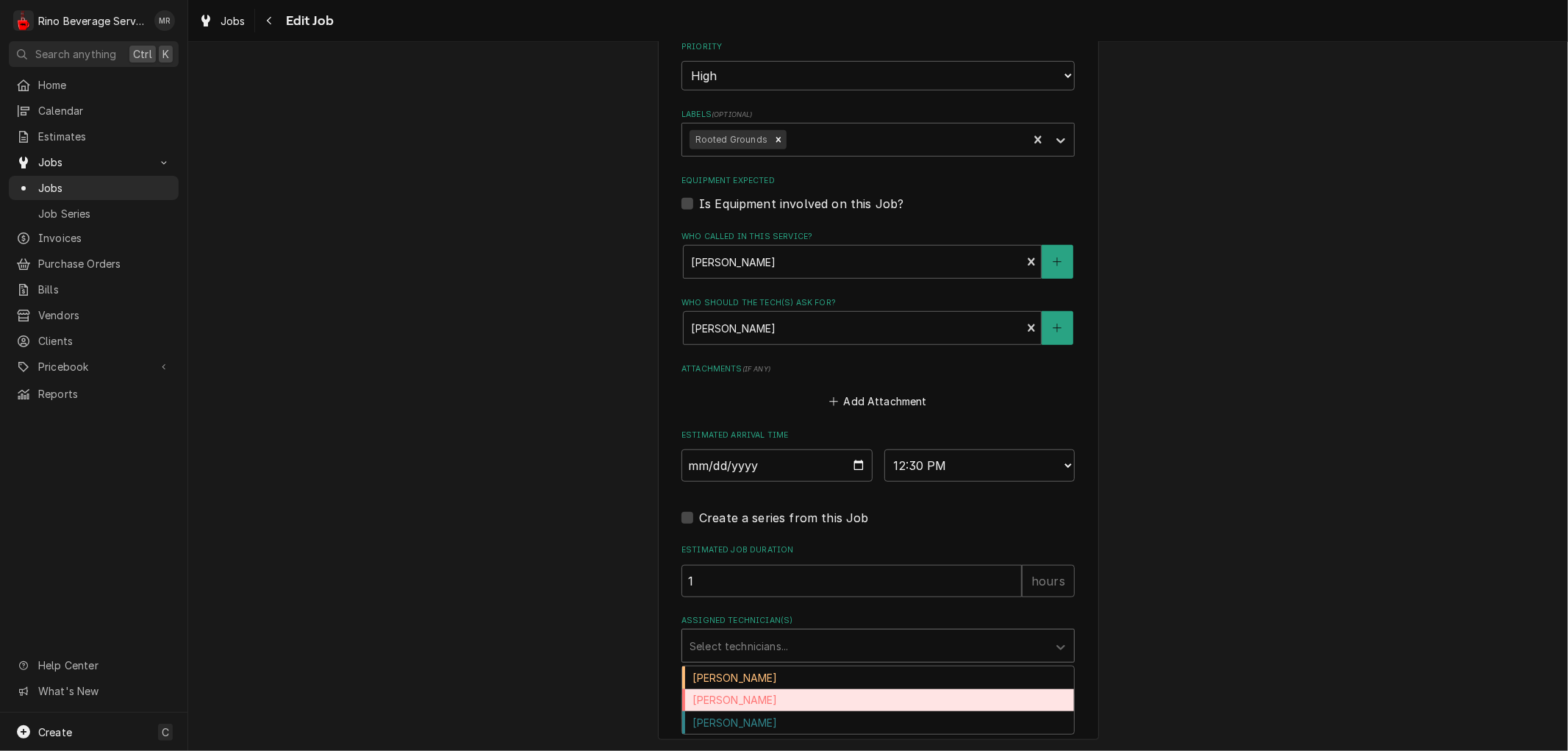
click at [842, 695] on div "Dane Vagedes" at bounding box center [878, 700] width 392 height 23
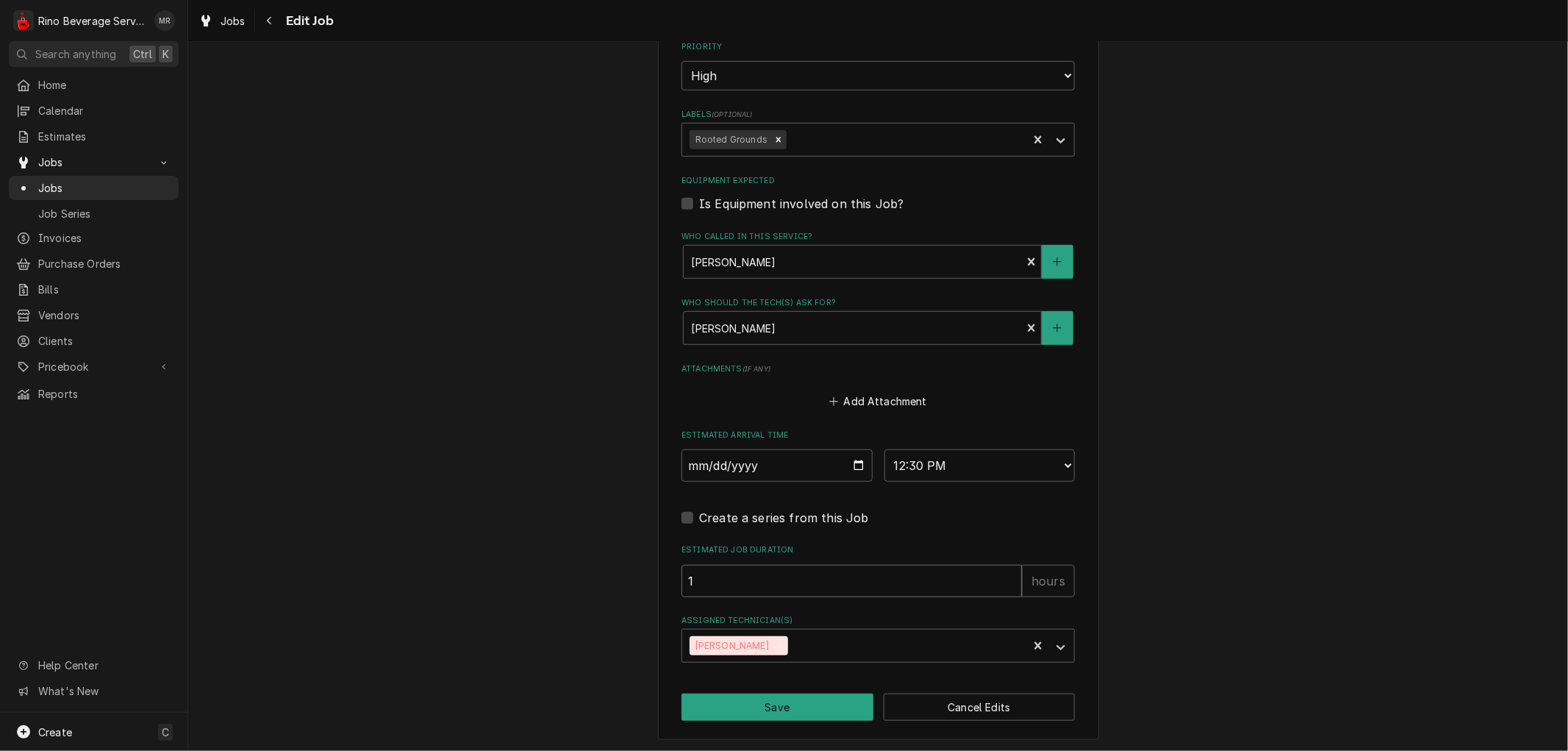
click at [723, 582] on input "1" at bounding box center [852, 581] width 340 height 32
type textarea "x"
type input "1.5"
type textarea "x"
type input "1.5"
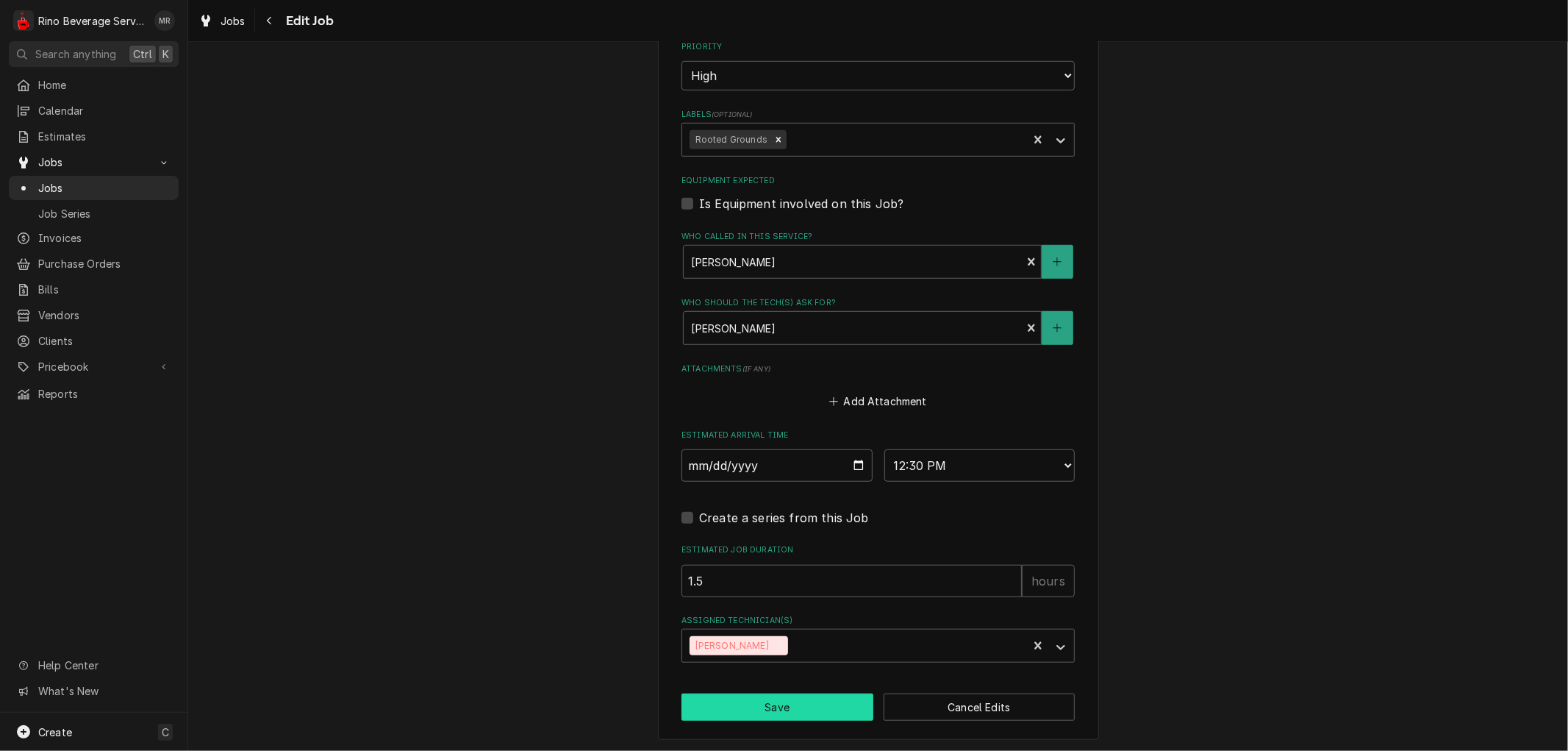
click at [782, 711] on button "Save" at bounding box center [778, 707] width 192 height 27
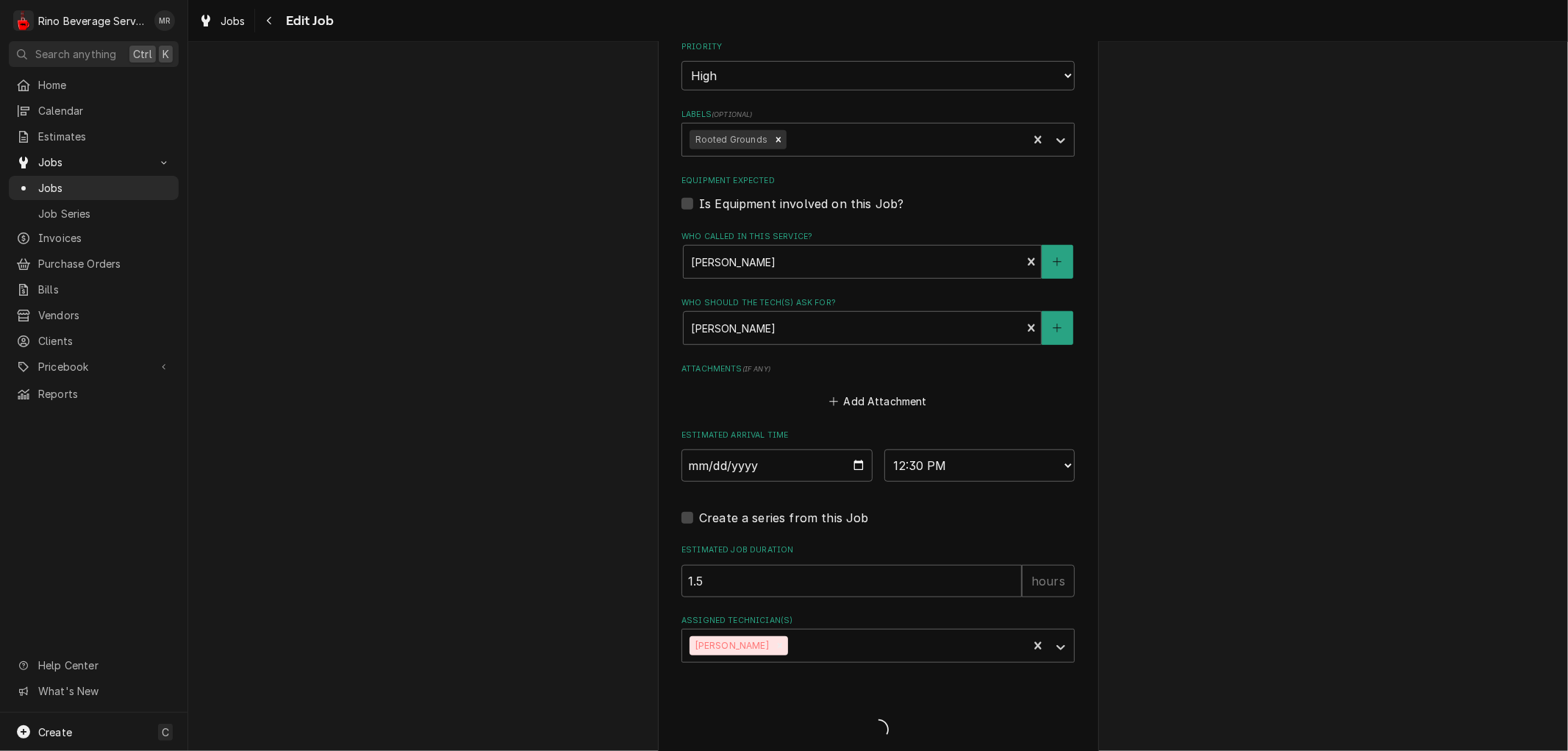
type textarea "x"
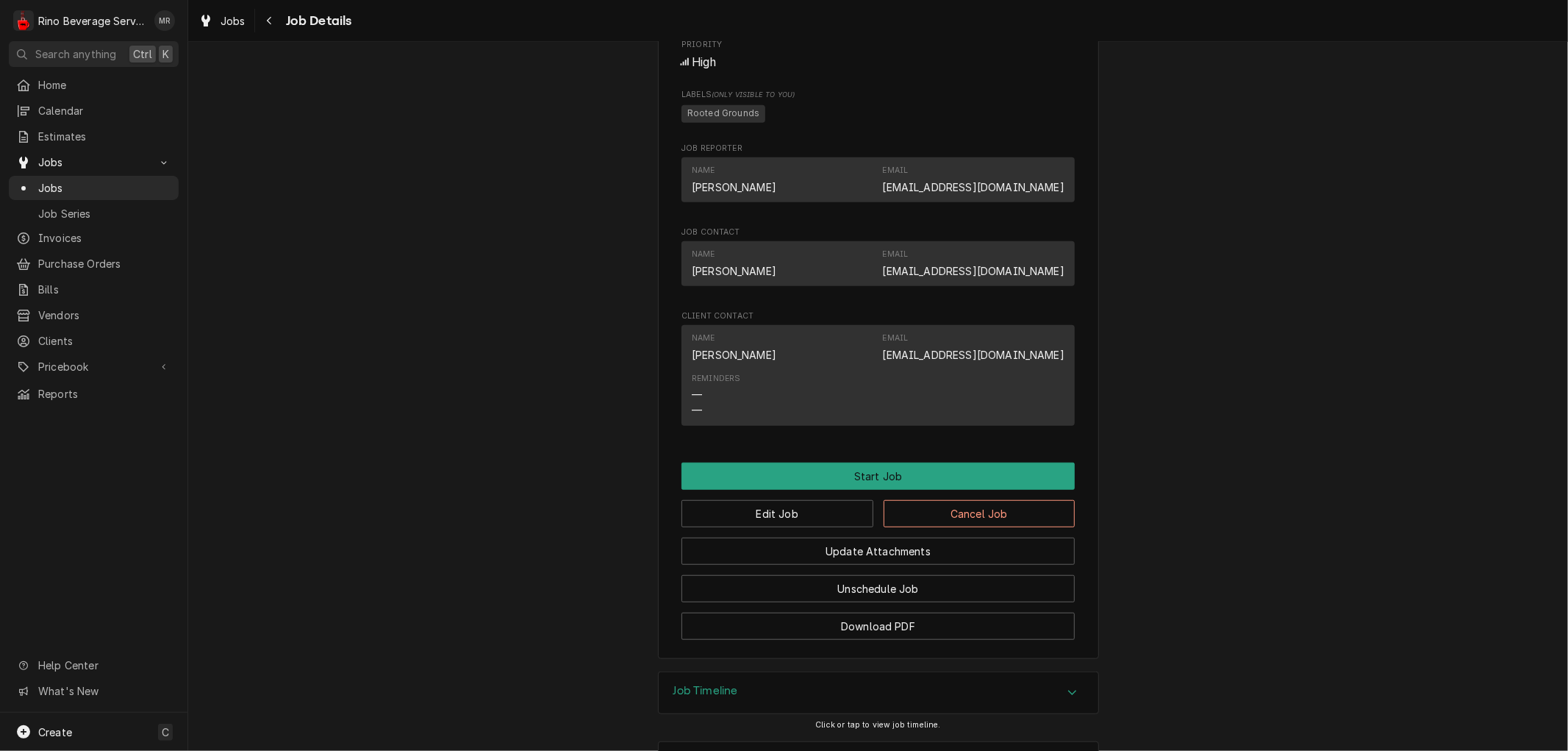
scroll to position [919, 0]
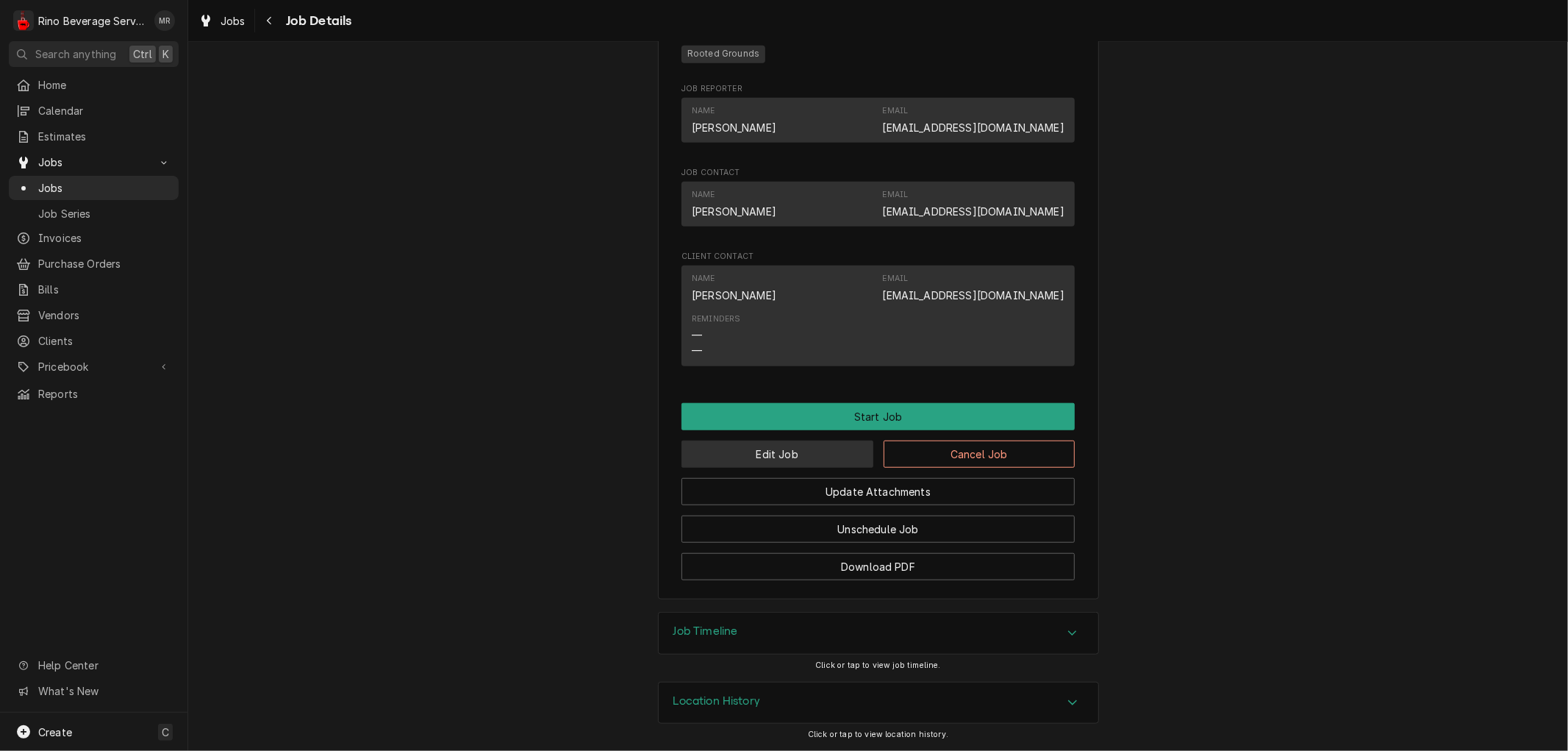
click at [785, 446] on button "Edit Job" at bounding box center [778, 454] width 192 height 27
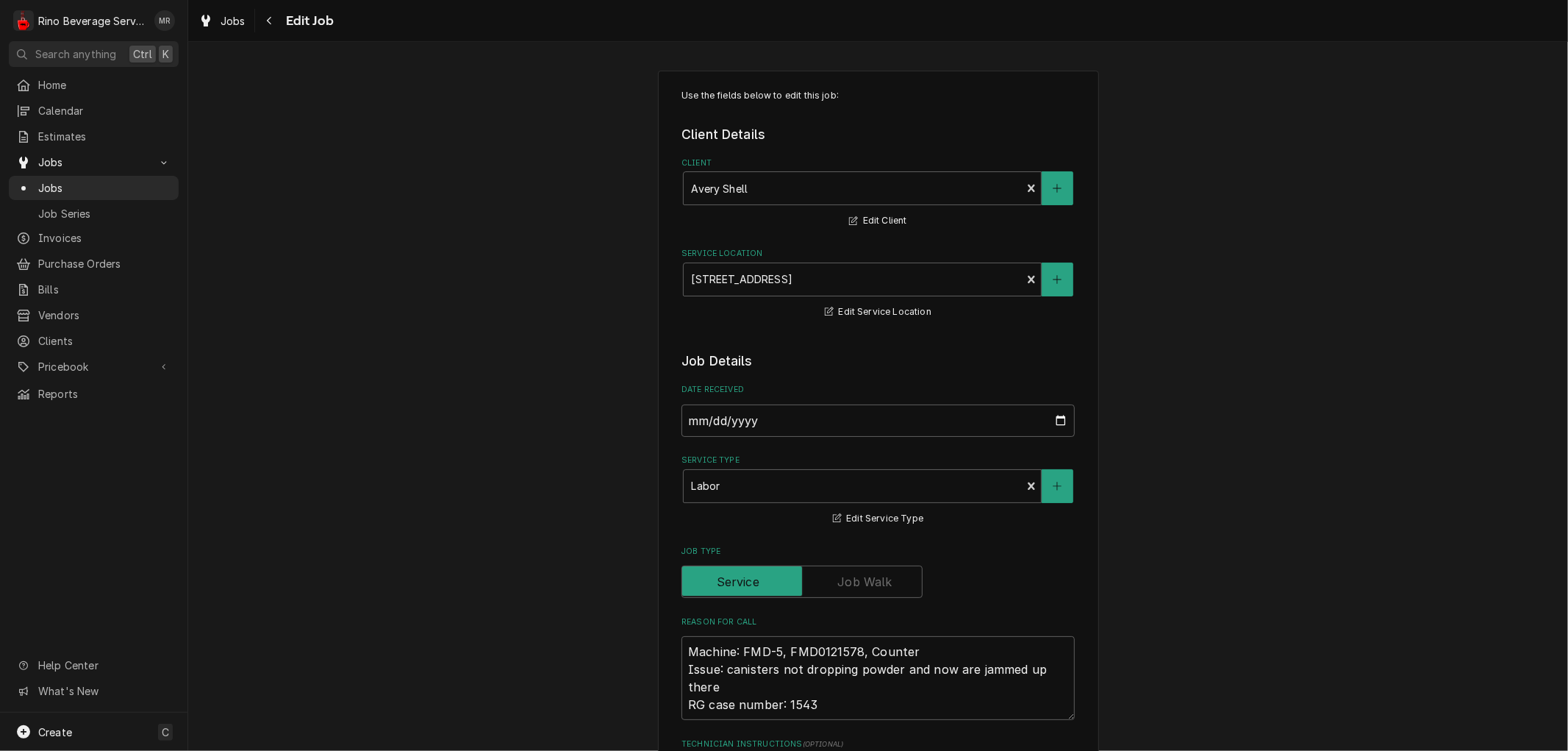
type textarea "x"
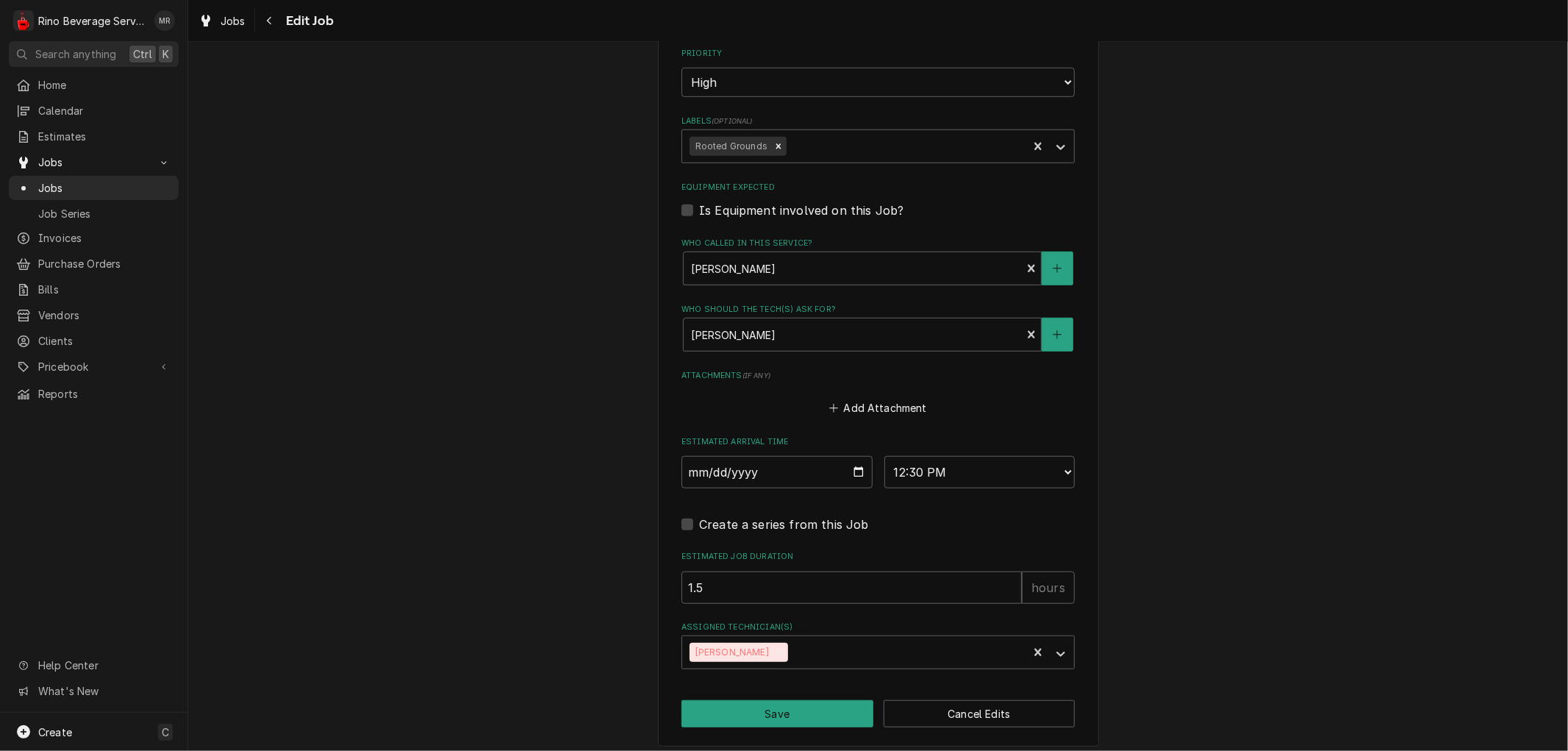
scroll to position [817, 0]
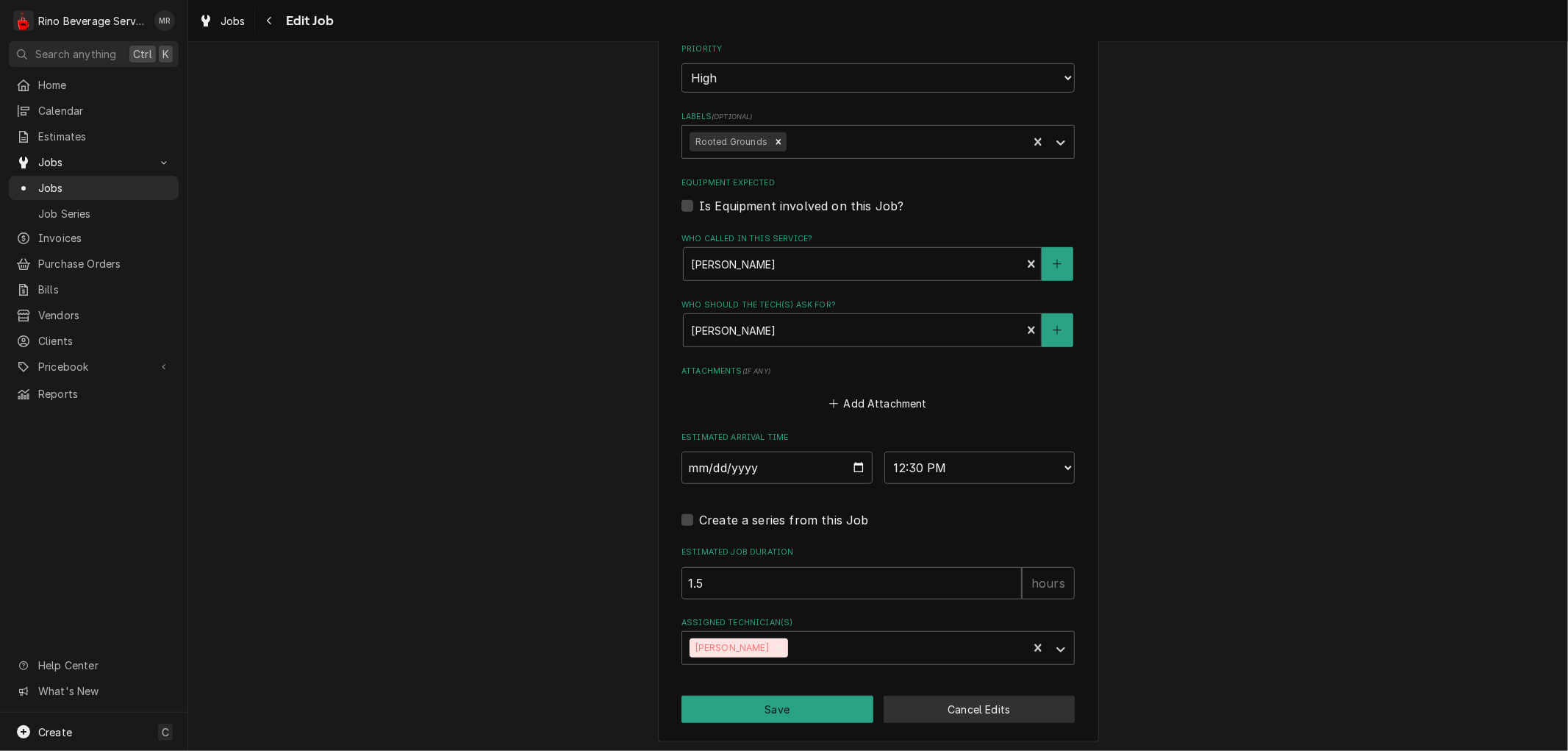
click at [960, 707] on button "Cancel Edits" at bounding box center [980, 709] width 192 height 27
